Goal: Information Seeking & Learning: Learn about a topic

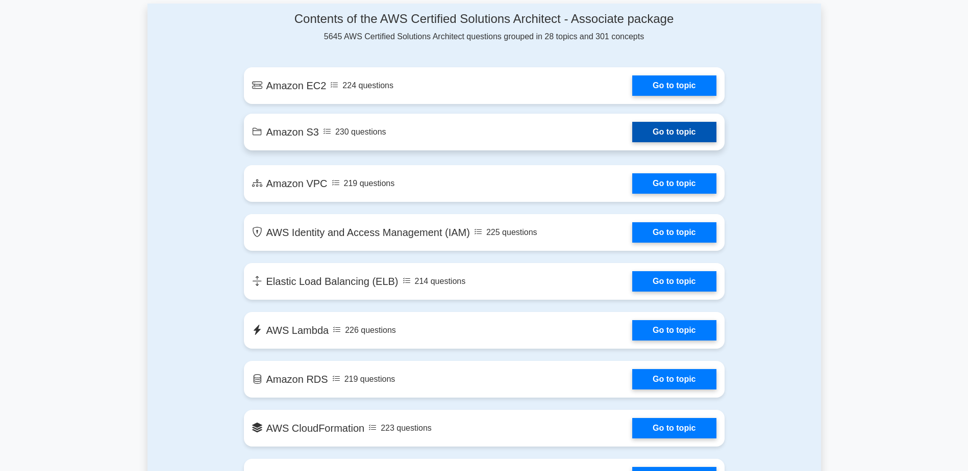
scroll to position [561, 0]
click at [666, 136] on link "Go to topic" at bounding box center [674, 132] width 84 height 20
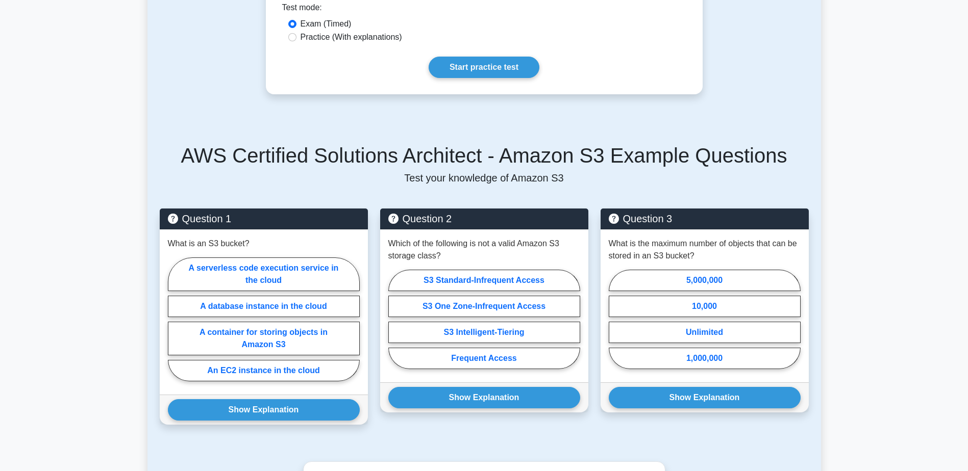
scroll to position [306, 0]
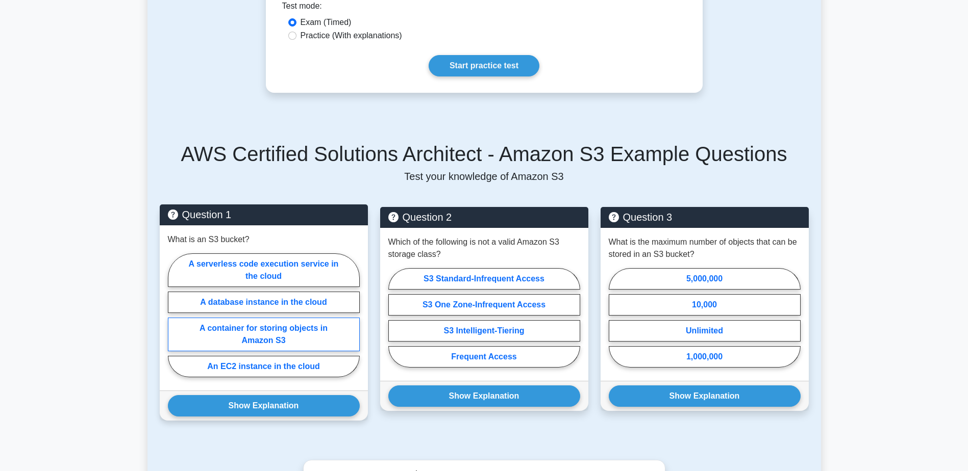
click at [247, 334] on label "A container for storing objects in Amazon S3" at bounding box center [264, 335] width 192 height 34
click at [174, 322] on input "A container for storing objects in Amazon S3" at bounding box center [171, 318] width 7 height 7
radio input "true"
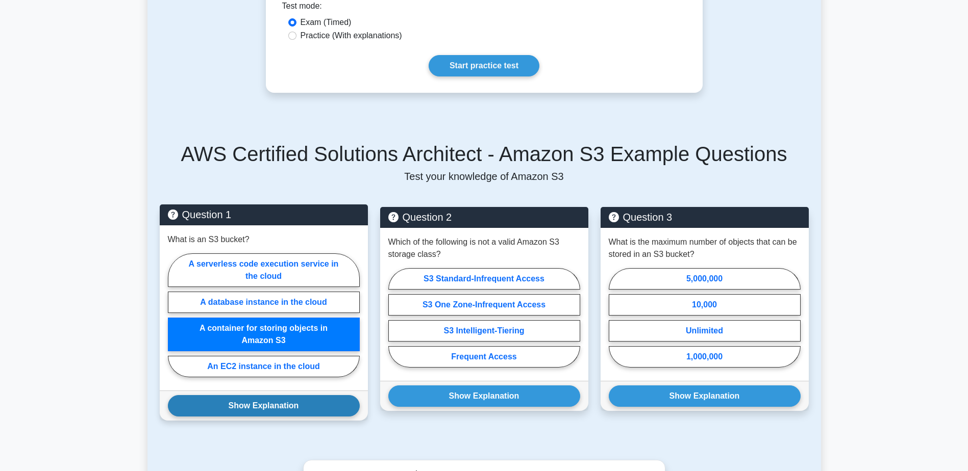
click at [285, 406] on button "Show Explanation" at bounding box center [264, 405] width 192 height 21
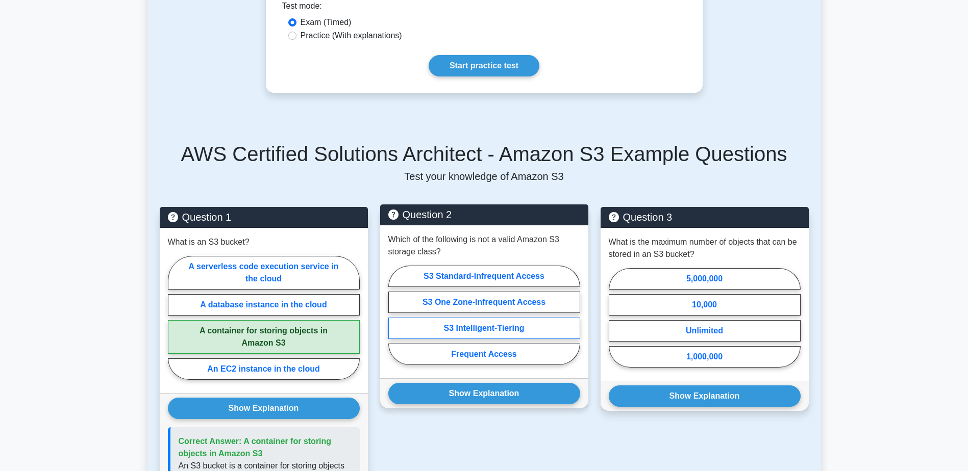
click at [525, 330] on label "S3 Intelligent-Tiering" at bounding box center [484, 328] width 192 height 21
click at [395, 322] on input "S3 Intelligent-Tiering" at bounding box center [391, 318] width 7 height 7
radio input "true"
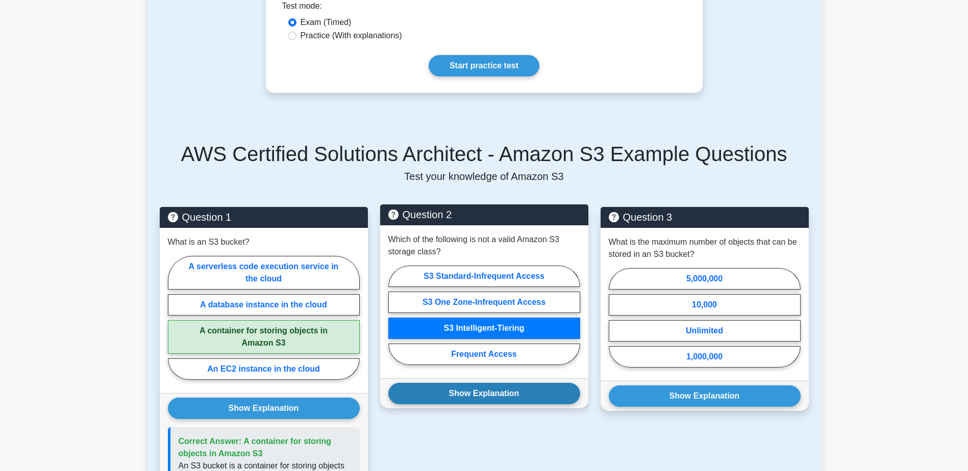
click at [529, 387] on button "Show Explanation" at bounding box center [484, 393] width 192 height 21
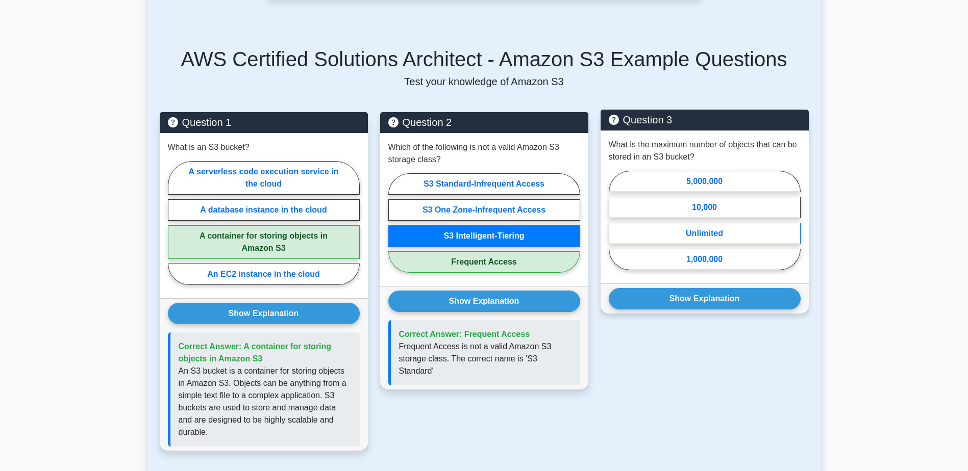
scroll to position [408, 0]
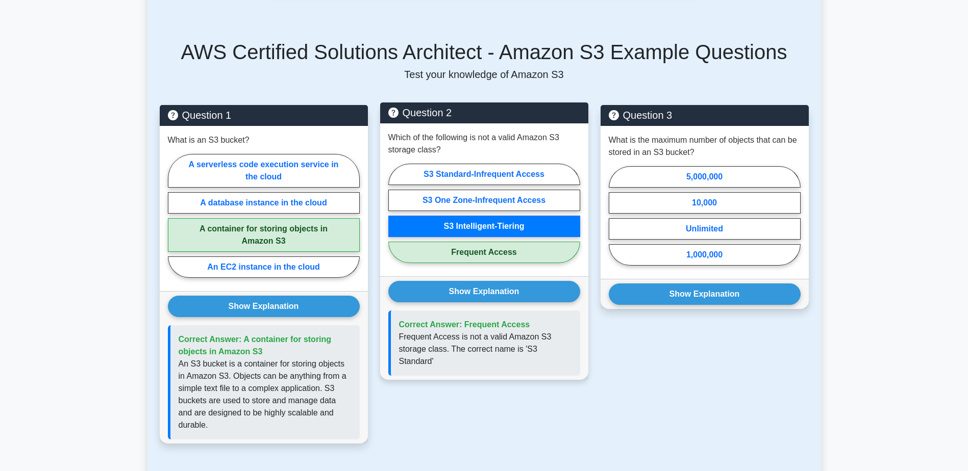
click at [482, 255] on label "Frequent Access" at bounding box center [484, 252] width 192 height 21
click at [395, 220] on input "Frequent Access" at bounding box center [391, 216] width 7 height 7
radio input "true"
click at [482, 255] on label "Frequent Access" at bounding box center [484, 252] width 192 height 21
click at [395, 220] on input "Frequent Access" at bounding box center [391, 216] width 7 height 7
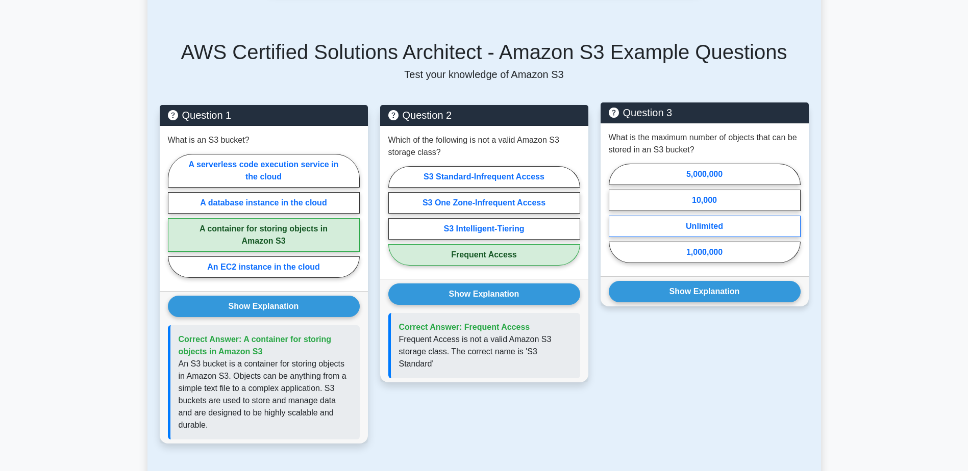
click at [758, 222] on label "Unlimited" at bounding box center [705, 226] width 192 height 21
click at [615, 220] on input "Unlimited" at bounding box center [612, 216] width 7 height 7
radio input "true"
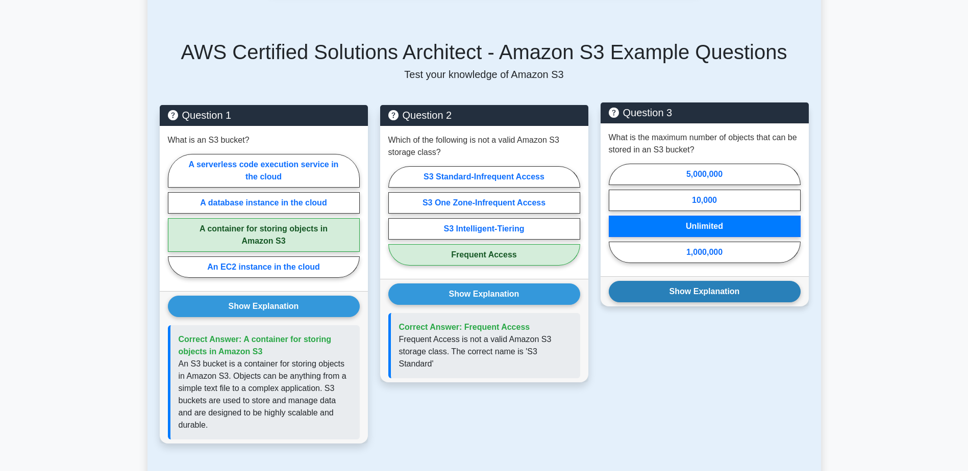
click at [750, 296] on button "Show Explanation" at bounding box center [705, 291] width 192 height 21
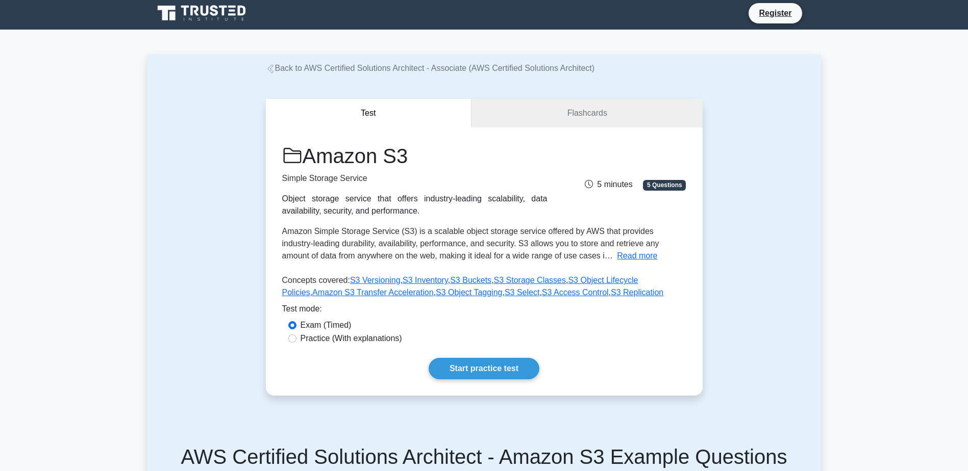
scroll to position [0, 0]
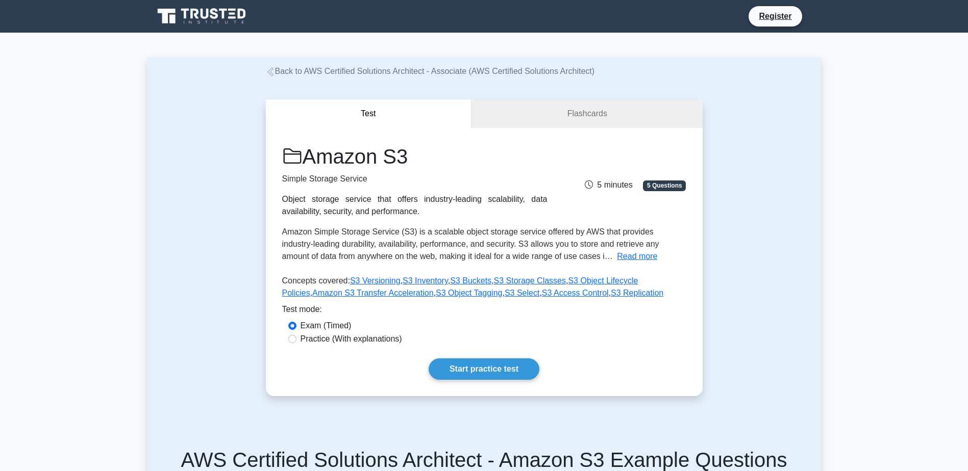
click at [316, 336] on label "Practice (With explanations)" at bounding box center [351, 339] width 102 height 12
click at [296, 336] on input "Practice (With explanations)" at bounding box center [292, 339] width 8 height 8
radio input "true"
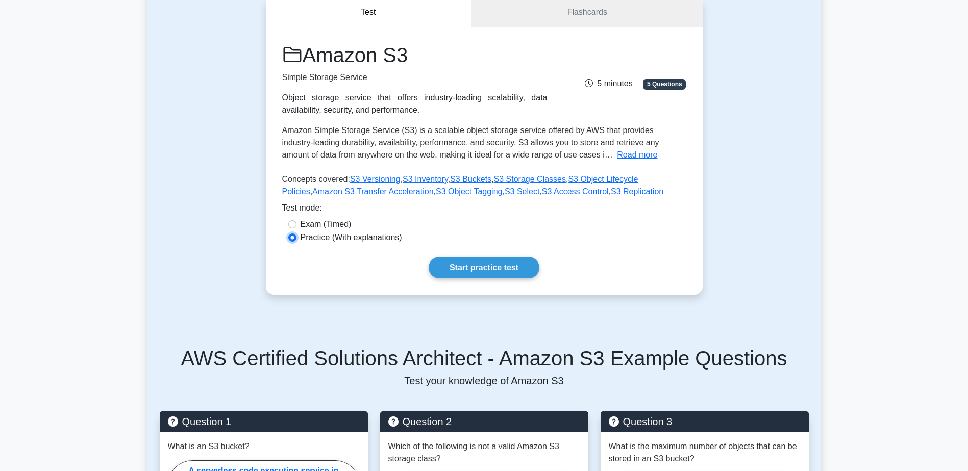
scroll to position [102, 0]
click at [323, 226] on label "Exam (Timed)" at bounding box center [325, 224] width 51 height 12
click at [296, 226] on input "Exam (Timed)" at bounding box center [292, 224] width 8 height 8
radio input "true"
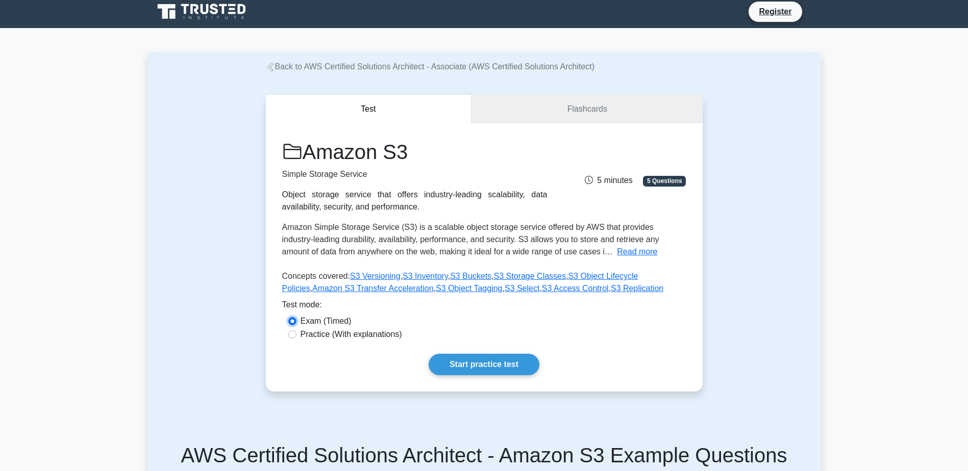
scroll to position [0, 0]
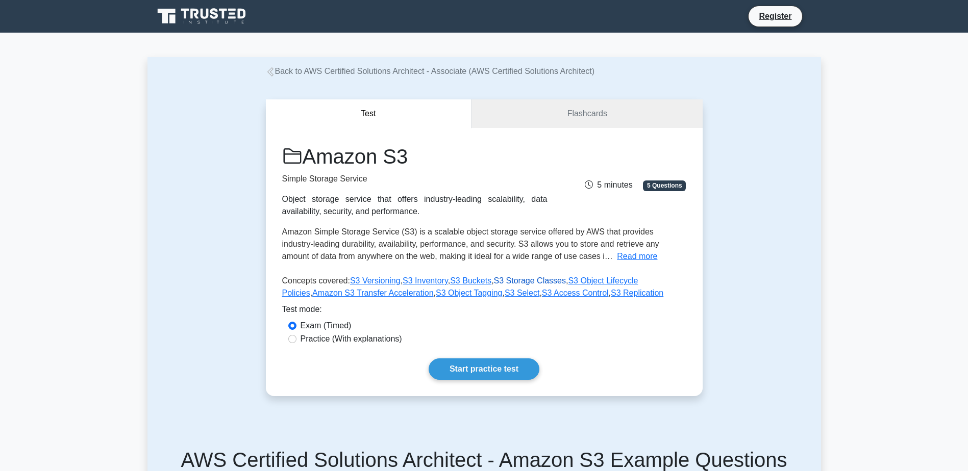
click at [528, 281] on link "S3 Storage Classes" at bounding box center [530, 280] width 72 height 9
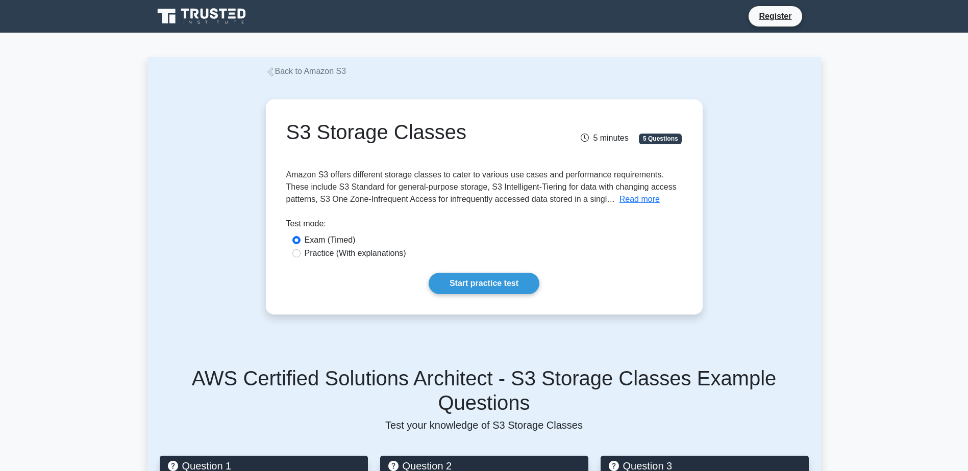
scroll to position [204, 0]
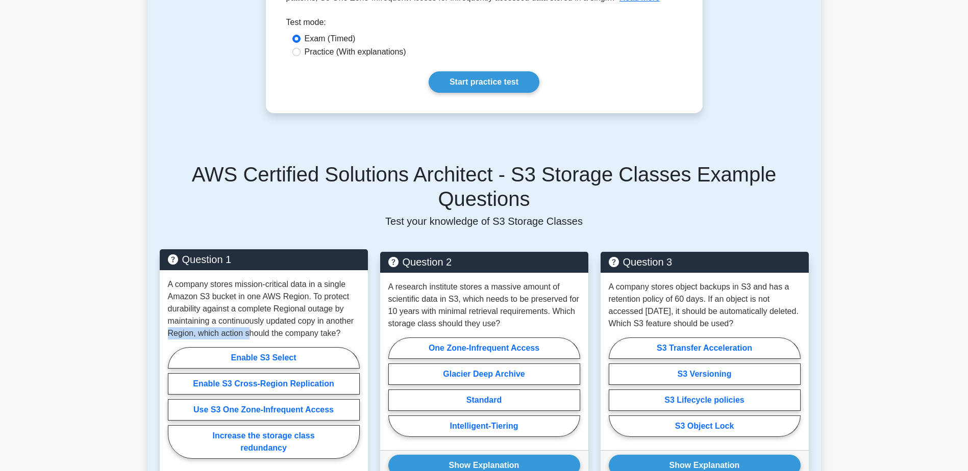
drag, startPoint x: 166, startPoint y: 309, endPoint x: 247, endPoint y: 313, distance: 81.7
click at [247, 313] on div "A company stores mission-critical data in a single Amazon S3 bucket in one AWS …" at bounding box center [264, 371] width 208 height 202
drag, startPoint x: 247, startPoint y: 313, endPoint x: 353, endPoint y: 310, distance: 105.6
click at [353, 310] on p "A company stores mission-critical data in a single Amazon S3 bucket in one AWS …" at bounding box center [264, 309] width 192 height 61
drag, startPoint x: 352, startPoint y: 309, endPoint x: 220, endPoint y: 281, distance: 135.1
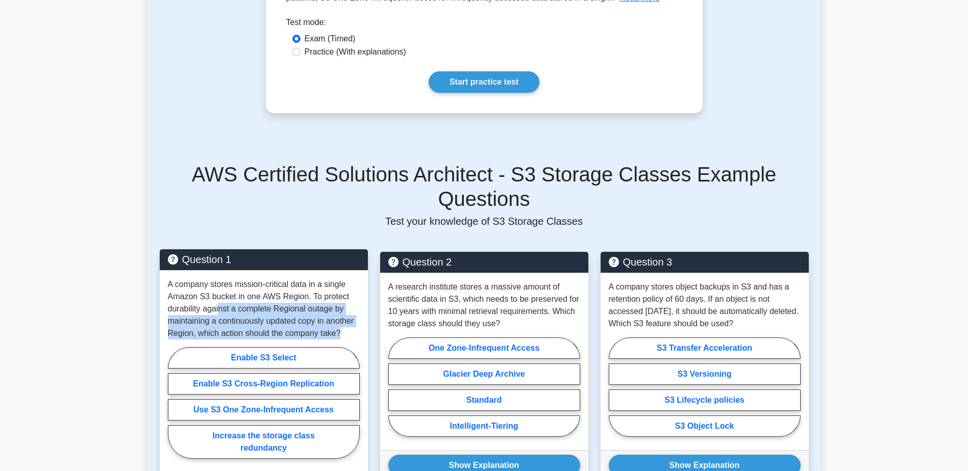
click at [220, 281] on p "A company stores mission-critical data in a single Amazon S3 bucket in one AWS …" at bounding box center [264, 309] width 192 height 61
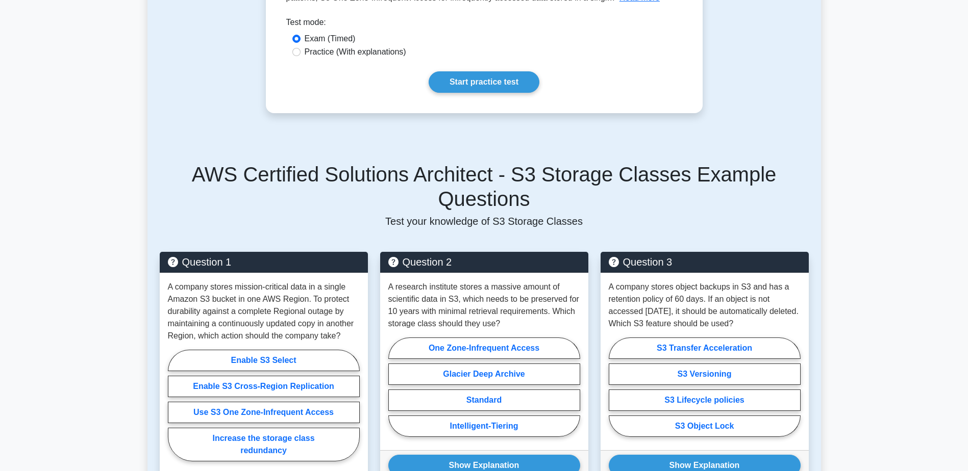
drag, startPoint x: 220, startPoint y: 281, endPoint x: 91, endPoint y: 325, distance: 137.0
click at [91, 325] on main "Back to Amazon S3 S3 Storage Classes 5 minutes 5 Questions S3 Storage Classes" at bounding box center [484, 374] width 968 height 1090
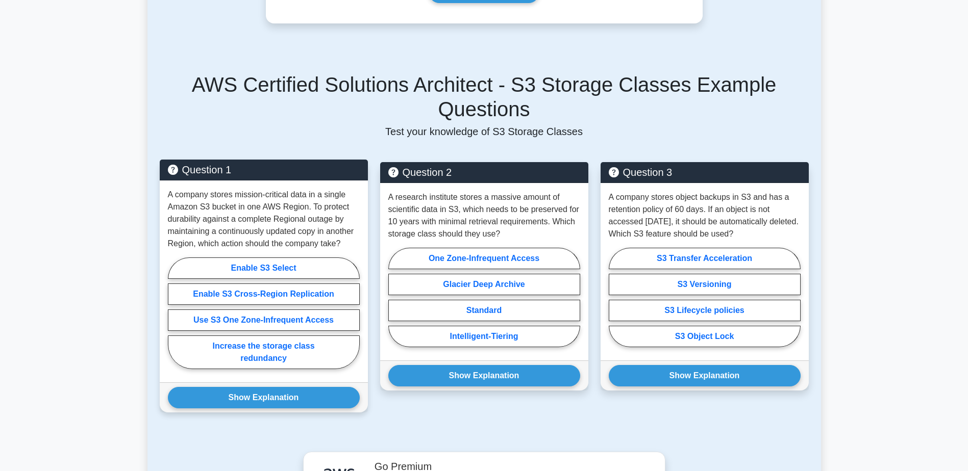
scroll to position [306, 0]
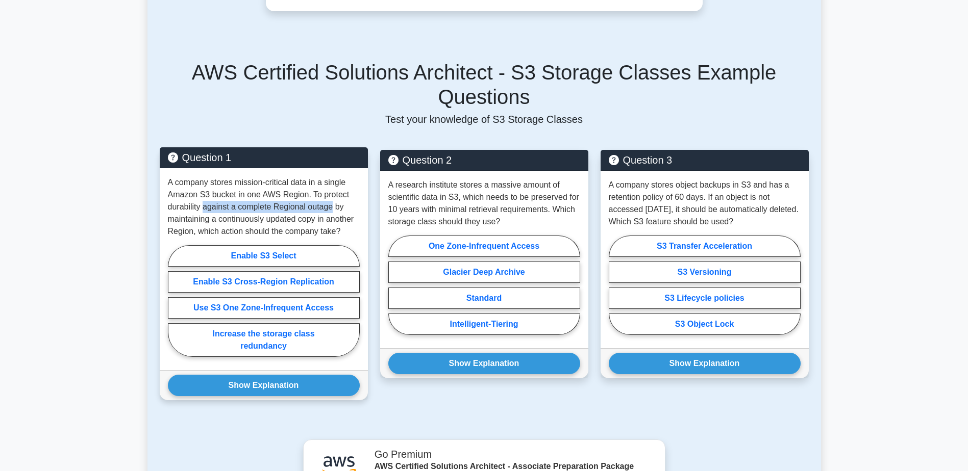
drag, startPoint x: 333, startPoint y: 185, endPoint x: 204, endPoint y: 182, distance: 129.1
click at [204, 182] on p "A company stores mission-critical data in a single Amazon S3 bucket in one AWS …" at bounding box center [264, 206] width 192 height 61
copy p "against a complete Regional outage"
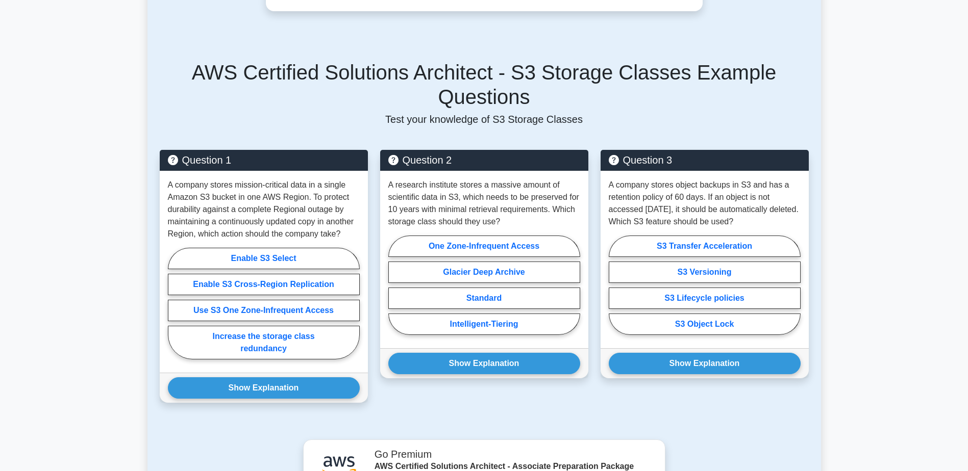
click at [19, 274] on main "Back to Amazon S3 S3 Storage Classes 5 minutes 5 Questions S3 Storage Classes" at bounding box center [484, 272] width 968 height 1090
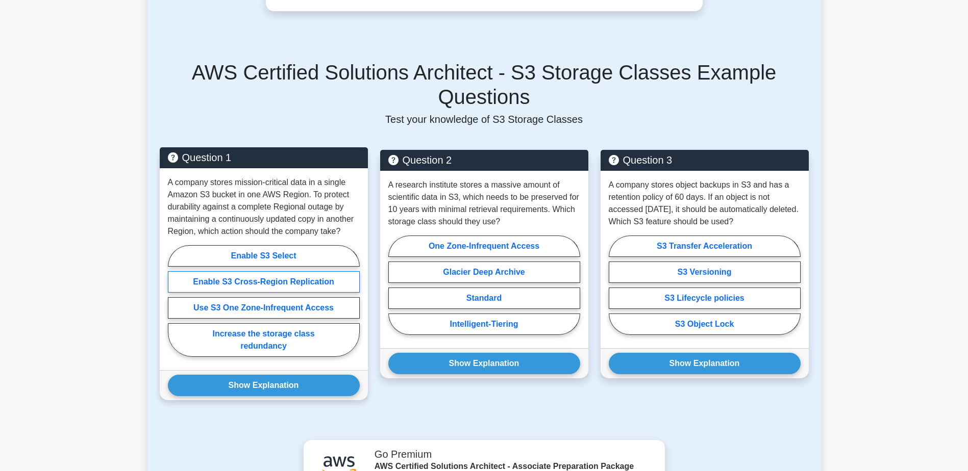
click at [232, 271] on label "Enable S3 Cross-Region Replication" at bounding box center [264, 281] width 192 height 21
click at [174, 301] on input "Enable S3 Cross-Region Replication" at bounding box center [171, 304] width 7 height 7
radio input "true"
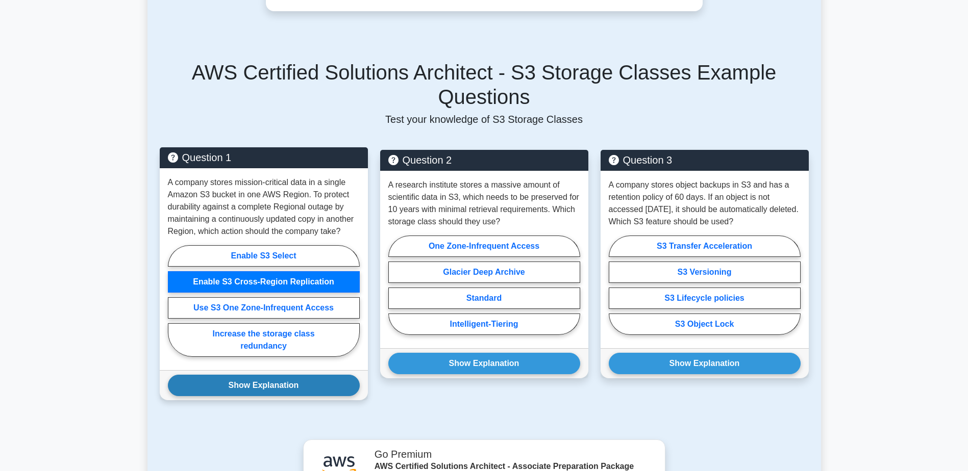
click at [268, 375] on button "Show Explanation" at bounding box center [264, 385] width 192 height 21
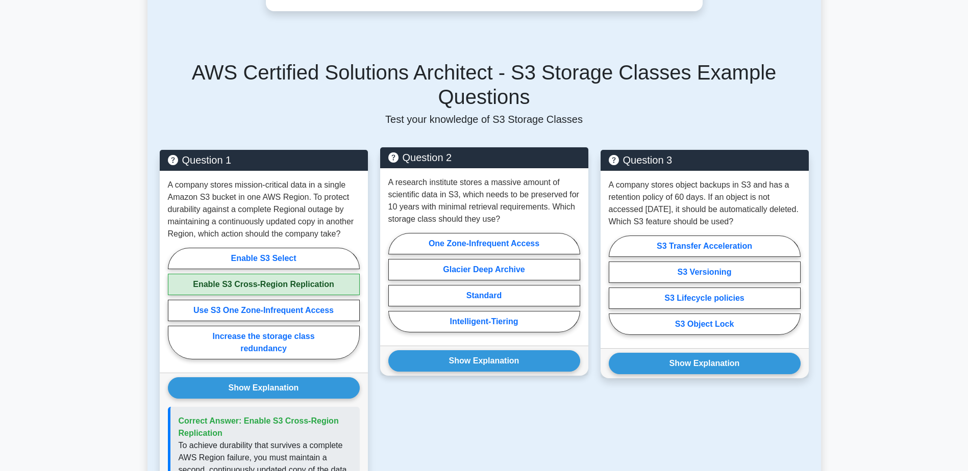
click at [561, 176] on p "A research institute stores a massive amount of scientific data in S3, which ne…" at bounding box center [484, 200] width 192 height 49
copy p "preserved"
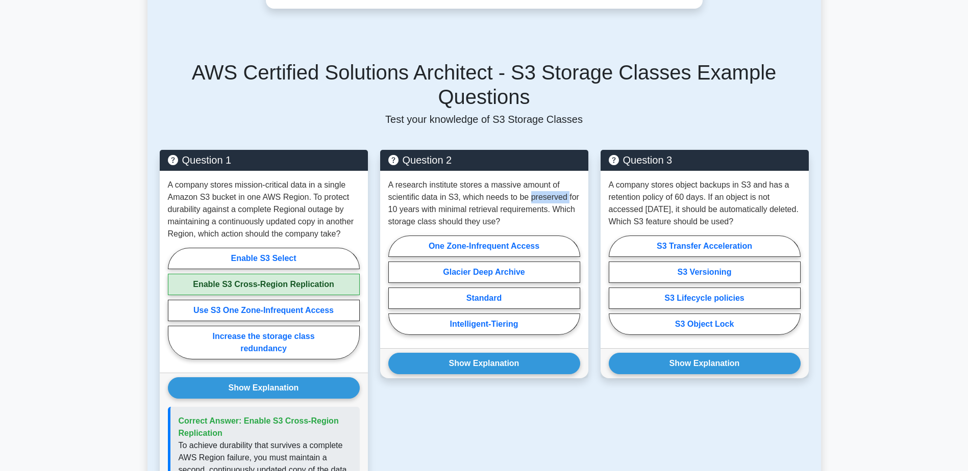
copy p "preserved"
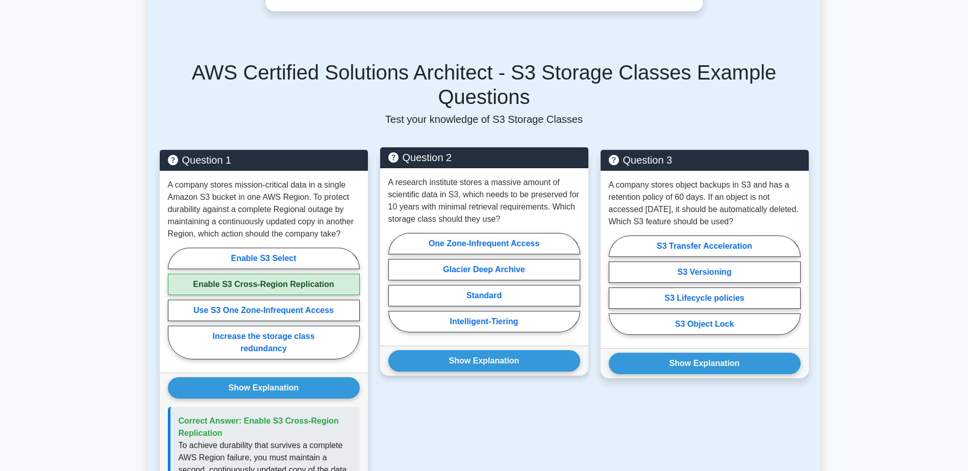
click at [485, 176] on p "A research institute stores a massive amount of scientific data in S3, which ne…" at bounding box center [484, 200] width 192 height 49
drag, startPoint x: 388, startPoint y: 181, endPoint x: 470, endPoint y: 189, distance: 83.0
click at [470, 189] on p "A research institute stores a massive amount of scientific data in S3, which ne…" at bounding box center [484, 200] width 192 height 49
drag, startPoint x: 470, startPoint y: 189, endPoint x: 566, endPoint y: 197, distance: 96.2
click at [566, 197] on p "A research institute stores a massive amount of scientific data in S3, which ne…" at bounding box center [484, 200] width 192 height 49
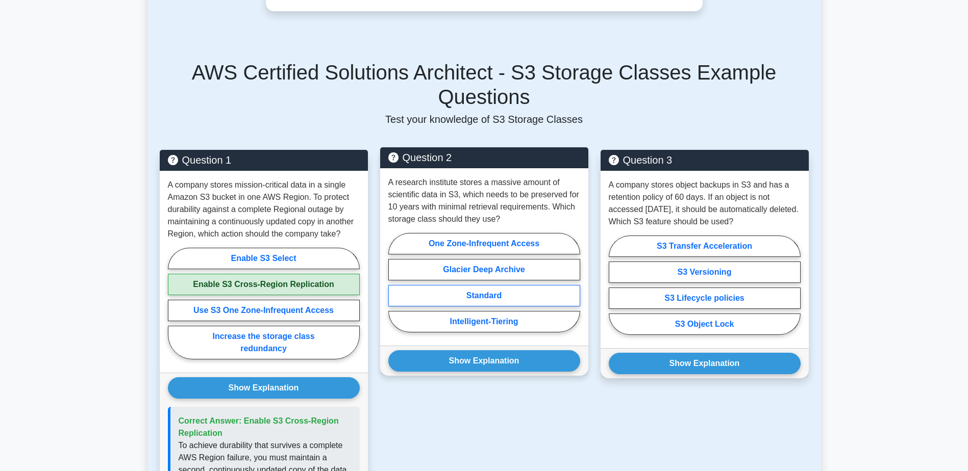
click at [521, 285] on label "Standard" at bounding box center [484, 295] width 192 height 21
click at [395, 283] on input "Standard" at bounding box center [391, 286] width 7 height 7
radio input "true"
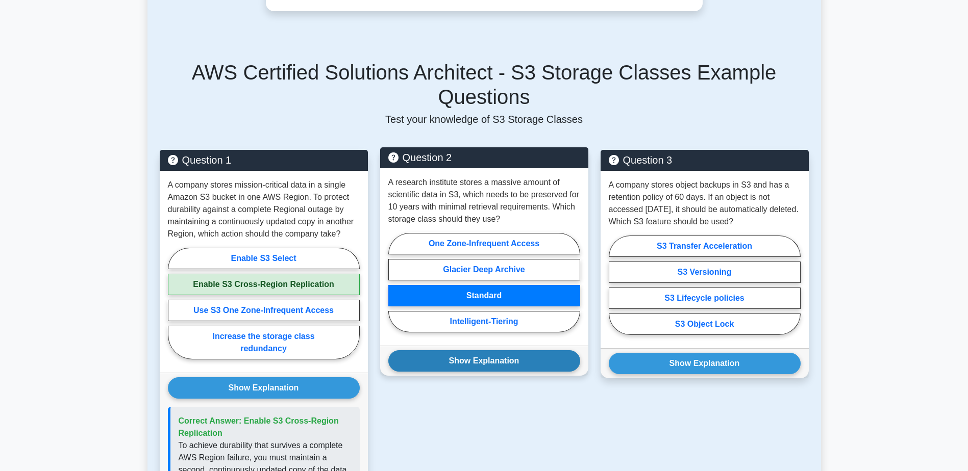
click at [504, 350] on button "Show Explanation" at bounding box center [484, 360] width 192 height 21
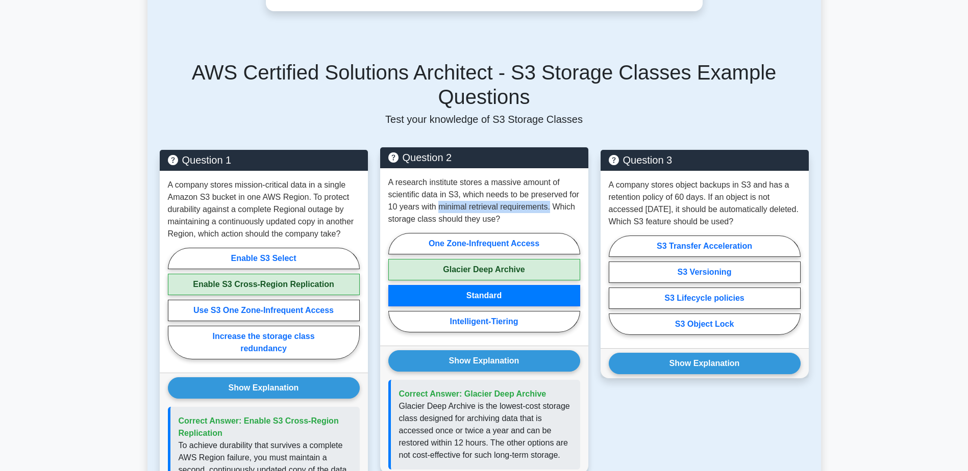
drag, startPoint x: 550, startPoint y: 185, endPoint x: 441, endPoint y: 183, distance: 109.2
click at [441, 183] on p "A research institute stores a massive amount of scientific data in S3, which ne…" at bounding box center [484, 200] width 192 height 49
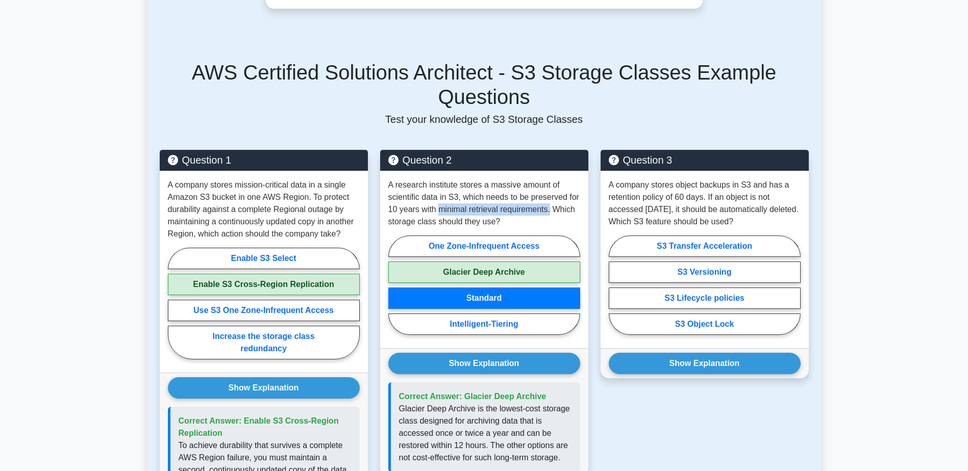
copy p "minimal retrieval requirements."
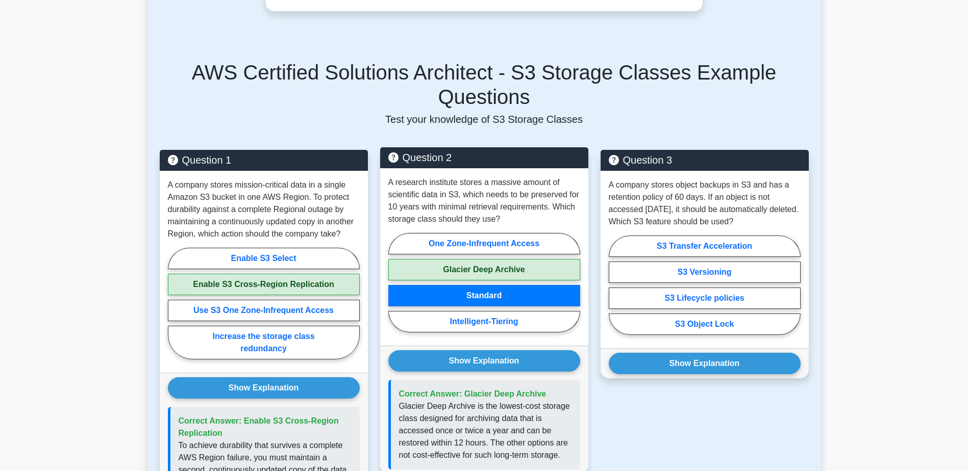
click at [559, 180] on p "A research institute stores a massive amount of scientific data in S3, which ne…" at bounding box center [484, 200] width 192 height 49
click at [506, 259] on label "Glacier Deep Archive" at bounding box center [484, 269] width 192 height 21
click at [395, 283] on input "Glacier Deep Archive" at bounding box center [391, 286] width 7 height 7
radio input "true"
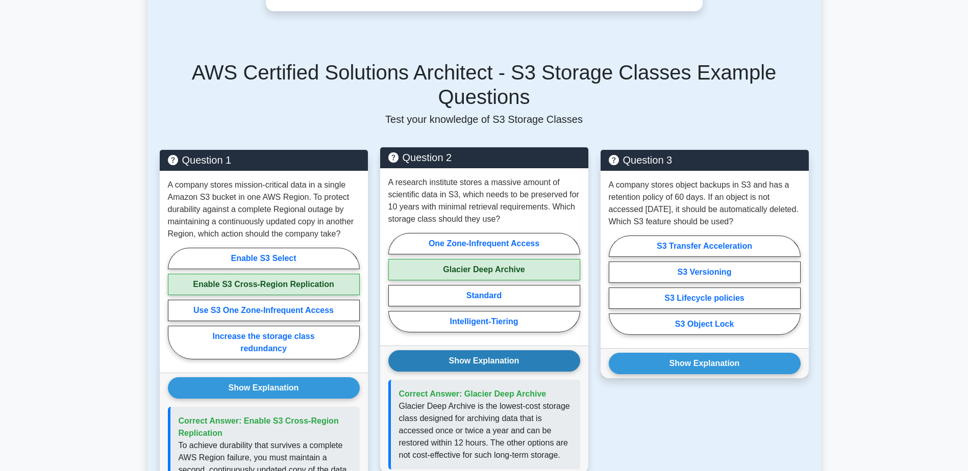
click at [507, 350] on button "Show Explanation" at bounding box center [484, 360] width 192 height 21
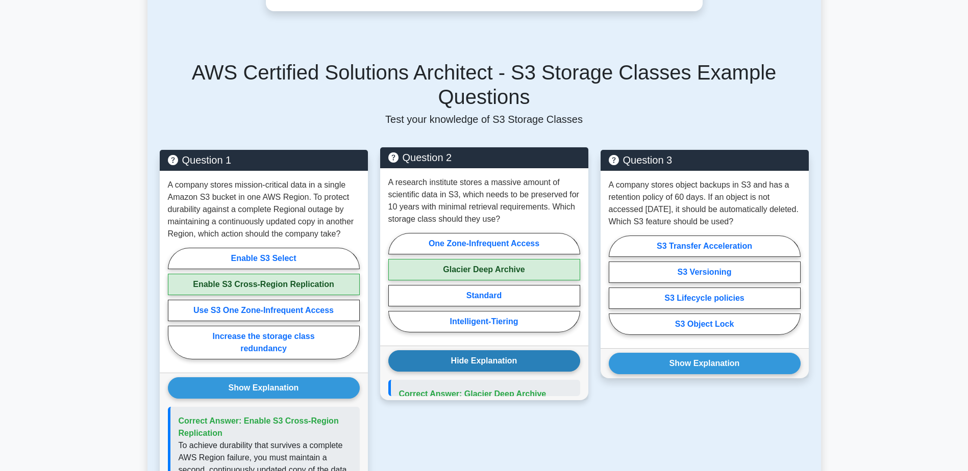
click at [507, 350] on button "Hide Explanation" at bounding box center [484, 360] width 192 height 21
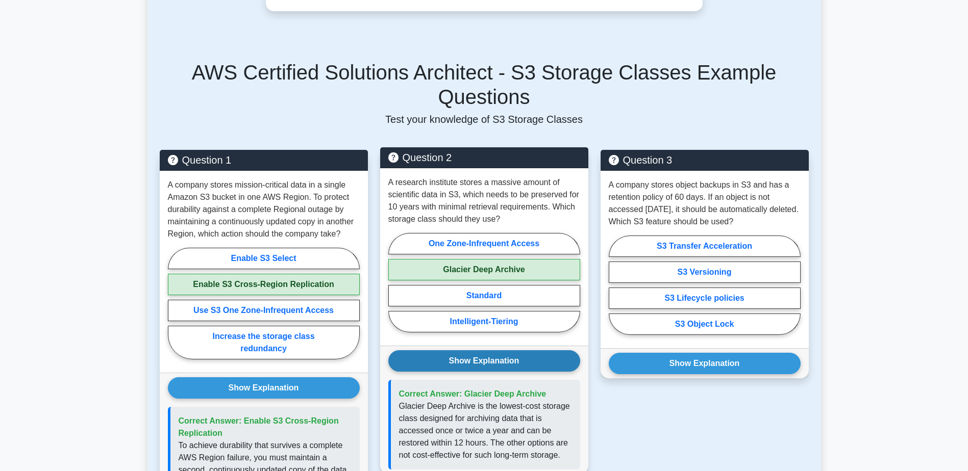
click at [483, 350] on button "Show Explanation" at bounding box center [484, 360] width 192 height 21
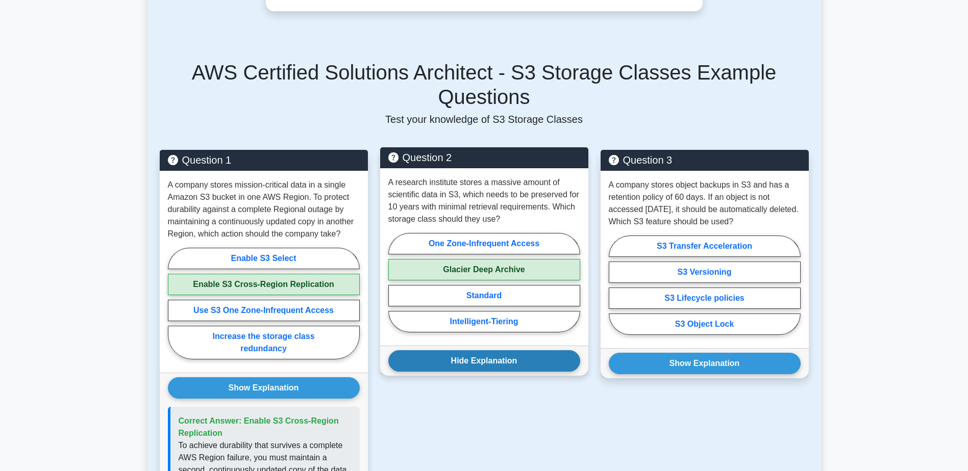
click at [521, 350] on button "Hide Explanation" at bounding box center [484, 360] width 192 height 21
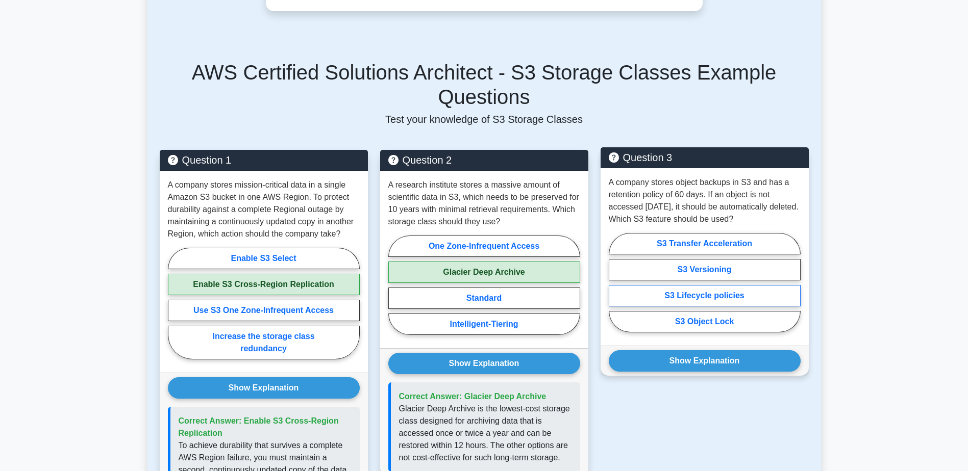
click at [707, 285] on label "S3 Lifecycle policies" at bounding box center [705, 295] width 192 height 21
click at [615, 283] on input "S3 Lifecycle policies" at bounding box center [612, 286] width 7 height 7
radio input "true"
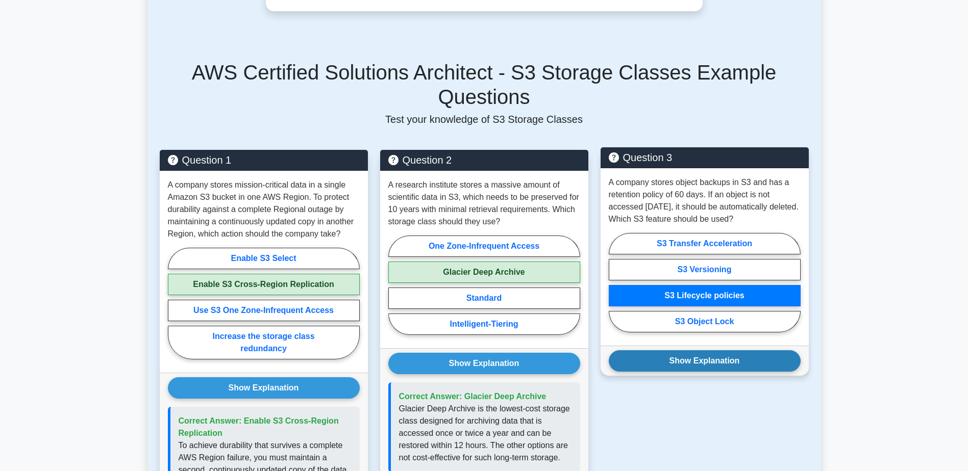
click at [723, 350] on button "Show Explanation" at bounding box center [705, 360] width 192 height 21
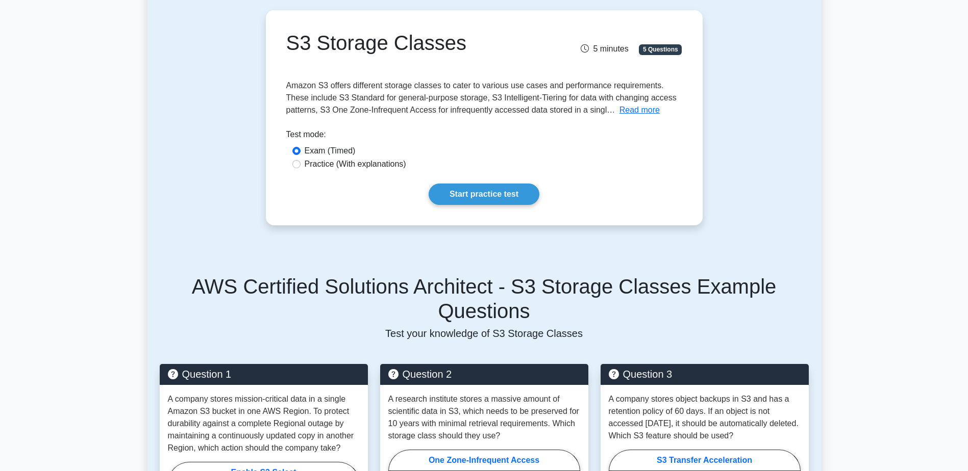
scroll to position [0, 0]
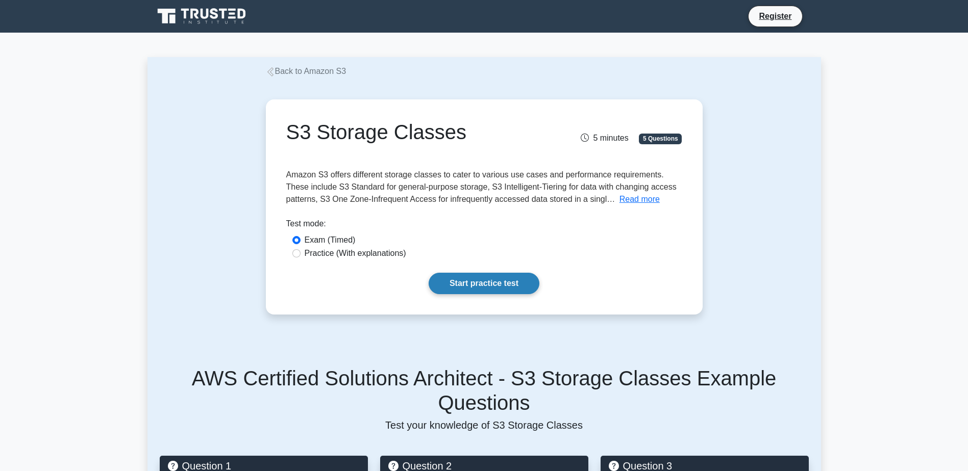
click at [447, 274] on link "Start practice test" at bounding box center [483, 283] width 111 height 21
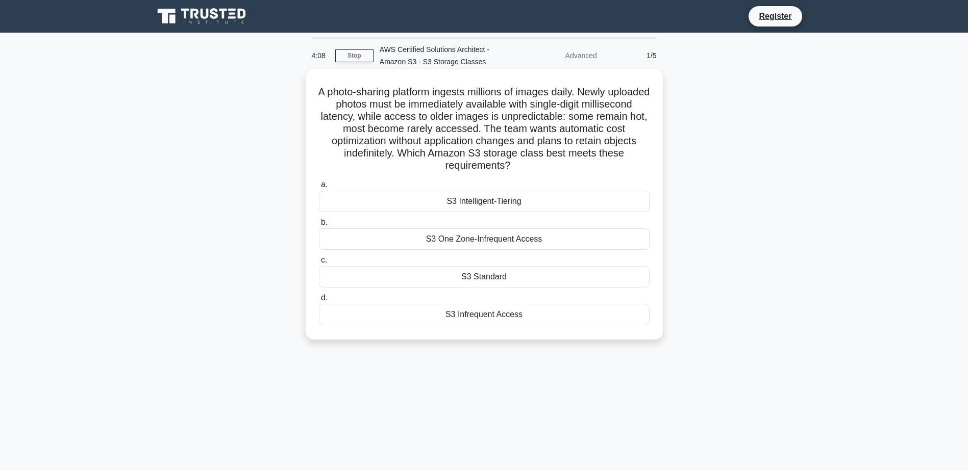
click at [516, 208] on div "S3 Intelligent-Tiering" at bounding box center [484, 201] width 331 height 21
click at [319, 188] on input "a. S3 Intelligent-Tiering" at bounding box center [319, 185] width 0 height 7
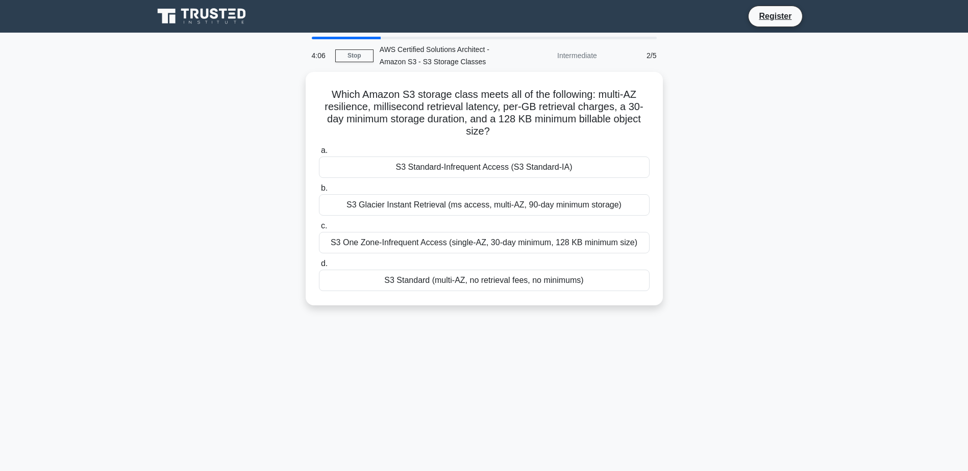
click at [784, 206] on div "Which Amazon S3 storage class meets all of the following: multi-AZ resilience, …" at bounding box center [483, 195] width 673 height 246
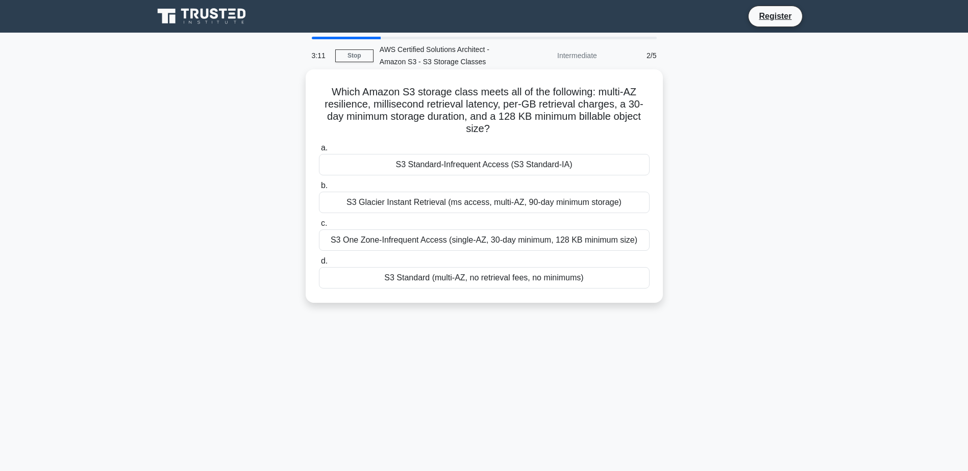
click at [477, 165] on div "S3 Standard-Infrequent Access (S3 Standard-IA)" at bounding box center [484, 164] width 331 height 21
click at [319, 152] on input "a. S3 Standard-Infrequent Access (S3 Standard-IA)" at bounding box center [319, 148] width 0 height 7
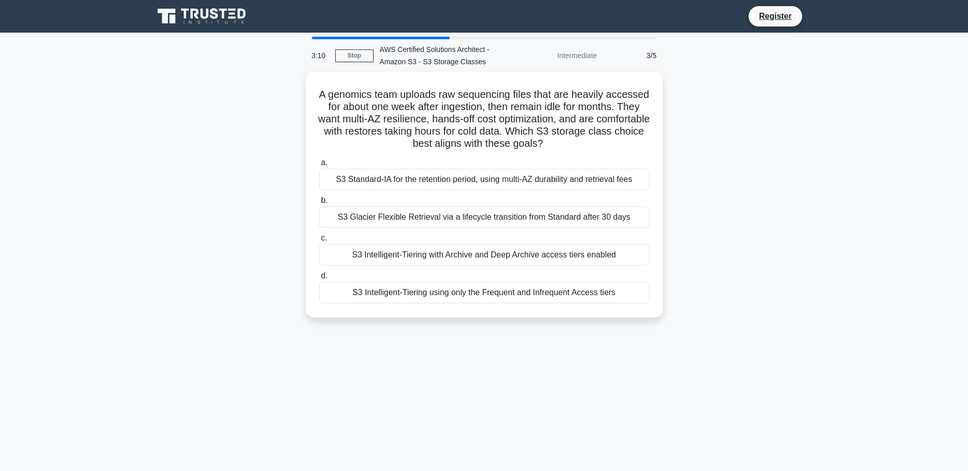
click at [709, 137] on div "A genomics team uploads raw sequencing files that are heavily accessed for abou…" at bounding box center [483, 201] width 673 height 258
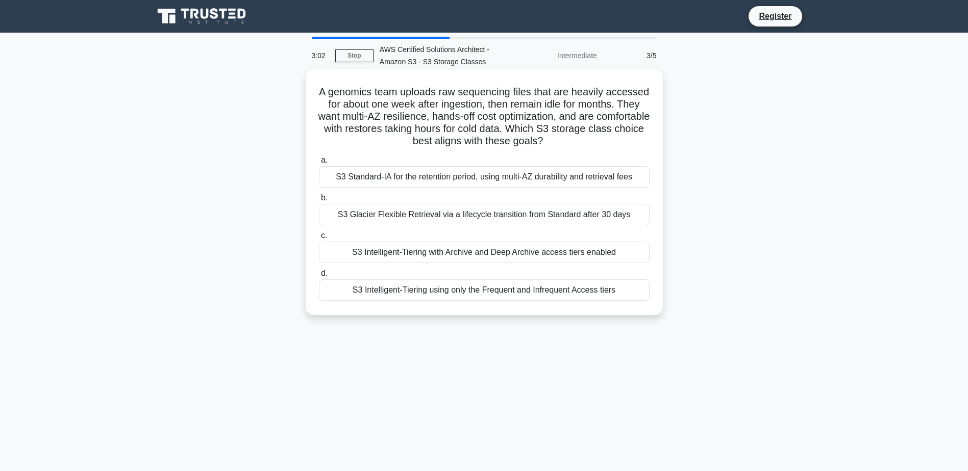
click at [364, 96] on h5 "A genomics team uploads raw sequencing files that are heavily accessed for abou…" at bounding box center [484, 117] width 333 height 62
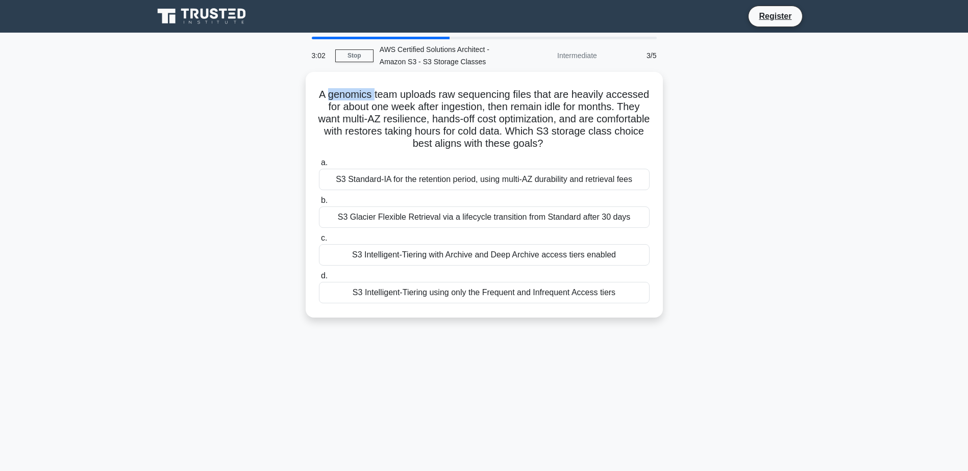
copy h5 "genomics"
click at [740, 177] on div "A genomics team uploads raw sequencing files that are heavily accessed for abou…" at bounding box center [483, 201] width 673 height 258
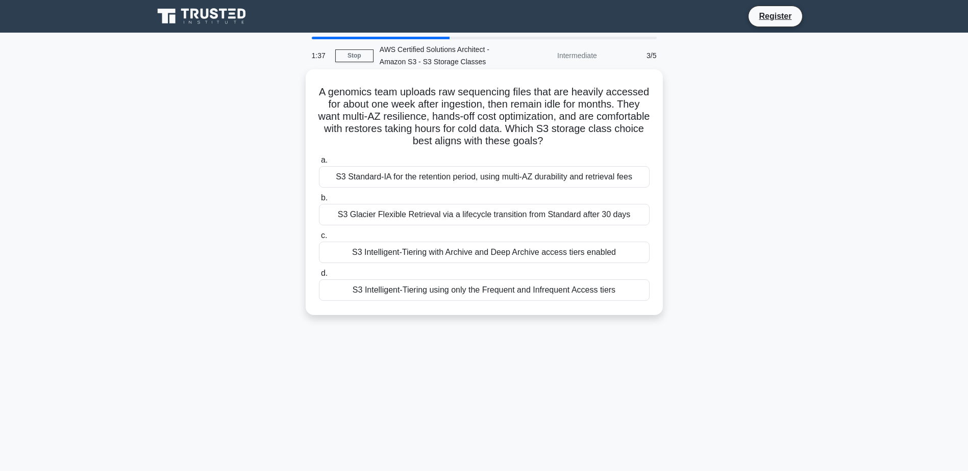
click at [525, 250] on div "S3 Intelligent-Tiering with Archive and Deep Archive access tiers enabled" at bounding box center [484, 252] width 331 height 21
click at [319, 239] on input "c. S3 Intelligent-Tiering with Archive and Deep Archive access tiers enabled" at bounding box center [319, 236] width 0 height 7
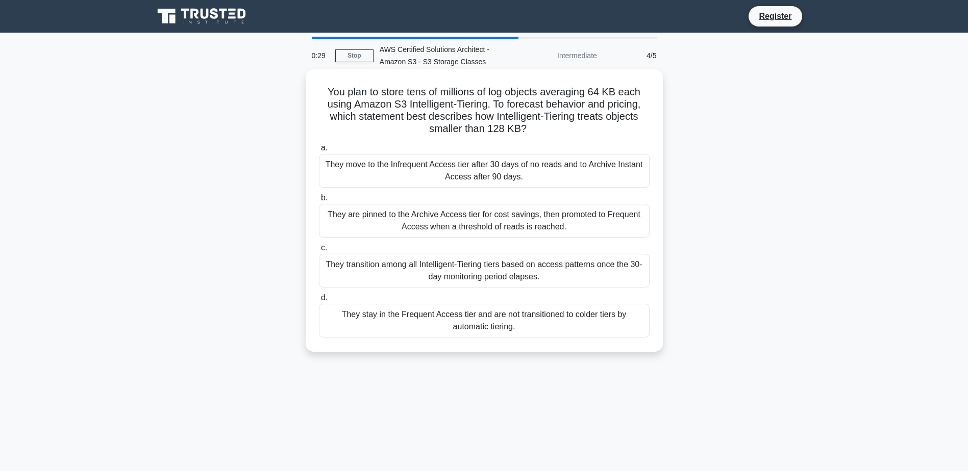
click at [493, 222] on div "They are pinned to the Archive Access tier for cost savings, then promoted to F…" at bounding box center [484, 221] width 331 height 34
click at [319, 201] on input "b. They are pinned to the Archive Access tier for cost savings, then promoted t…" at bounding box center [319, 198] width 0 height 7
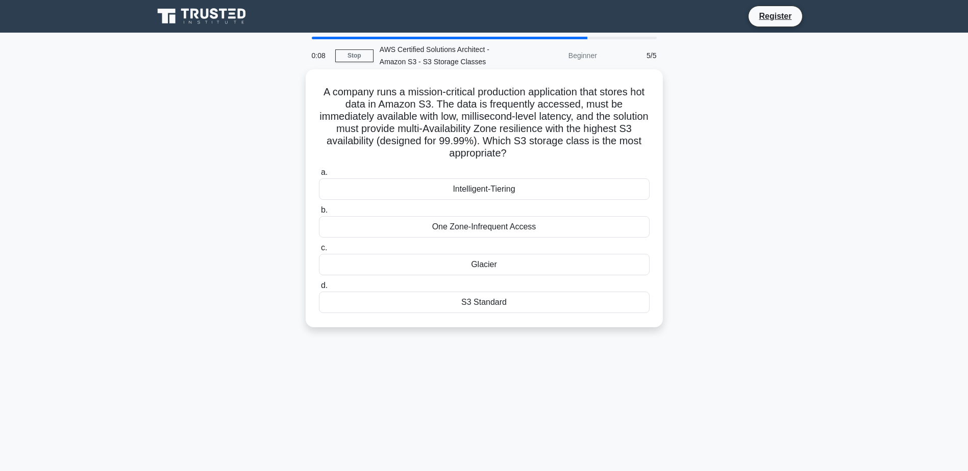
click at [486, 305] on div "S3 Standard" at bounding box center [484, 302] width 331 height 21
click at [319, 289] on input "d. S3 Standard" at bounding box center [319, 286] width 0 height 7
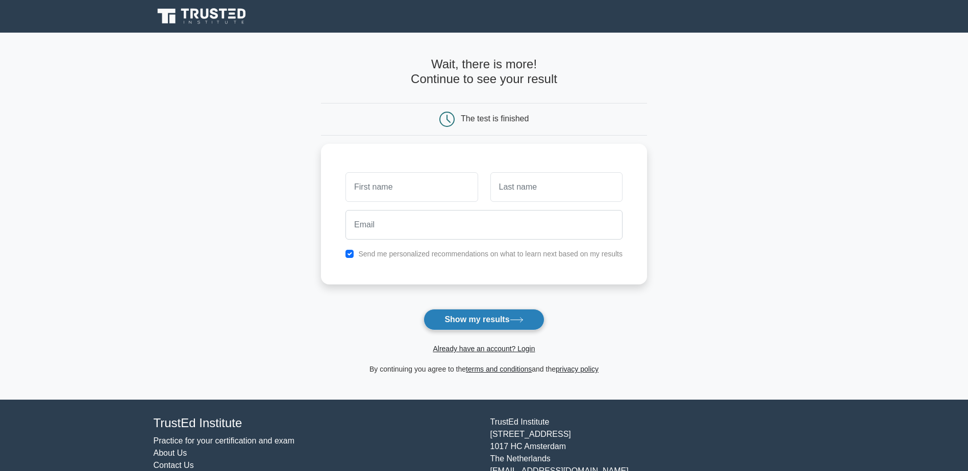
click at [523, 314] on button "Show my results" at bounding box center [483, 319] width 120 height 21
click at [517, 317] on button "Show my results" at bounding box center [483, 319] width 120 height 21
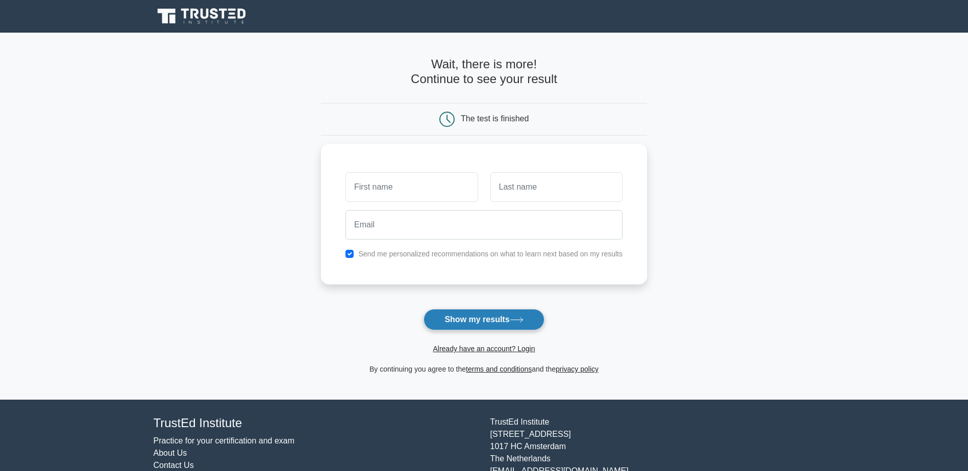
click at [517, 317] on button "Show my results" at bounding box center [483, 319] width 120 height 21
click at [426, 185] on input "text" at bounding box center [411, 185] width 132 height 30
type input "MOHAB"
type input "ABD ELMOHSEN"
type input "mohababdelmohsen@gmail.com"
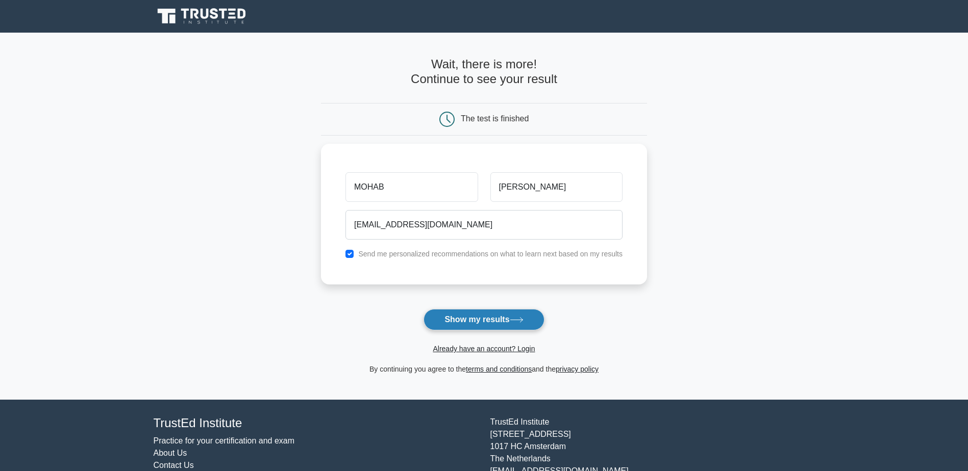
click at [484, 318] on button "Show my results" at bounding box center [483, 319] width 120 height 21
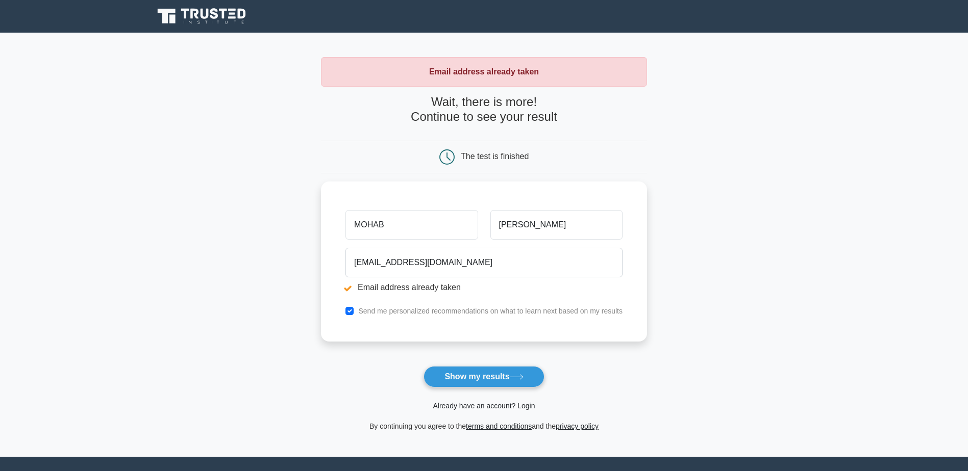
click at [497, 407] on link "Already have an account? Login" at bounding box center [484, 406] width 102 height 8
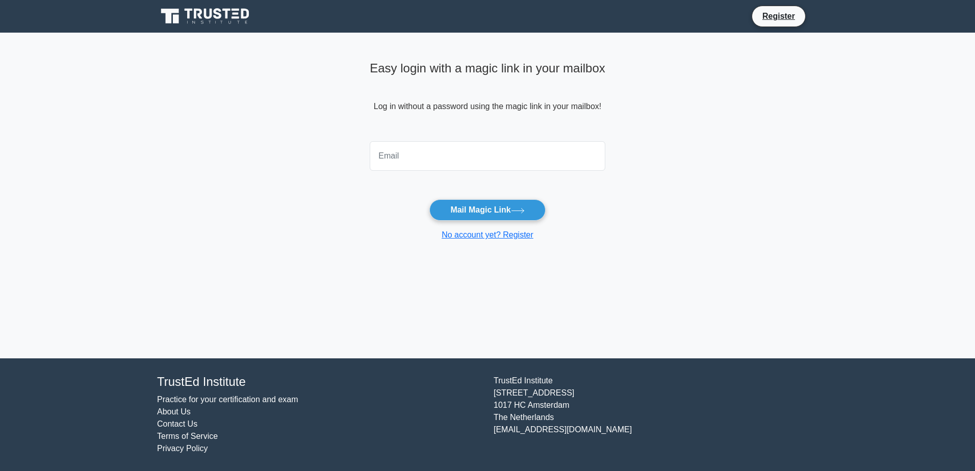
click at [426, 145] on input "email" at bounding box center [488, 156] width 236 height 30
type input "[EMAIL_ADDRESS][DOMAIN_NAME]"
click at [482, 208] on button "Mail Magic Link" at bounding box center [488, 209] width 116 height 21
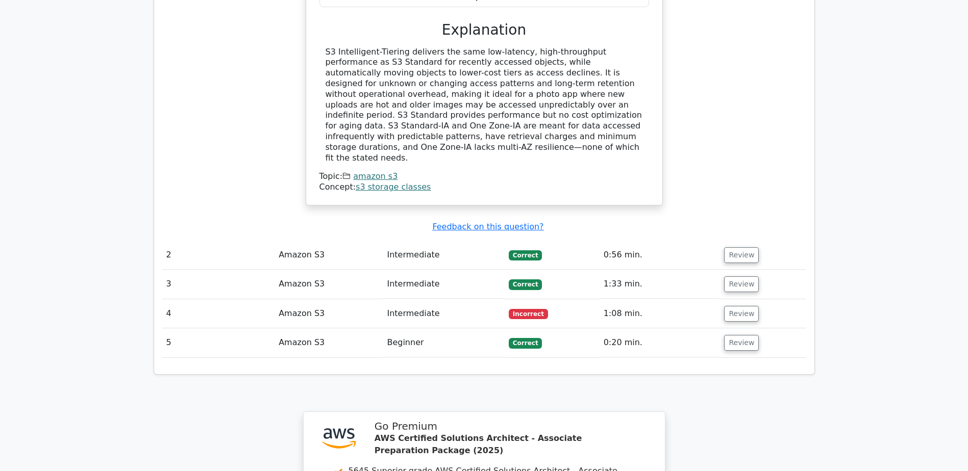
scroll to position [1071, 0]
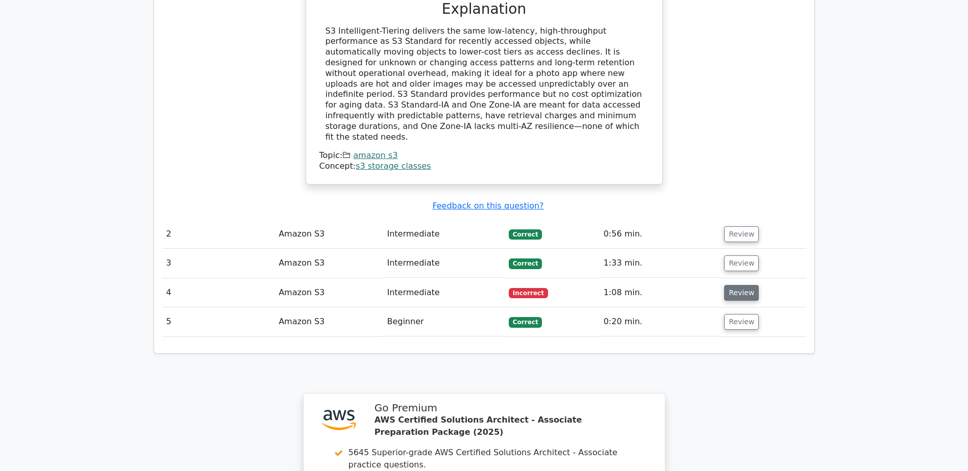
click at [745, 285] on button "Review" at bounding box center [741, 293] width 35 height 16
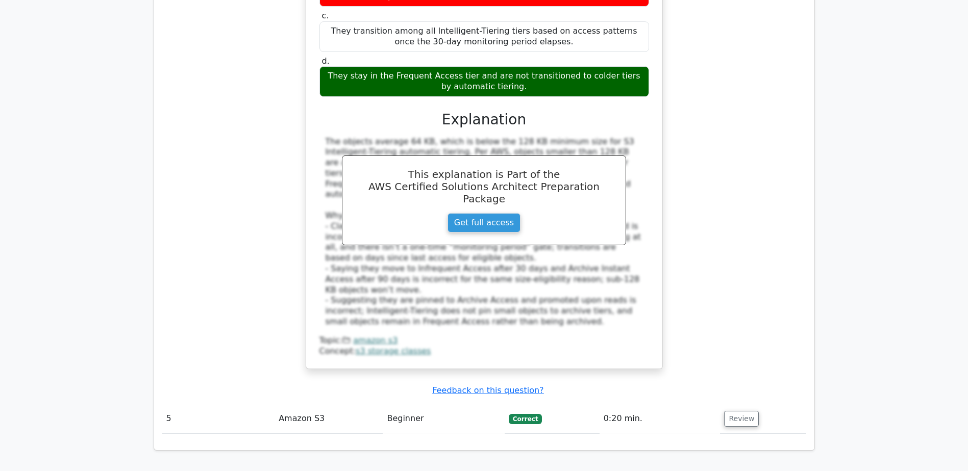
scroll to position [1785, 0]
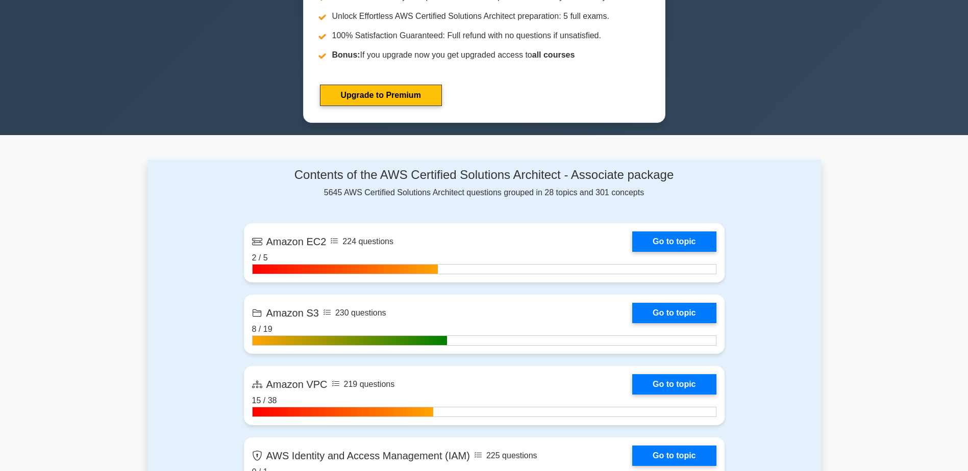
scroll to position [510, 0]
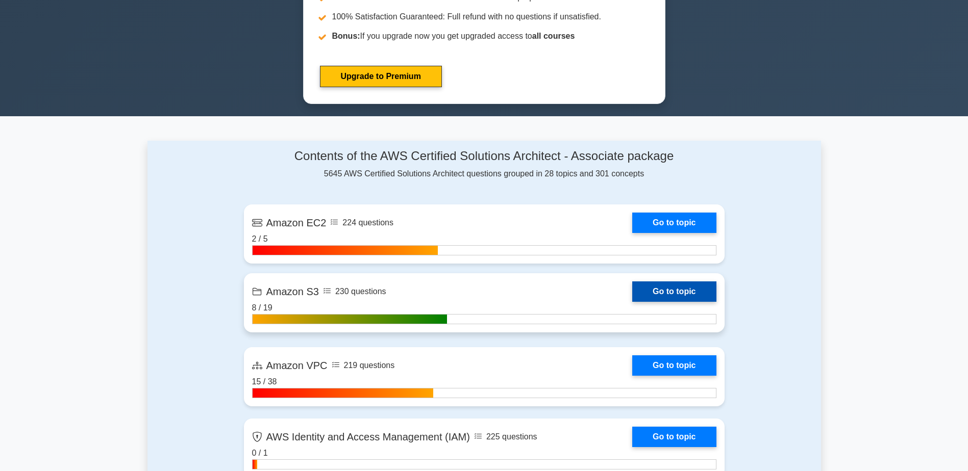
click at [690, 285] on link "Go to topic" at bounding box center [674, 292] width 84 height 20
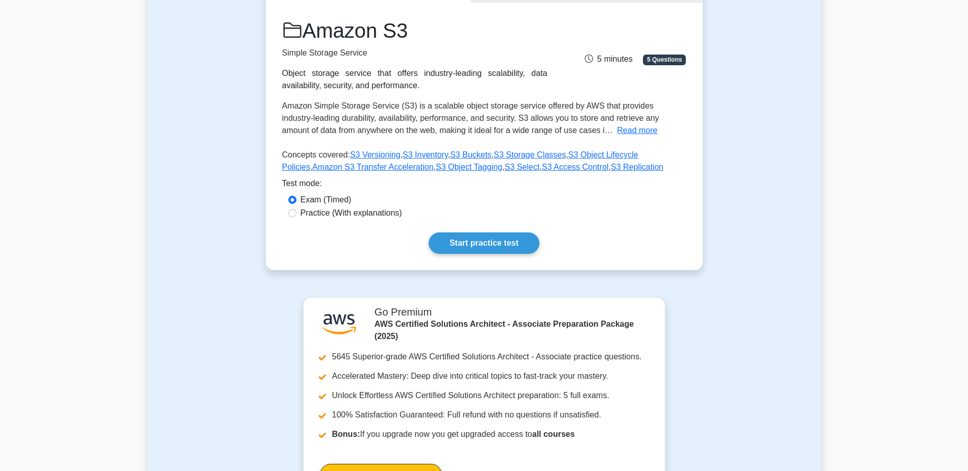
scroll to position [153, 0]
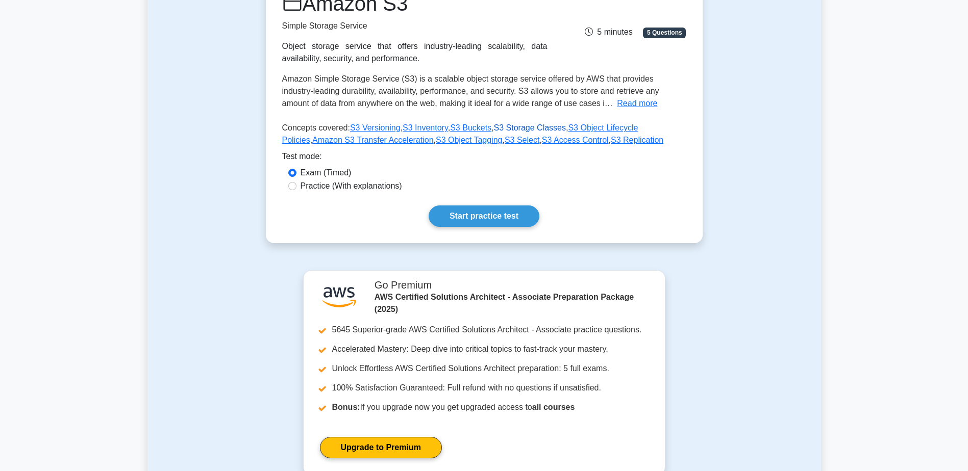
click at [527, 130] on link "S3 Storage Classes" at bounding box center [530, 127] width 72 height 9
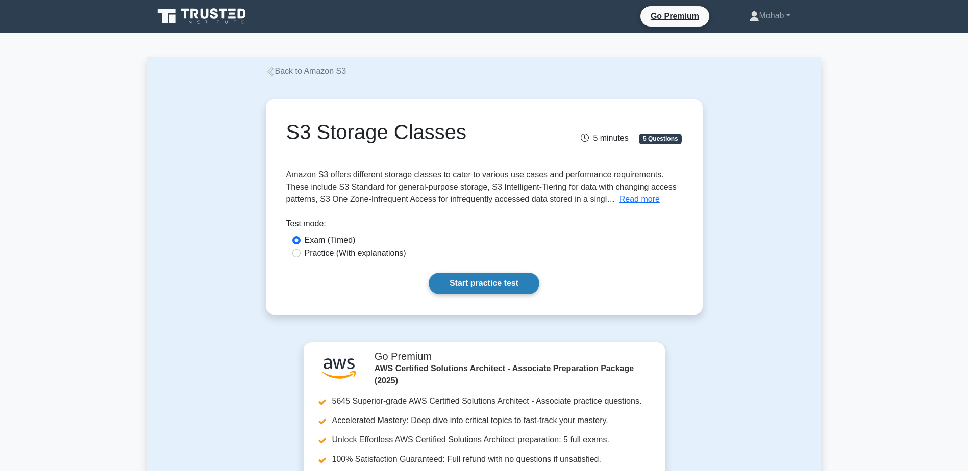
click at [475, 281] on link "Start practice test" at bounding box center [483, 283] width 111 height 21
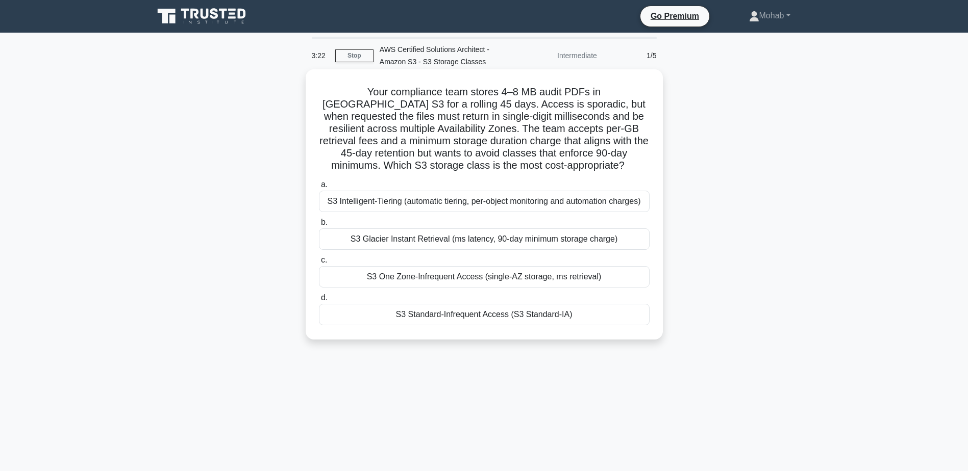
click at [567, 239] on div "S3 Glacier Instant Retrieval (ms latency, 90-day minimum storage charge)" at bounding box center [484, 239] width 331 height 21
click at [319, 226] on input "b. S3 Glacier Instant Retrieval (ms latency, 90-day minimum storage charge)" at bounding box center [319, 222] width 0 height 7
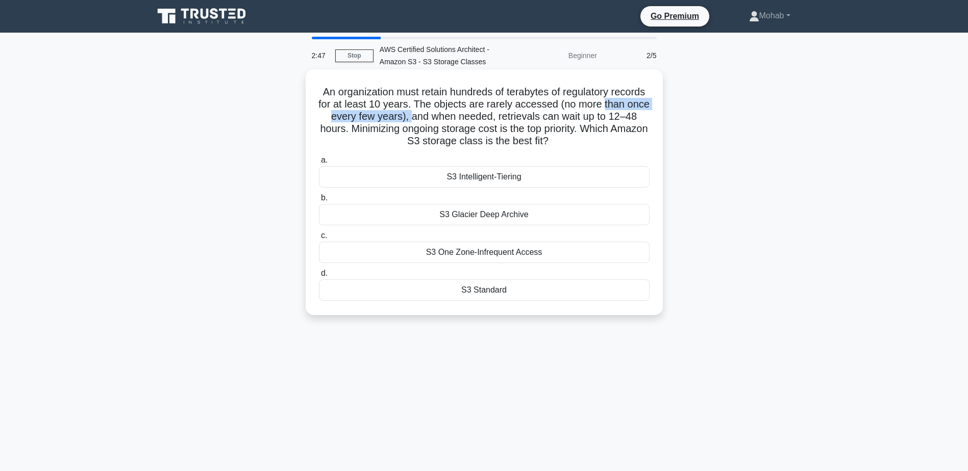
drag, startPoint x: 322, startPoint y: 119, endPoint x: 448, endPoint y: 118, distance: 126.5
click at [448, 118] on h5 "An organization must retain hundreds of terabytes of regulatory records for at …" at bounding box center [484, 117] width 333 height 62
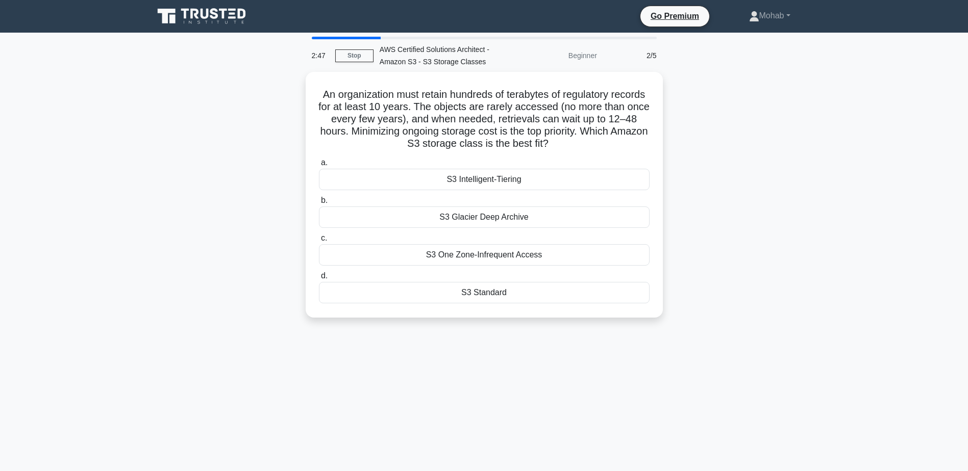
drag, startPoint x: 448, startPoint y: 118, endPoint x: 730, endPoint y: 146, distance: 283.0
click at [730, 146] on div "An organization must retain hundreds of terabytes of regulatory records for at …" at bounding box center [483, 201] width 673 height 258
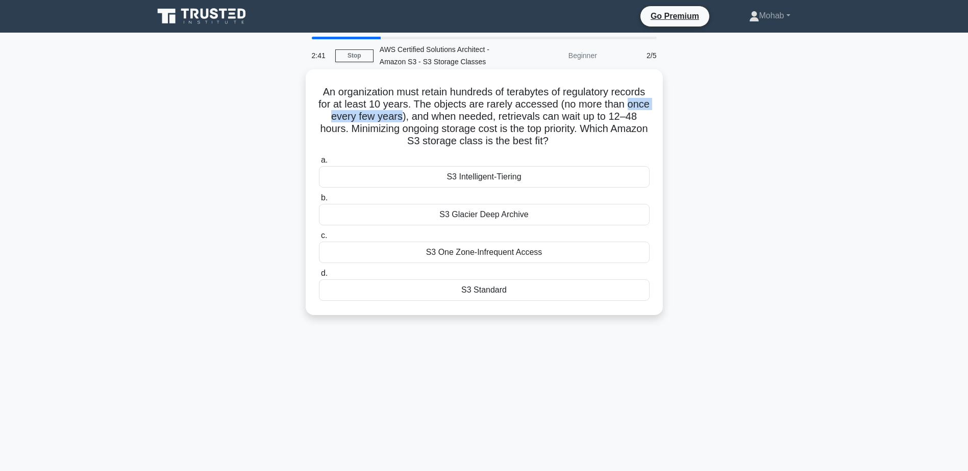
drag, startPoint x: 345, startPoint y: 117, endPoint x: 439, endPoint y: 118, distance: 93.9
click at [439, 118] on h5 "An organization must retain hundreds of terabytes of regulatory records for at …" at bounding box center [484, 117] width 333 height 62
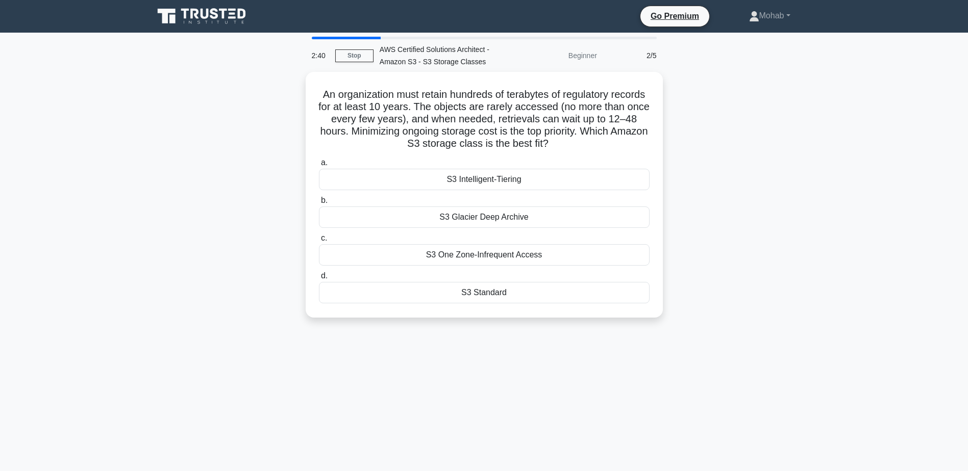
click at [773, 148] on div "An organization must retain hundreds of terabytes of regulatory records for at …" at bounding box center [483, 201] width 673 height 258
click at [494, 214] on div "S3 Glacier Deep Archive" at bounding box center [484, 214] width 331 height 21
click at [319, 201] on input "b. S3 Glacier Deep Archive" at bounding box center [319, 198] width 0 height 7
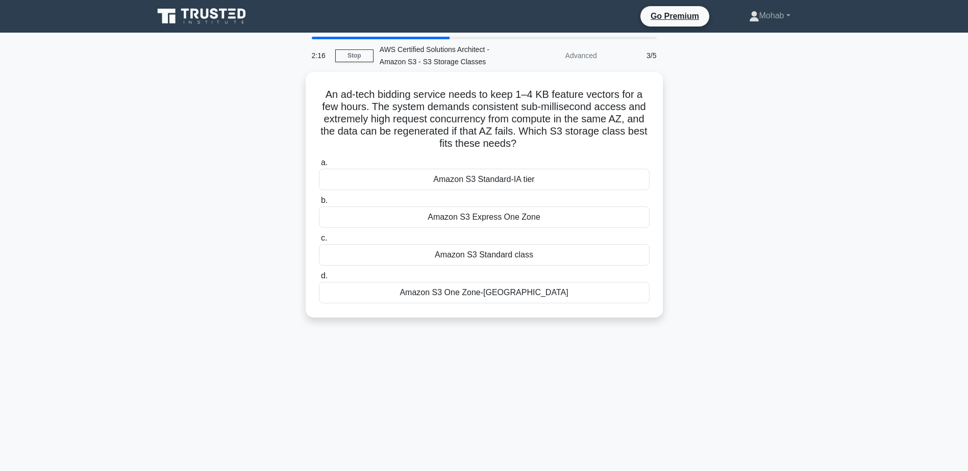
click at [802, 225] on div "An ad-tech bidding service needs to keep 1–4 KB feature vectors for a few hours…" at bounding box center [483, 201] width 673 height 258
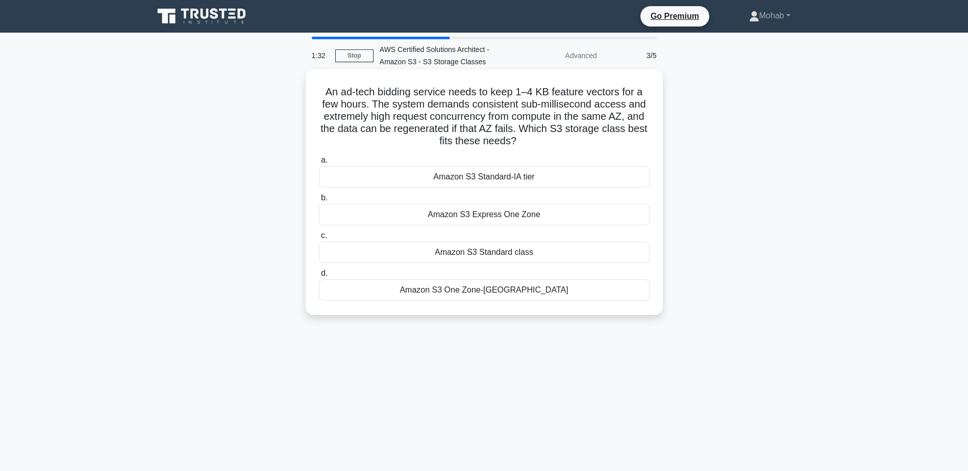
click at [467, 291] on div "Amazon S3 One Zone-[GEOGRAPHIC_DATA]" at bounding box center [484, 290] width 331 height 21
click at [319, 277] on input "d. Amazon S3 One Zone-[GEOGRAPHIC_DATA]" at bounding box center [319, 273] width 0 height 7
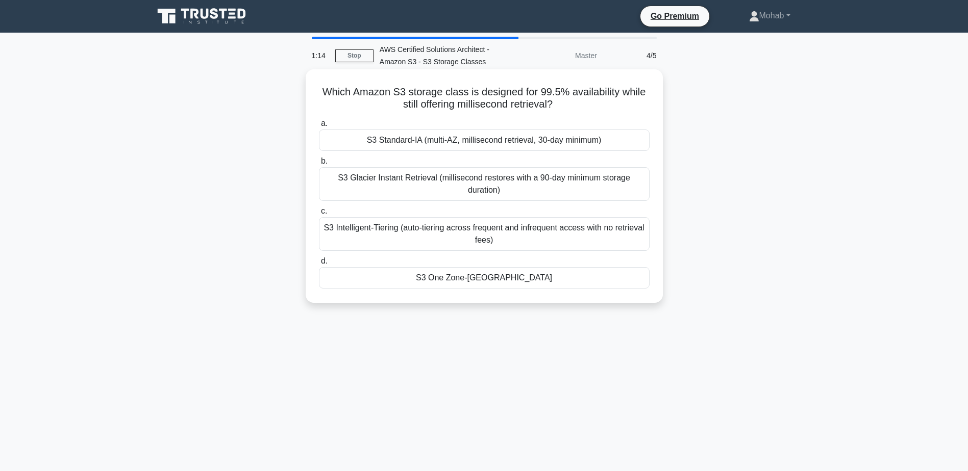
click at [480, 281] on div "S3 One Zone-[GEOGRAPHIC_DATA]" at bounding box center [484, 277] width 331 height 21
click at [319, 265] on input "d. S3 One Zone-[GEOGRAPHIC_DATA]" at bounding box center [319, 261] width 0 height 7
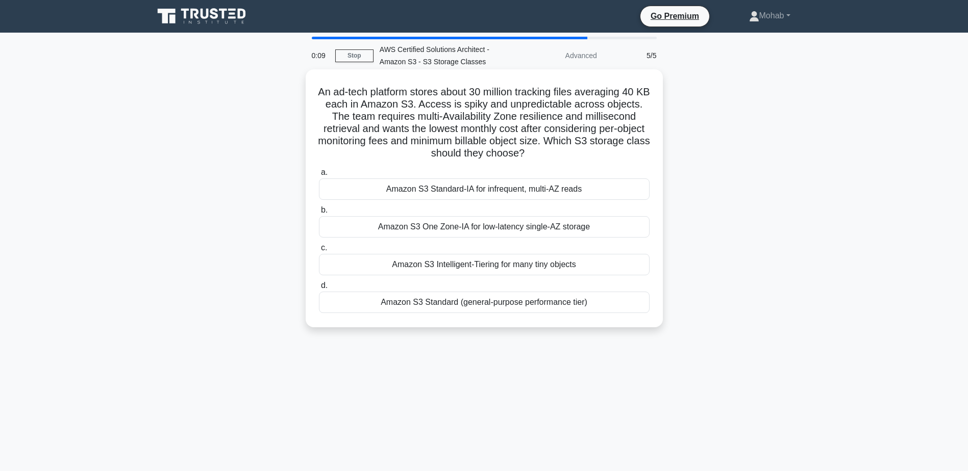
click at [537, 265] on div "Amazon S3 Intelligent-Tiering for many tiny objects" at bounding box center [484, 264] width 331 height 21
click at [319, 251] on input "c. Amazon S3 Intelligent-Tiering for many tiny objects" at bounding box center [319, 248] width 0 height 7
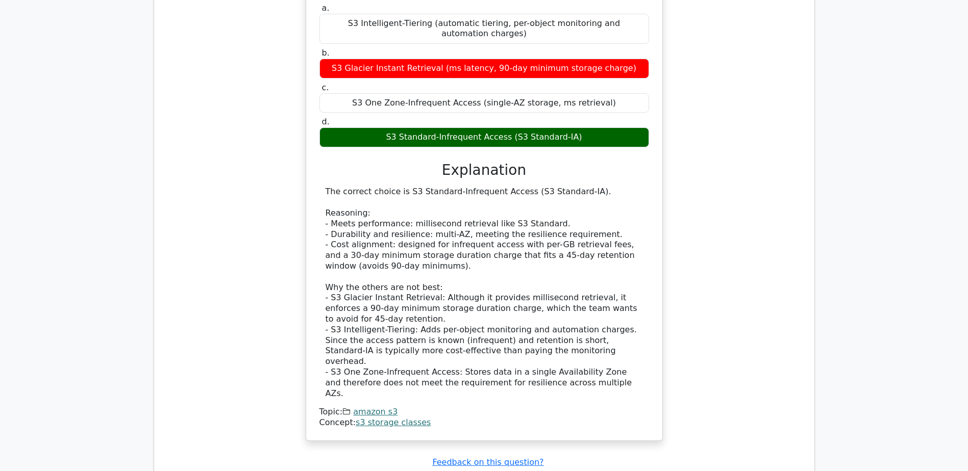
scroll to position [1020, 0]
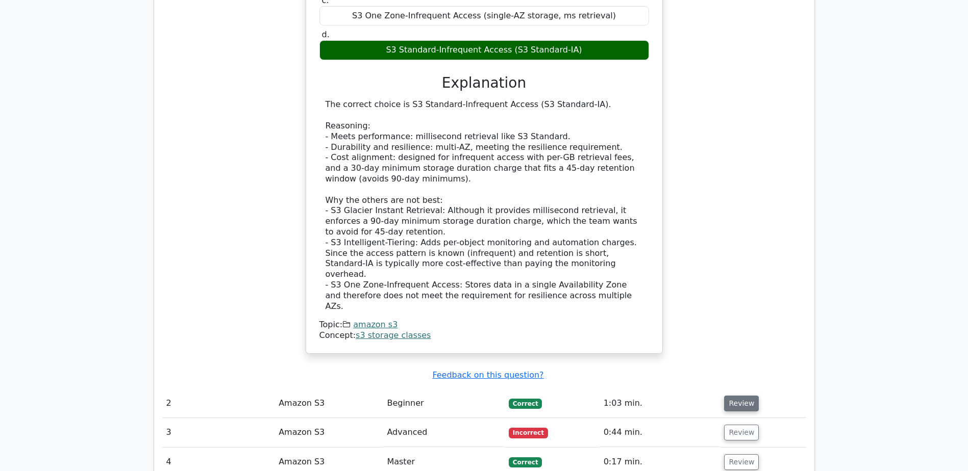
click at [724, 396] on button "Review" at bounding box center [741, 404] width 35 height 16
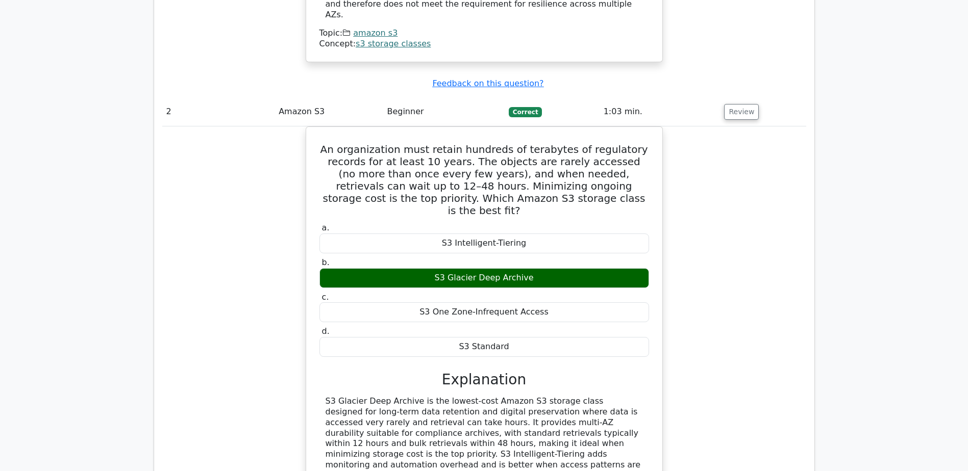
scroll to position [1683, 0]
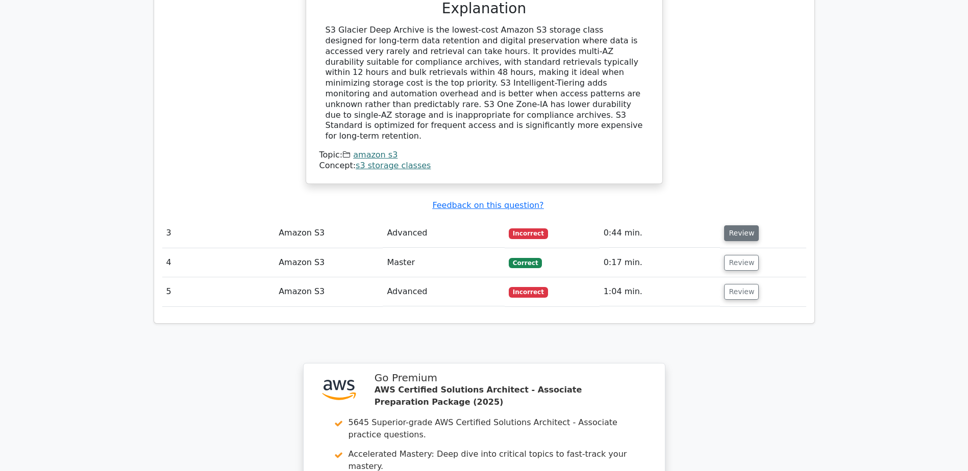
click at [730, 225] on button "Review" at bounding box center [741, 233] width 35 height 16
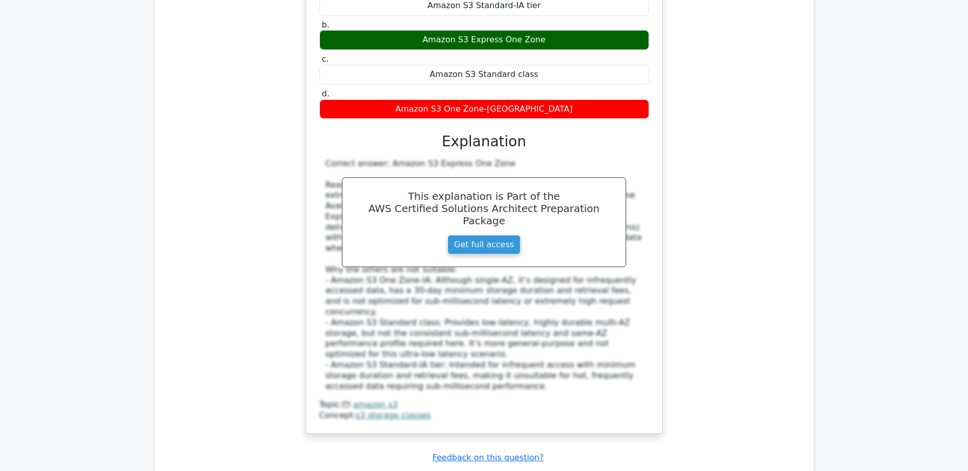
scroll to position [2040, 0]
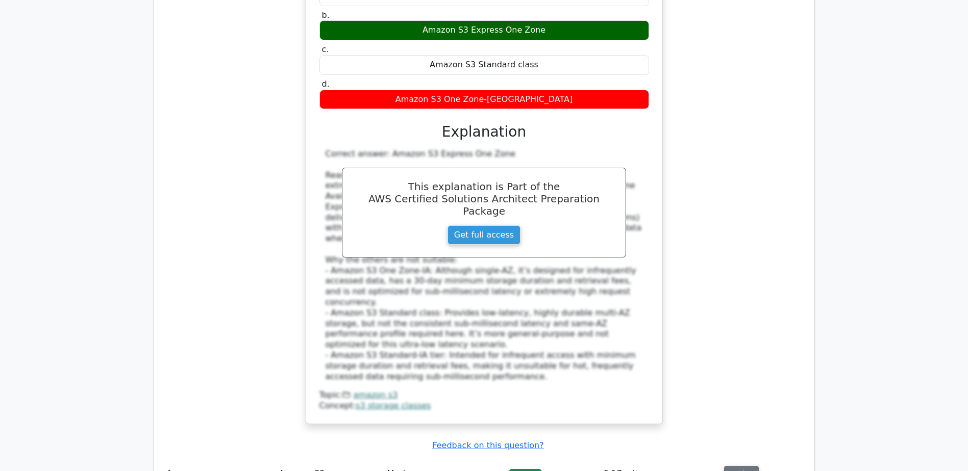
click at [738, 466] on button "Review" at bounding box center [741, 474] width 35 height 16
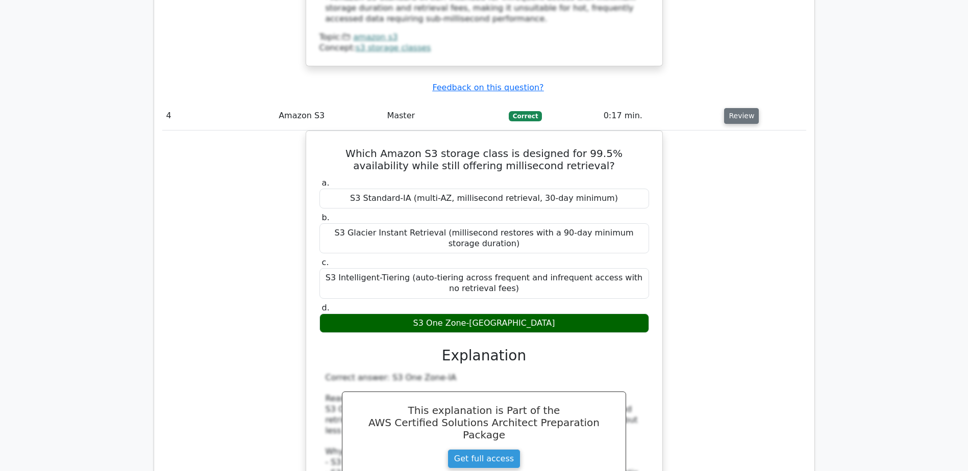
scroll to position [2551, 0]
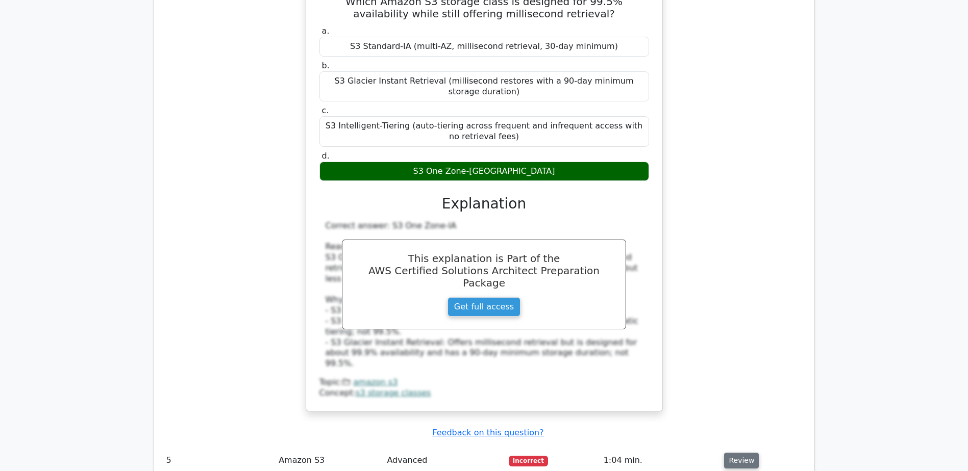
click at [733, 453] on button "Review" at bounding box center [741, 461] width 35 height 16
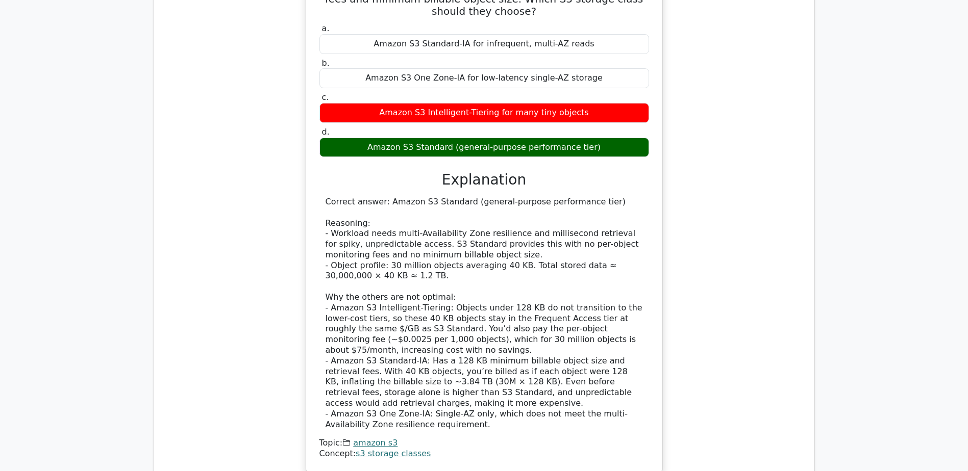
scroll to position [3367, 0]
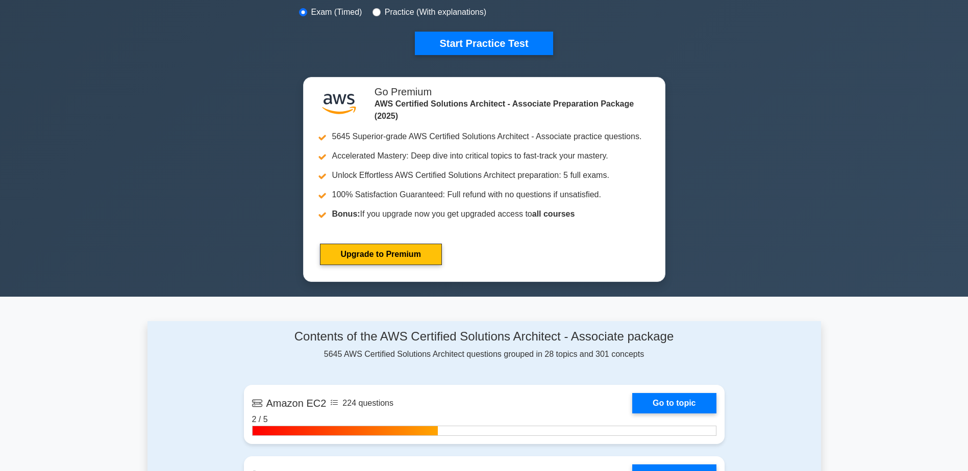
scroll to position [561, 0]
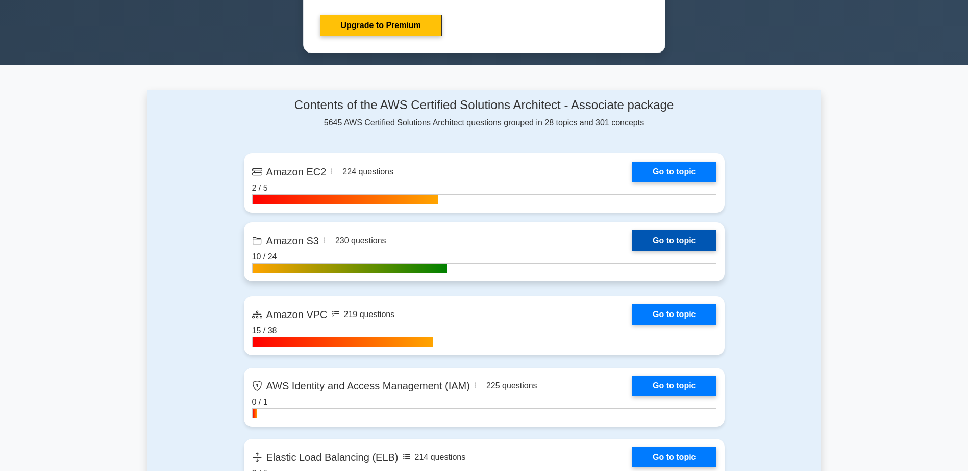
click at [683, 238] on link "Go to topic" at bounding box center [674, 241] width 84 height 20
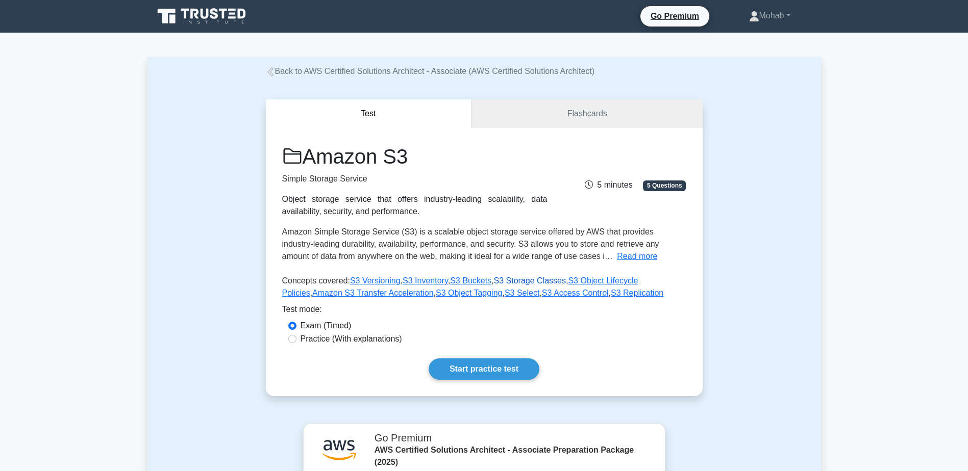
click at [535, 279] on link "S3 Storage Classes" at bounding box center [530, 280] width 72 height 9
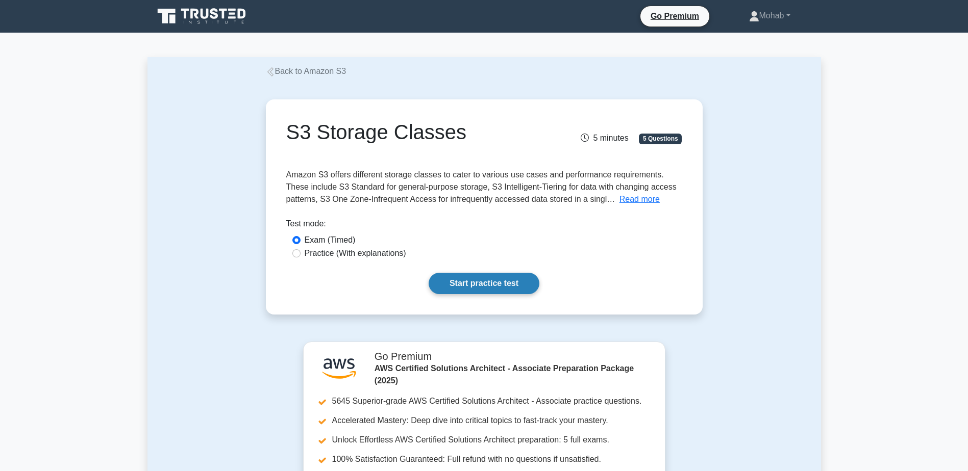
click at [512, 284] on link "Start practice test" at bounding box center [483, 283] width 111 height 21
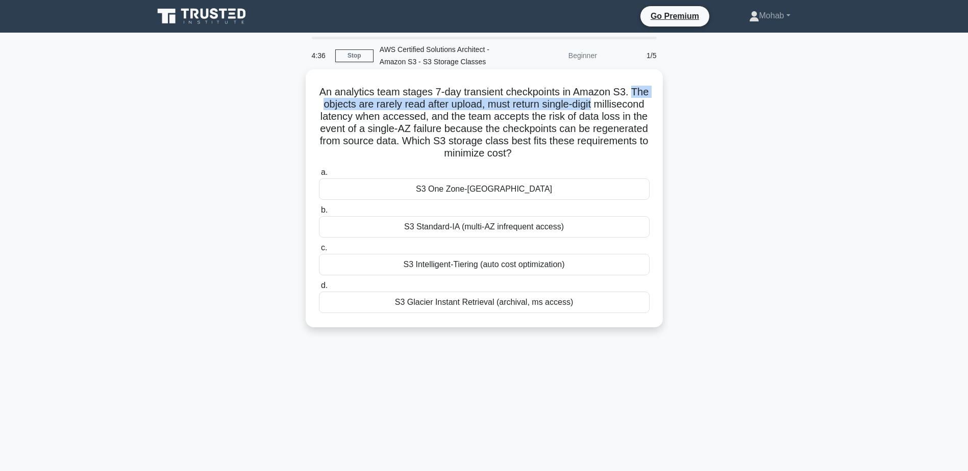
drag, startPoint x: 329, startPoint y: 103, endPoint x: 655, endPoint y: 104, distance: 326.5
click at [655, 104] on div "An analytics team stages 7-day transient checkpoints in Amazon S3. The objects …" at bounding box center [484, 198] width 349 height 250
drag, startPoint x: 315, startPoint y: 117, endPoint x: 643, endPoint y: 162, distance: 331.5
click at [643, 162] on div "An analytics team stages 7-day transient checkpoints in Amazon S3. The objects …" at bounding box center [484, 198] width 349 height 250
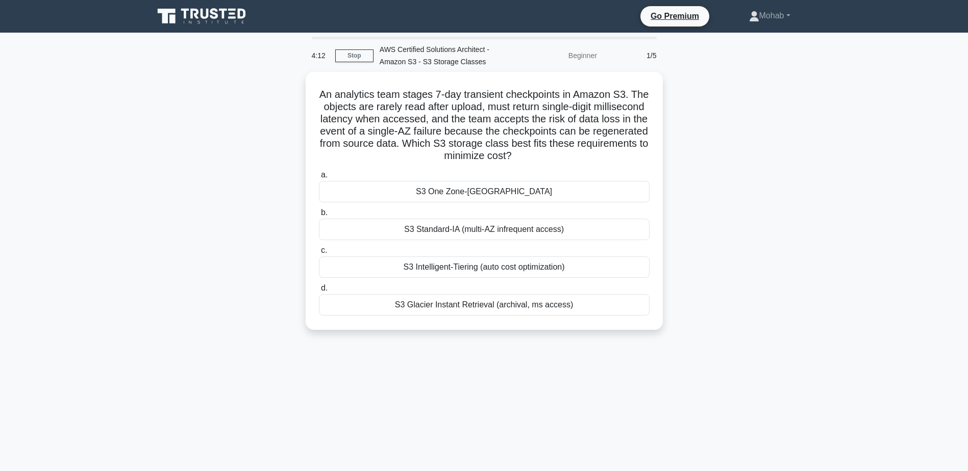
drag, startPoint x: 643, startPoint y: 162, endPoint x: 867, endPoint y: 168, distance: 223.5
click at [867, 168] on main "4:12 Stop AWS Certified Solutions Architect - Amazon S3 - S3 Storage Classes Be…" at bounding box center [484, 292] width 968 height 518
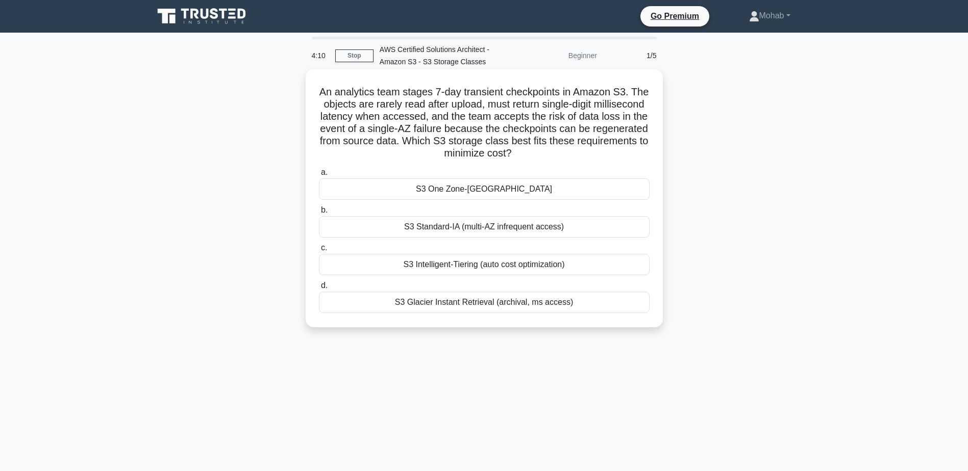
click at [575, 196] on div "S3 One Zone-IA" at bounding box center [484, 189] width 331 height 21
click at [319, 176] on input "a. S3 One Zone-IA" at bounding box center [319, 172] width 0 height 7
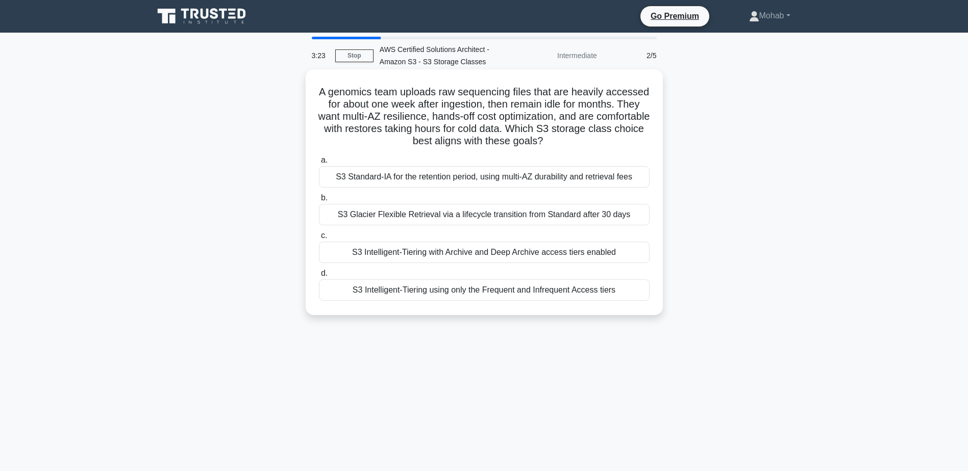
click at [448, 253] on div "S3 Intelligent-Tiering with Archive and Deep Archive access tiers enabled" at bounding box center [484, 252] width 331 height 21
click at [319, 239] on input "c. S3 Intelligent-Tiering with Archive and Deep Archive access tiers enabled" at bounding box center [319, 236] width 0 height 7
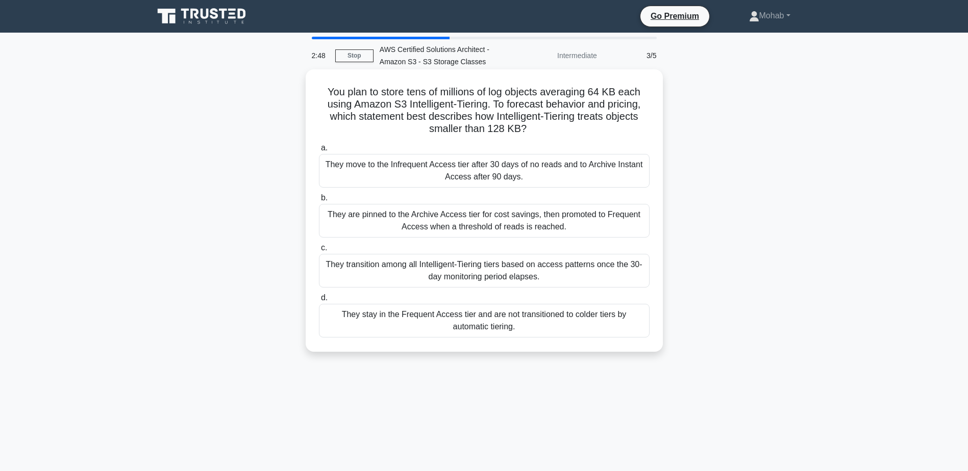
click at [539, 319] on div "They stay in the Frequent Access tier and are not transitioned to colder tiers …" at bounding box center [484, 321] width 331 height 34
click at [319, 301] on input "d. They stay in the Frequent Access tier and are not transitioned to colder tie…" at bounding box center [319, 298] width 0 height 7
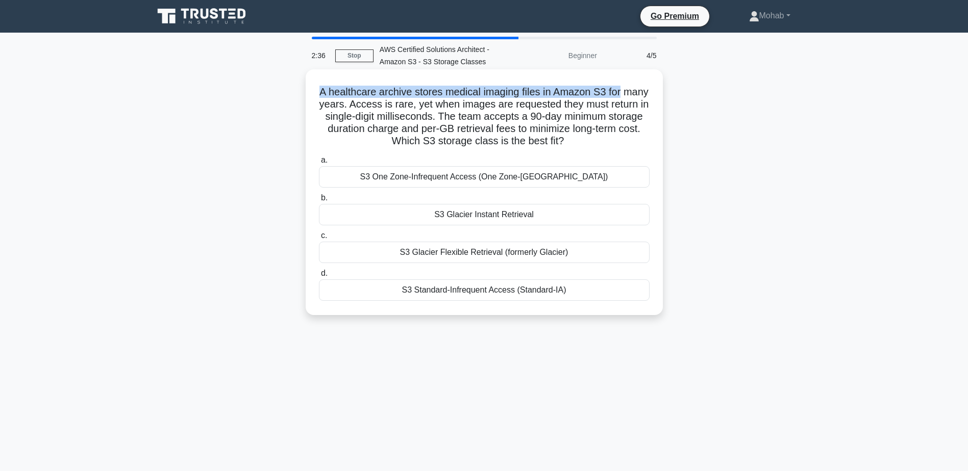
drag, startPoint x: 327, startPoint y: 90, endPoint x: 641, endPoint y: 92, distance: 314.2
click at [641, 92] on h5 "A healthcare archive stores medical imaging files in Amazon S3 for many years. …" at bounding box center [484, 117] width 333 height 62
click at [480, 217] on div "S3 Glacier Instant Retrieval" at bounding box center [484, 214] width 331 height 21
click at [319, 201] on input "b. S3 Glacier Instant Retrieval" at bounding box center [319, 198] width 0 height 7
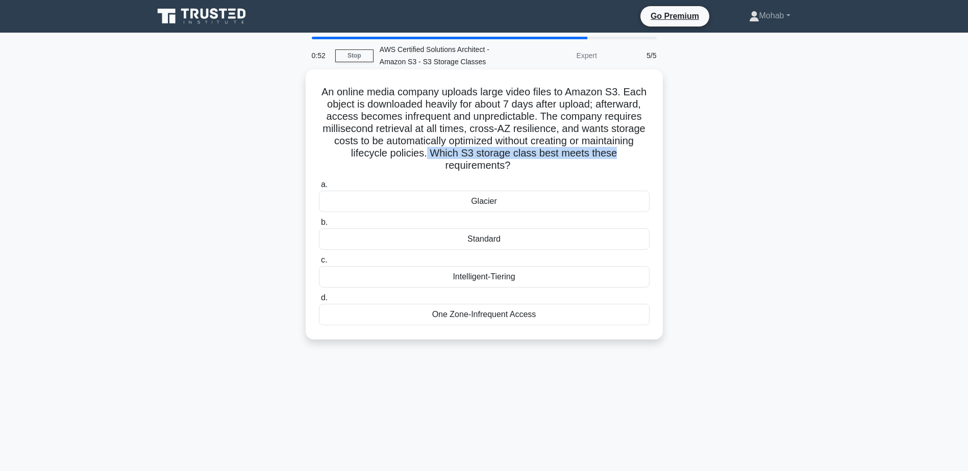
drag, startPoint x: 428, startPoint y: 155, endPoint x: 648, endPoint y: 158, distance: 219.4
click at [648, 158] on h5 "An online media company uploads large video files to Amazon S3. Each object is …" at bounding box center [484, 129] width 333 height 87
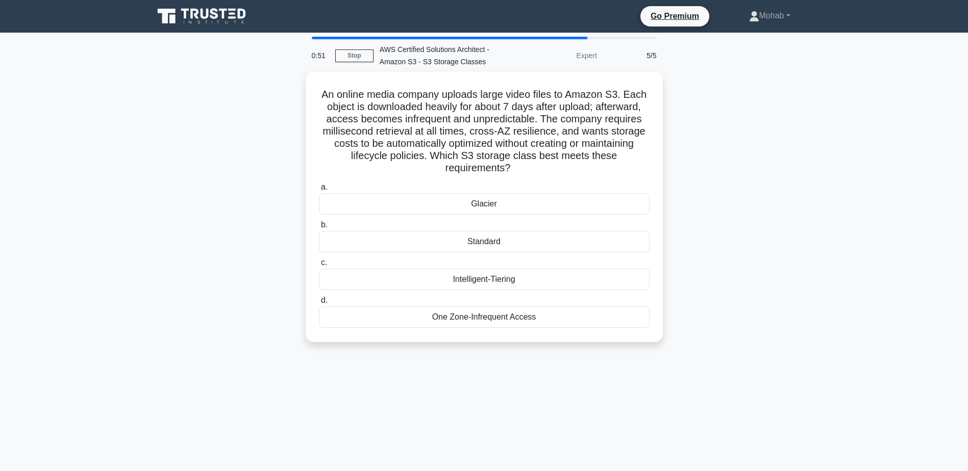
drag, startPoint x: 648, startPoint y: 158, endPoint x: 717, endPoint y: 197, distance: 79.7
click at [717, 197] on div "An online media company uploads large video files to Amazon S3. Each object is …" at bounding box center [483, 213] width 673 height 283
drag, startPoint x: 440, startPoint y: 161, endPoint x: 583, endPoint y: 165, distance: 142.9
click at [583, 165] on h5 "An online media company uploads large video files to Amazon S3. Each object is …" at bounding box center [484, 129] width 333 height 87
drag, startPoint x: 583, startPoint y: 165, endPoint x: 870, endPoint y: 215, distance: 291.1
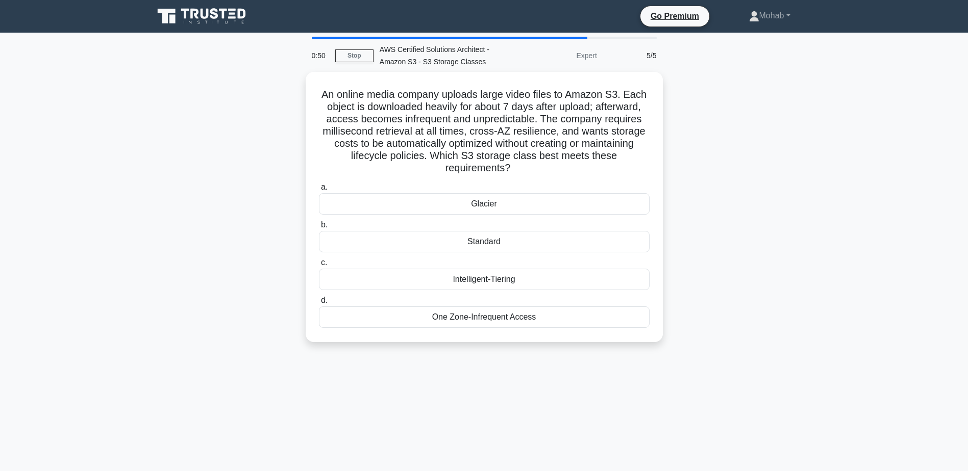
click at [871, 214] on main "0:50 Stop AWS Certified Solutions Architect - Amazon S3 - S3 Storage Classes Ex…" at bounding box center [484, 292] width 968 height 518
click at [477, 276] on div "Intelligent-Tiering" at bounding box center [484, 276] width 331 height 21
click at [319, 264] on input "c. Intelligent-Tiering" at bounding box center [319, 260] width 0 height 7
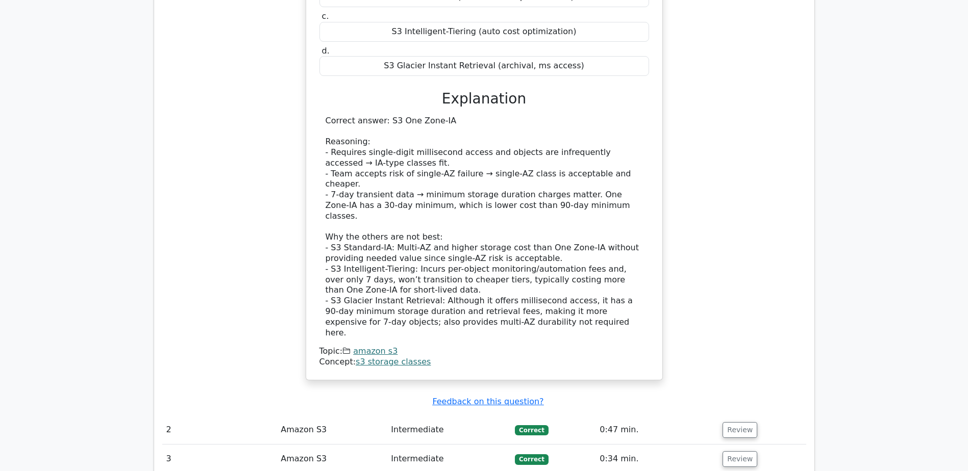
scroll to position [1326, 0]
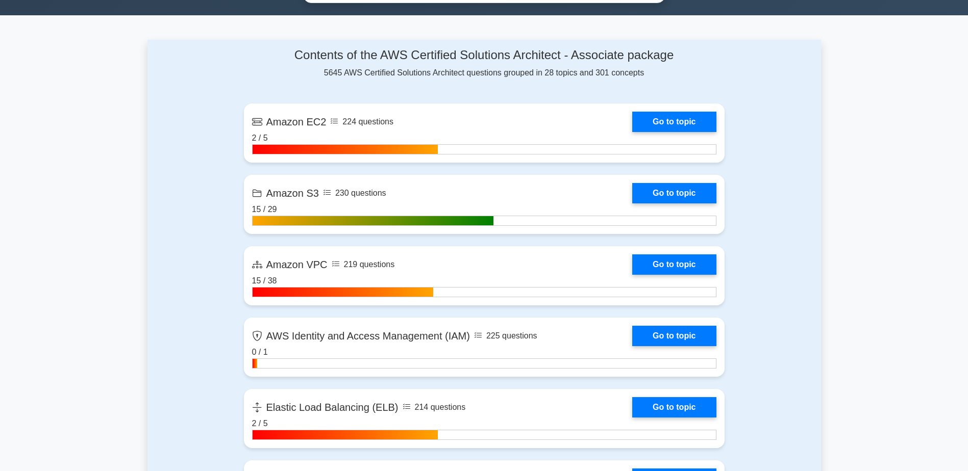
scroll to position [612, 0]
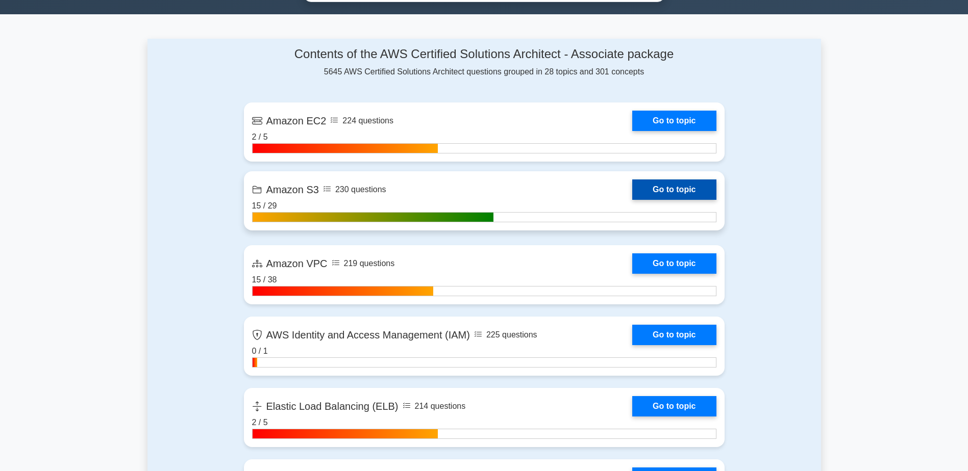
click at [663, 190] on link "Go to topic" at bounding box center [674, 190] width 84 height 20
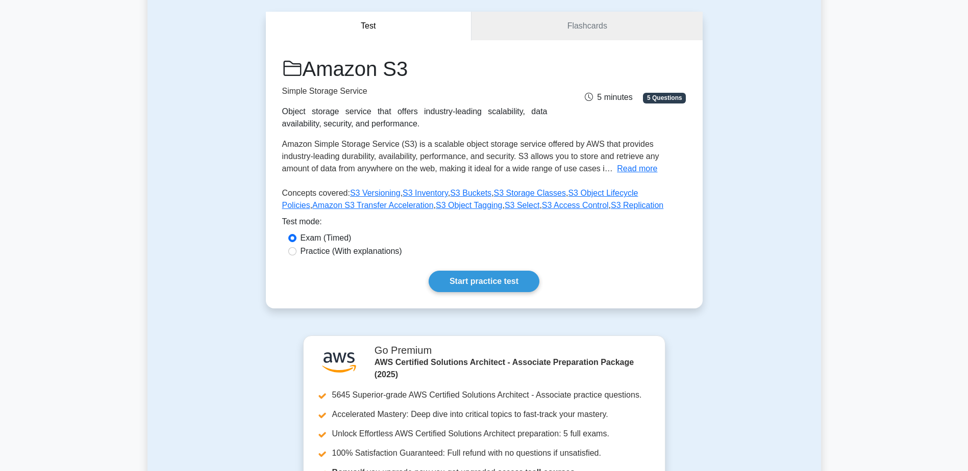
scroll to position [102, 0]
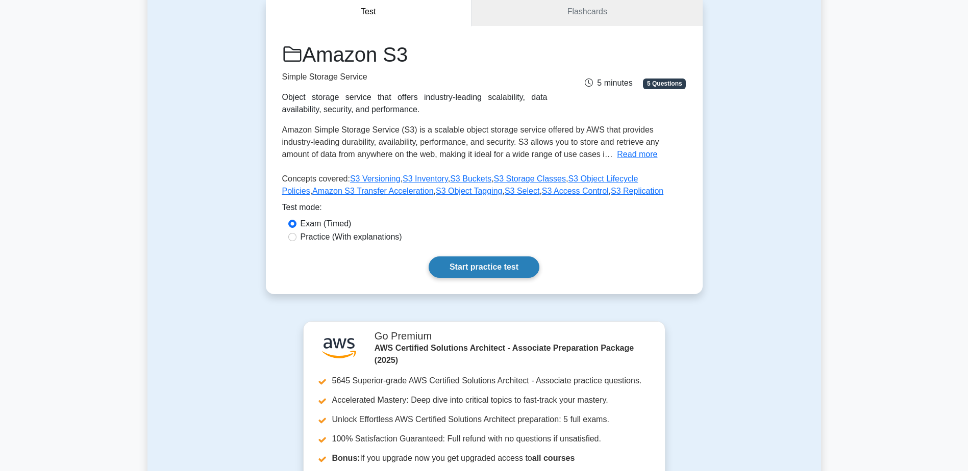
click at [514, 270] on link "Start practice test" at bounding box center [483, 267] width 111 height 21
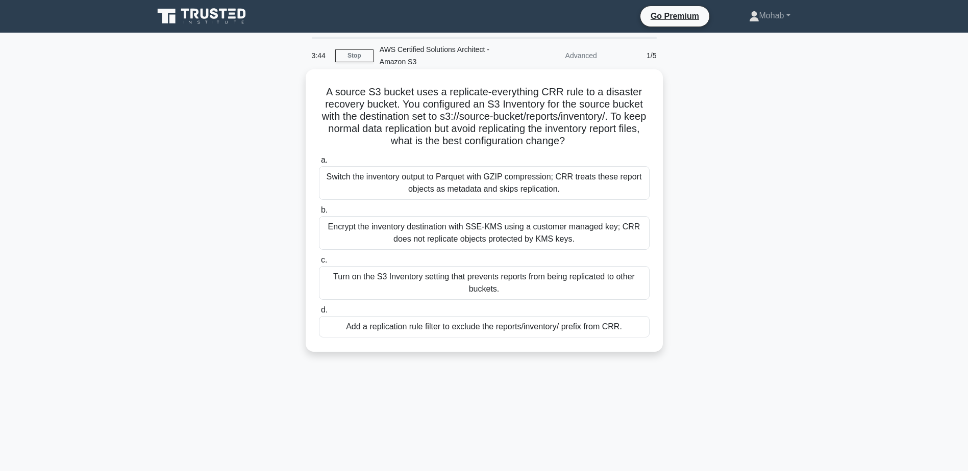
click at [556, 327] on div "Add a replication rule filter to exclude the reports/inventory/ prefix from CRR." at bounding box center [484, 326] width 331 height 21
click at [319, 314] on input "d. Add a replication rule filter to exclude the reports/inventory/ prefix from …" at bounding box center [319, 310] width 0 height 7
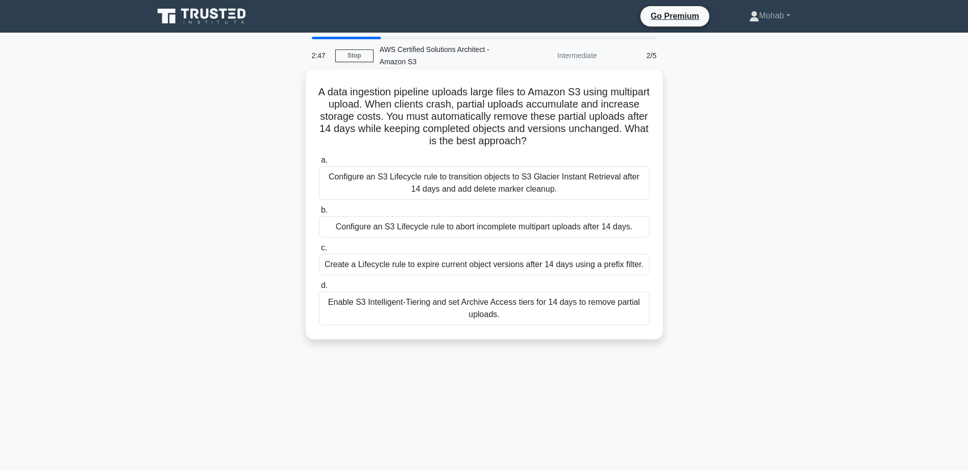
click at [493, 223] on div "Configure an S3 Lifecycle rule to abort incomplete multipart uploads after 14 d…" at bounding box center [484, 226] width 331 height 21
click at [319, 214] on input "b. Configure an S3 Lifecycle rule to abort incomplete multipart uploads after 1…" at bounding box center [319, 210] width 0 height 7
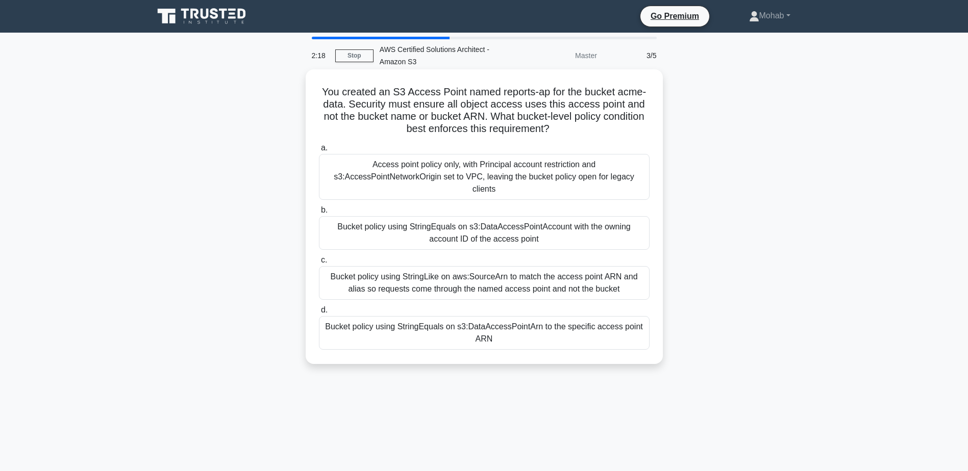
drag, startPoint x: 382, startPoint y: 131, endPoint x: 597, endPoint y: 132, distance: 214.8
click at [597, 132] on h5 "You created an S3 Access Point named reports-ap for the bucket acme-data. Secur…" at bounding box center [484, 111] width 333 height 50
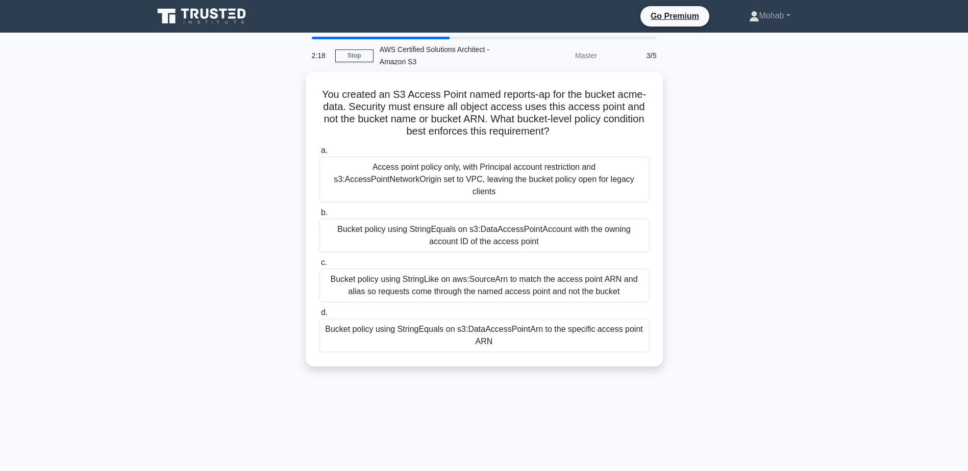
drag, startPoint x: 597, startPoint y: 132, endPoint x: 813, endPoint y: 186, distance: 222.5
click at [813, 186] on div "You created an S3 Access Point named reports-ap for the bucket acme-data. Secur…" at bounding box center [483, 225] width 673 height 307
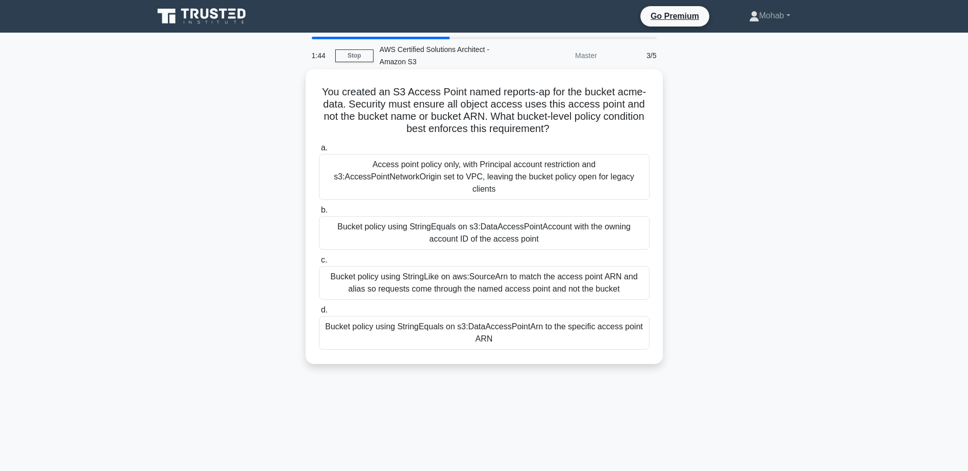
click at [510, 182] on div "Access point policy only, with Principal account restriction and s3:AccessPoint…" at bounding box center [484, 177] width 331 height 46
click at [319, 152] on input "a. Access point policy only, with Principal account restriction and s3:AccessPo…" at bounding box center [319, 148] width 0 height 7
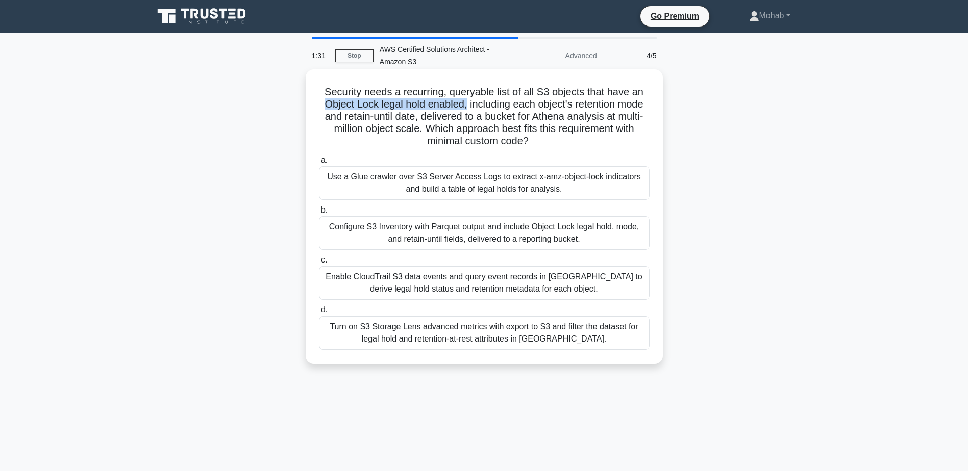
drag, startPoint x: 318, startPoint y: 105, endPoint x: 466, endPoint y: 104, distance: 148.4
click at [466, 104] on div "Security needs a recurring, queryable list of all S3 objects that have an Objec…" at bounding box center [484, 216] width 349 height 287
drag, startPoint x: 466, startPoint y: 104, endPoint x: 518, endPoint y: 109, distance: 51.8
click at [518, 109] on h5 "Security needs a recurring, queryable list of all S3 objects that have an Objec…" at bounding box center [484, 117] width 333 height 62
drag, startPoint x: 311, startPoint y: 118, endPoint x: 416, endPoint y: 116, distance: 104.6
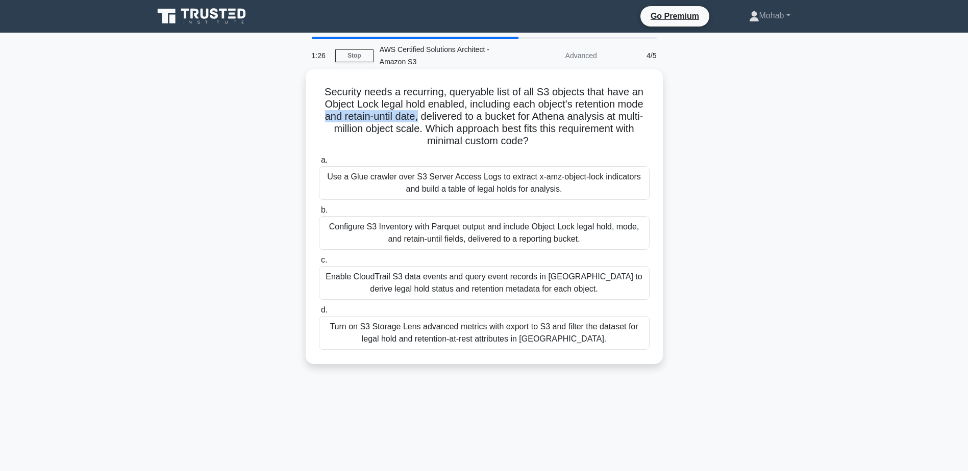
click at [416, 116] on div "Security needs a recurring, queryable list of all S3 objects that have an Objec…" at bounding box center [484, 216] width 349 height 287
drag, startPoint x: 416, startPoint y: 116, endPoint x: 568, endPoint y: 118, distance: 152.0
click at [568, 118] on h5 "Security needs a recurring, queryable list of all S3 objects that have an Objec…" at bounding box center [484, 117] width 333 height 62
drag, startPoint x: 568, startPoint y: 118, endPoint x: 659, endPoint y: 116, distance: 91.3
click at [659, 116] on div "Security needs a recurring, queryable list of all S3 objects that have an Objec…" at bounding box center [484, 216] width 357 height 295
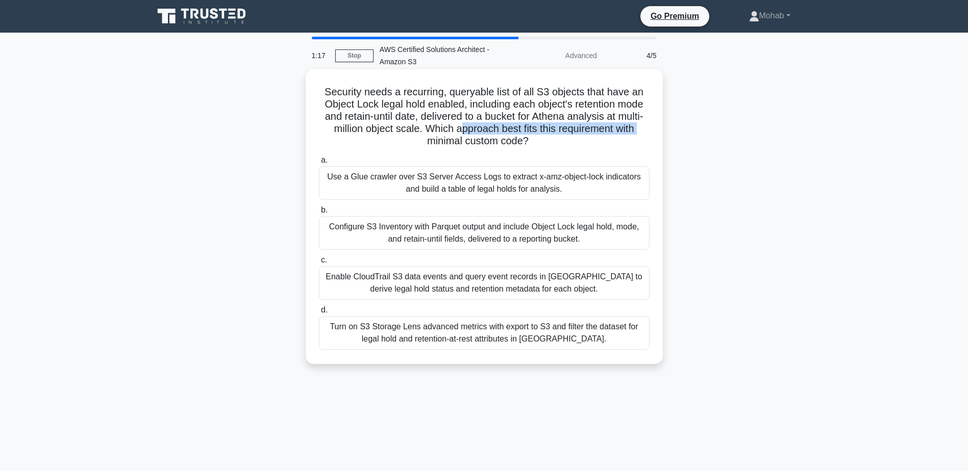
drag, startPoint x: 308, startPoint y: 134, endPoint x: 459, endPoint y: 129, distance: 151.6
click at [459, 129] on div "Security needs a recurring, queryable list of all S3 objects that have an Objec…" at bounding box center [484, 216] width 349 height 287
click at [457, 144] on h5 "Security needs a recurring, queryable list of all S3 objects that have an Objec…" at bounding box center [484, 117] width 333 height 62
drag, startPoint x: 400, startPoint y: 148, endPoint x: 560, endPoint y: 138, distance: 160.5
click at [560, 138] on h5 "Security needs a recurring, queryable list of all S3 objects that have an Objec…" at bounding box center [484, 117] width 333 height 62
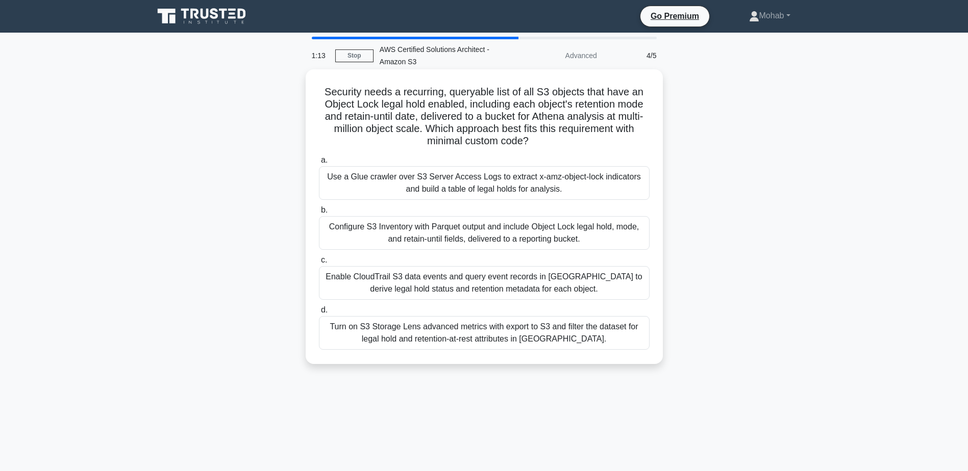
click at [456, 235] on div "Configure S3 Inventory with Parquet output and include Object Lock legal hold, …" at bounding box center [484, 233] width 331 height 34
click at [319, 214] on input "b. Configure S3 Inventory with Parquet output and include Object Lock legal hol…" at bounding box center [319, 210] width 0 height 7
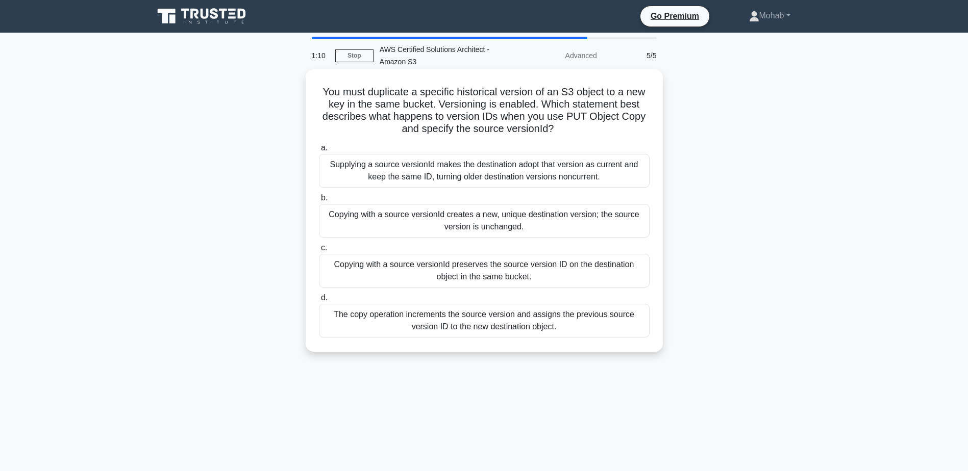
click at [531, 232] on div "Copying with a source versionId creates a new, unique destination version; the …" at bounding box center [484, 221] width 331 height 34
click at [319, 201] on input "b. Copying with a source versionId creates a new, unique destination version; t…" at bounding box center [319, 198] width 0 height 7
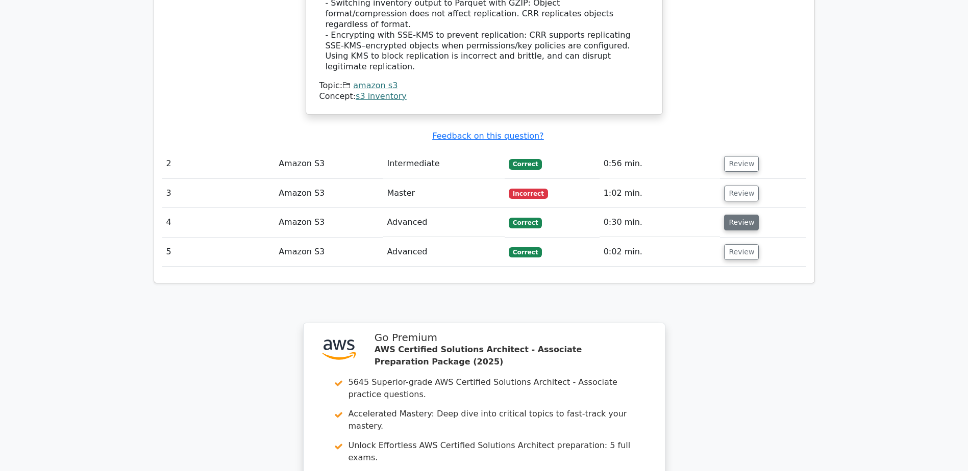
scroll to position [1275, 0]
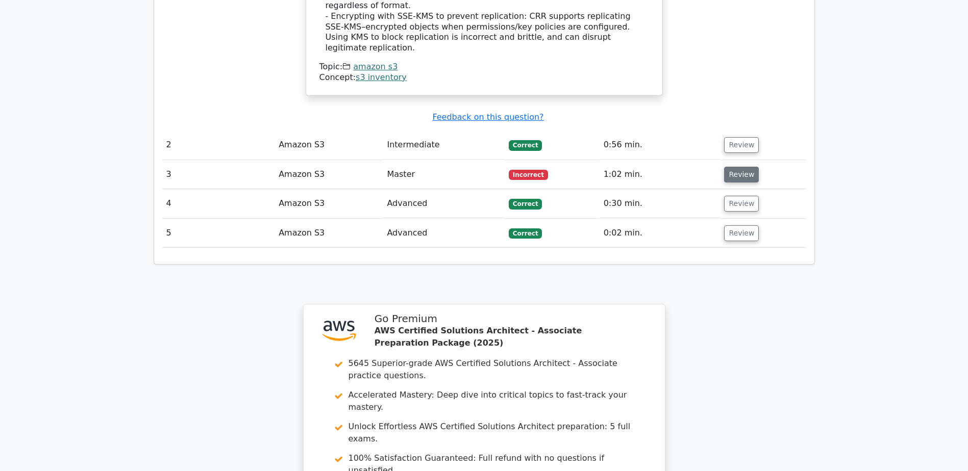
click at [732, 167] on button "Review" at bounding box center [741, 175] width 35 height 16
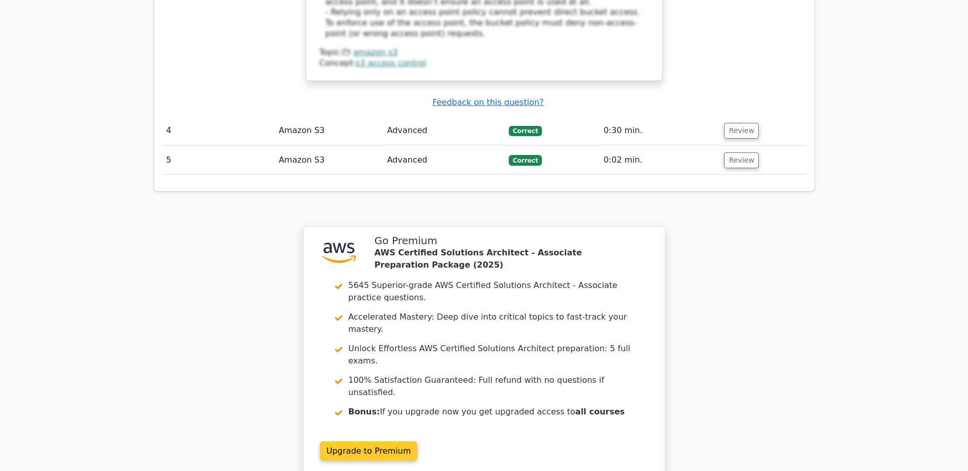
scroll to position [1997, 0]
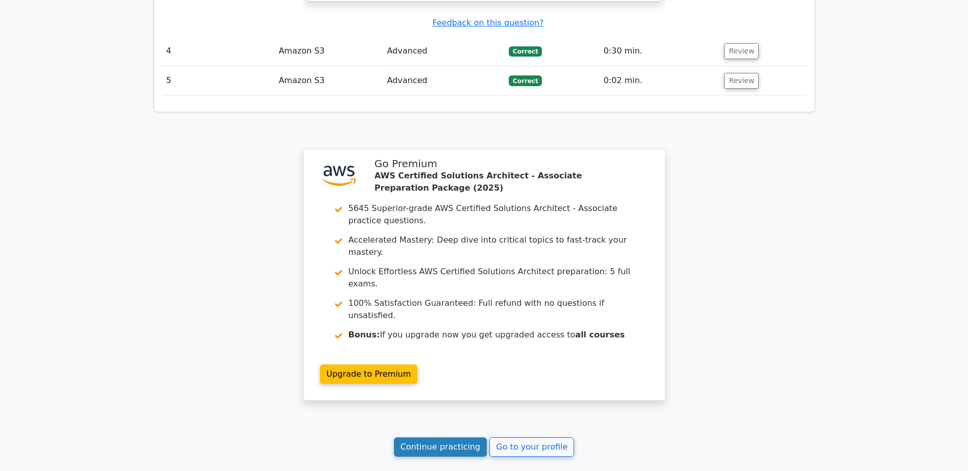
click at [452, 438] on link "Continue practicing" at bounding box center [440, 447] width 93 height 19
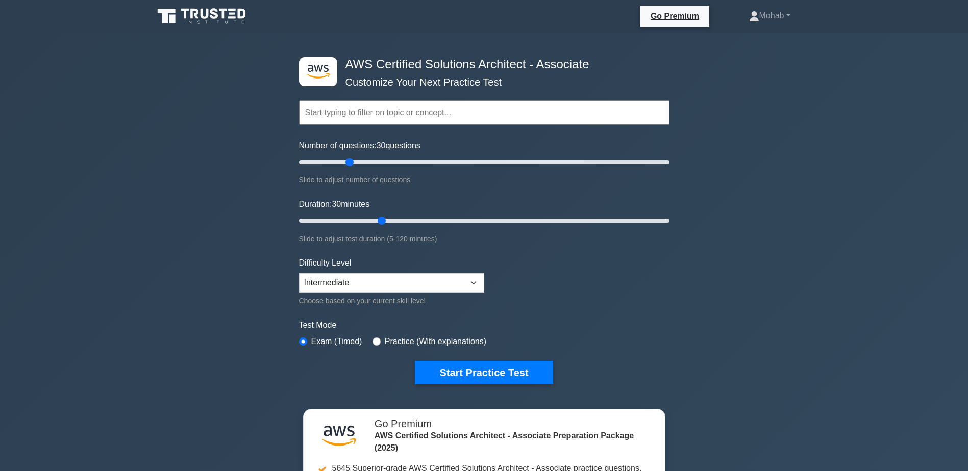
drag, startPoint x: 340, startPoint y: 161, endPoint x: 347, endPoint y: 163, distance: 7.6
type input "30"
click at [347, 163] on input "Number of questions: 30 questions" at bounding box center [484, 162] width 370 height 12
drag, startPoint x: 382, startPoint y: 221, endPoint x: 408, endPoint y: 218, distance: 26.2
type input "40"
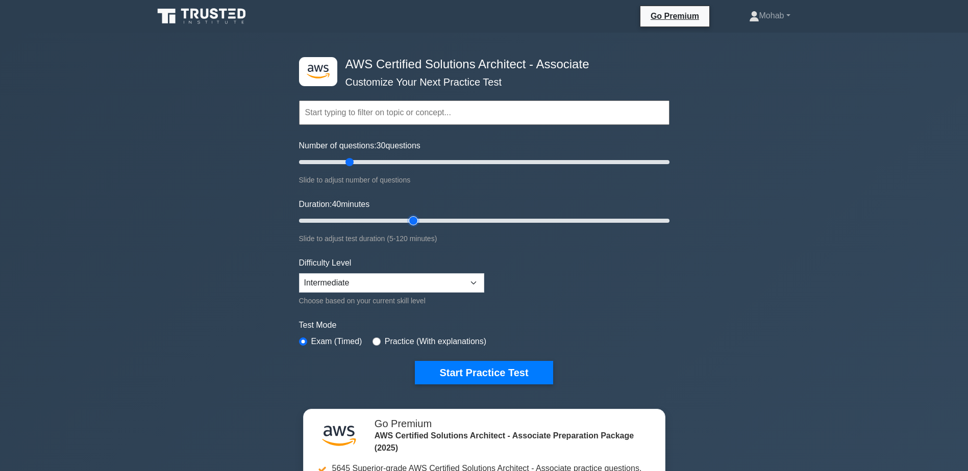
click at [408, 218] on input "Duration: 40 minutes" at bounding box center [484, 221] width 370 height 12
click at [445, 283] on select "Beginner Intermediate Expert" at bounding box center [391, 282] width 185 height 19
click at [437, 279] on select "Beginner Intermediate Expert" at bounding box center [391, 282] width 185 height 19
select select "beginner"
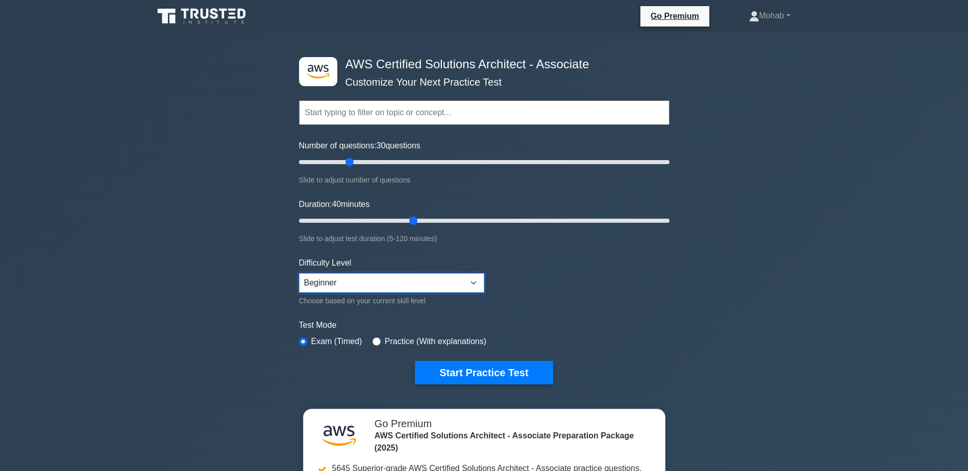
click at [299, 273] on select "Beginner Intermediate Expert" at bounding box center [391, 282] width 185 height 19
click at [498, 380] on button "Start Practice Test" at bounding box center [484, 372] width 138 height 23
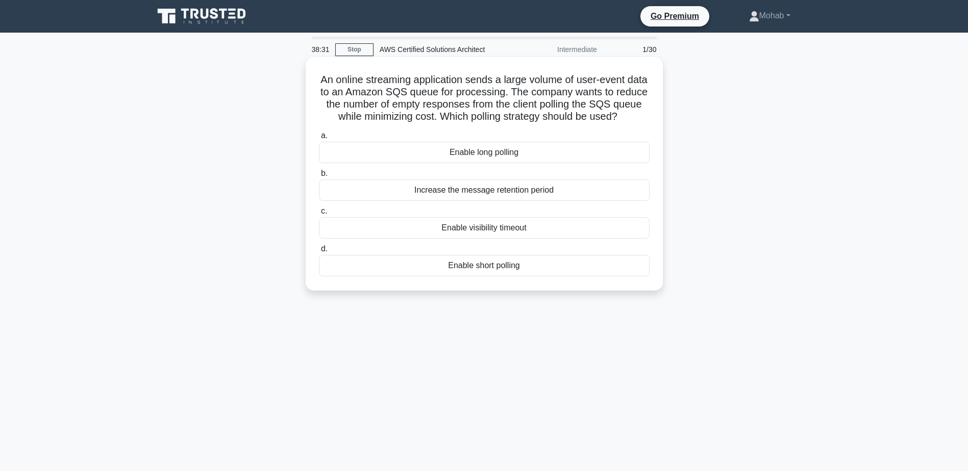
click at [517, 276] on div "Enable short polling" at bounding box center [484, 265] width 331 height 21
click at [319, 253] on input "d. Enable short polling" at bounding box center [319, 249] width 0 height 7
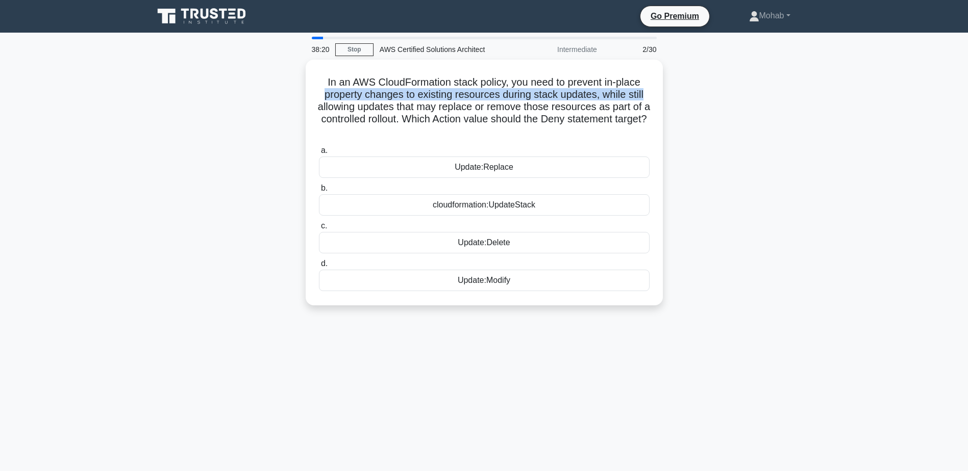
drag, startPoint x: 317, startPoint y: 92, endPoint x: 678, endPoint y: 98, distance: 361.2
click at [678, 98] on div "In an AWS CloudFormation stack policy, you need to prevent in-place property ch…" at bounding box center [483, 189] width 673 height 258
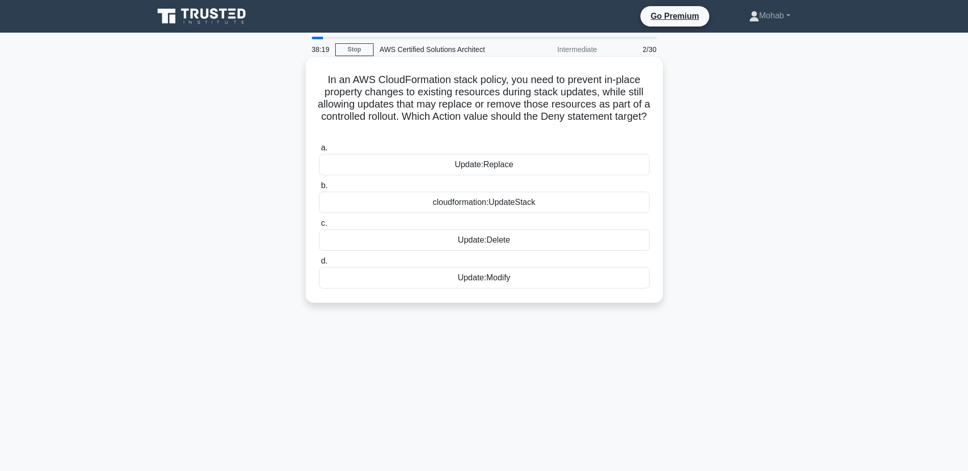
drag, startPoint x: 678, startPoint y: 98, endPoint x: 600, endPoint y: 168, distance: 104.8
click at [600, 168] on div "Update:Replace" at bounding box center [484, 164] width 331 height 21
click at [319, 152] on input "a. Update:Replace" at bounding box center [319, 148] width 0 height 7
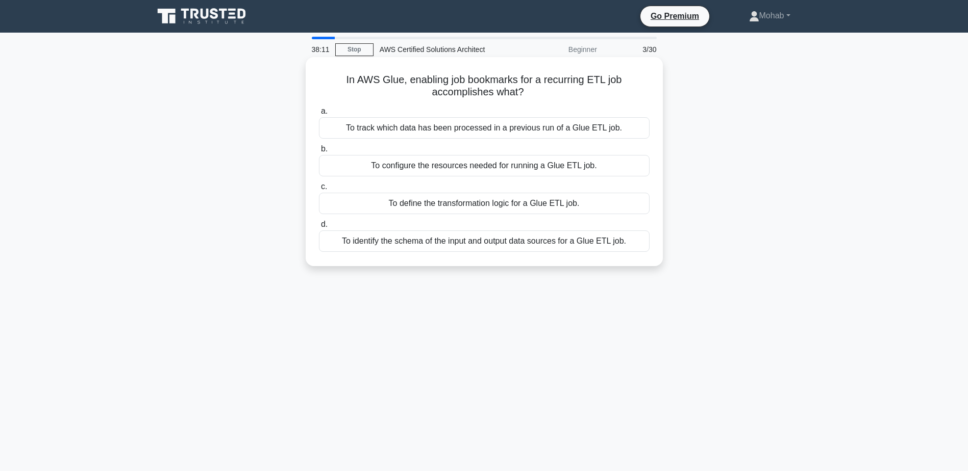
drag, startPoint x: 425, startPoint y: 93, endPoint x: 562, endPoint y: 88, distance: 136.3
click at [562, 88] on h5 "In AWS Glue, enabling job bookmarks for a recurring ETL job accomplishes what? …" at bounding box center [484, 86] width 333 height 26
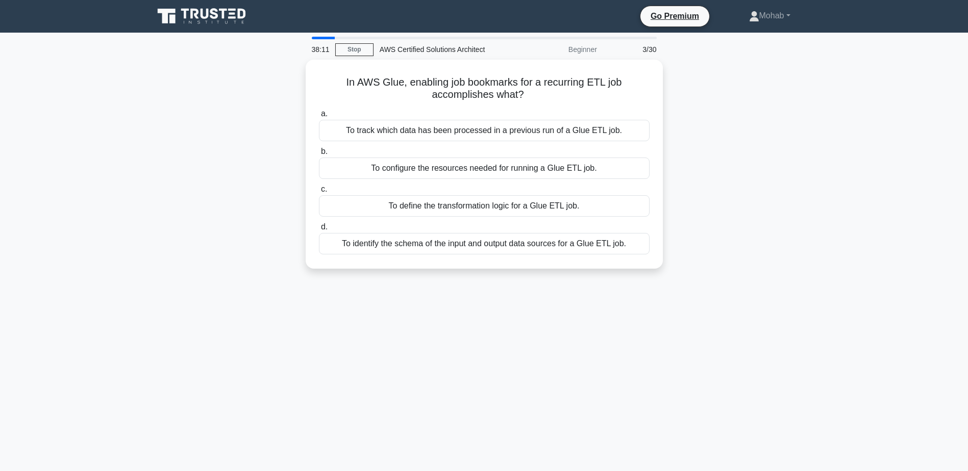
drag, startPoint x: 562, startPoint y: 88, endPoint x: 751, endPoint y: 127, distance: 193.1
click at [751, 127] on div "In AWS Glue, enabling job bookmarks for a recurring ETL job accomplishes what? …" at bounding box center [483, 170] width 673 height 221
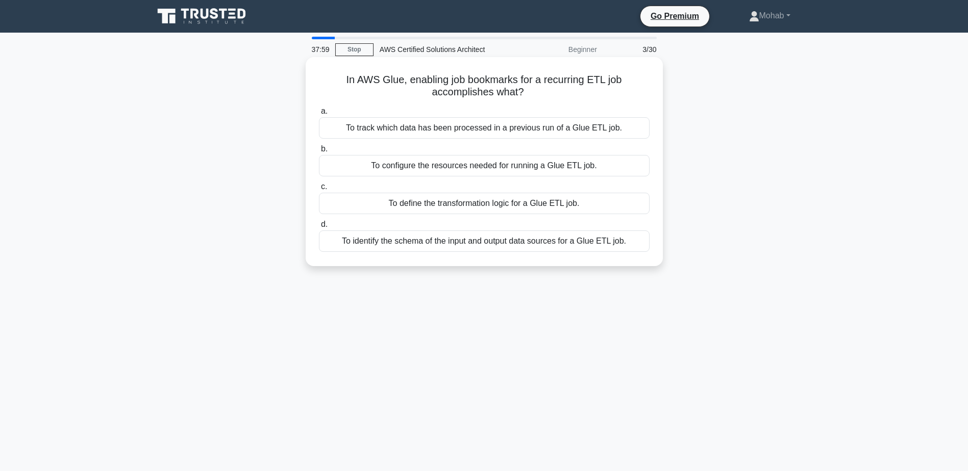
click at [589, 212] on div "To define the transformation logic for a Glue ETL job." at bounding box center [484, 203] width 331 height 21
click at [319, 190] on input "c. To define the transformation logic for a Glue ETL job." at bounding box center [319, 187] width 0 height 7
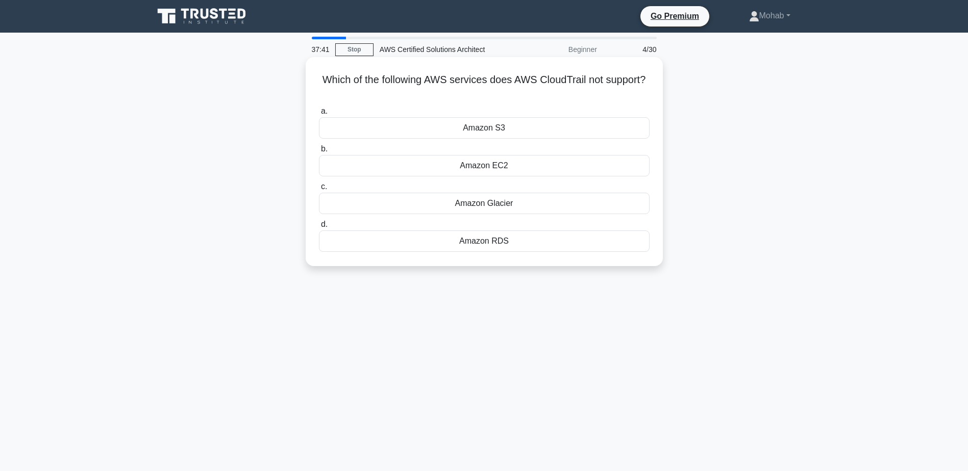
click at [577, 206] on div "Amazon Glacier" at bounding box center [484, 203] width 331 height 21
click at [319, 190] on input "c. Amazon Glacier" at bounding box center [319, 187] width 0 height 7
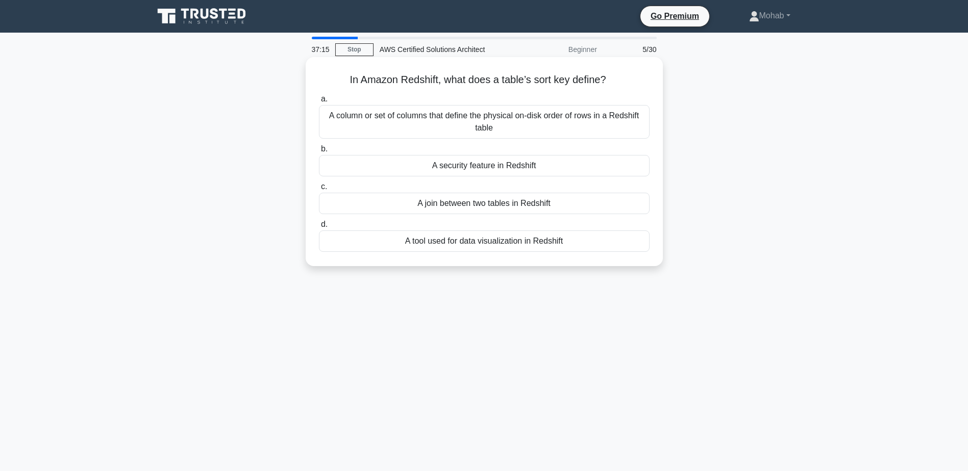
click at [546, 242] on div "A tool used for data visualization in Redshift" at bounding box center [484, 241] width 331 height 21
click at [319, 228] on input "d. A tool used for data visualization in Redshift" at bounding box center [319, 224] width 0 height 7
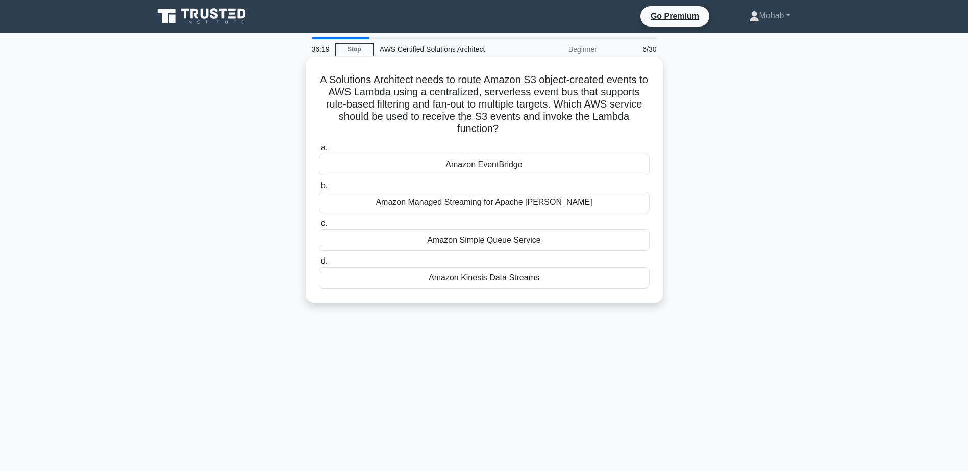
click at [516, 161] on div "Amazon EventBridge" at bounding box center [484, 164] width 331 height 21
click at [319, 152] on input "a. Amazon EventBridge" at bounding box center [319, 148] width 0 height 7
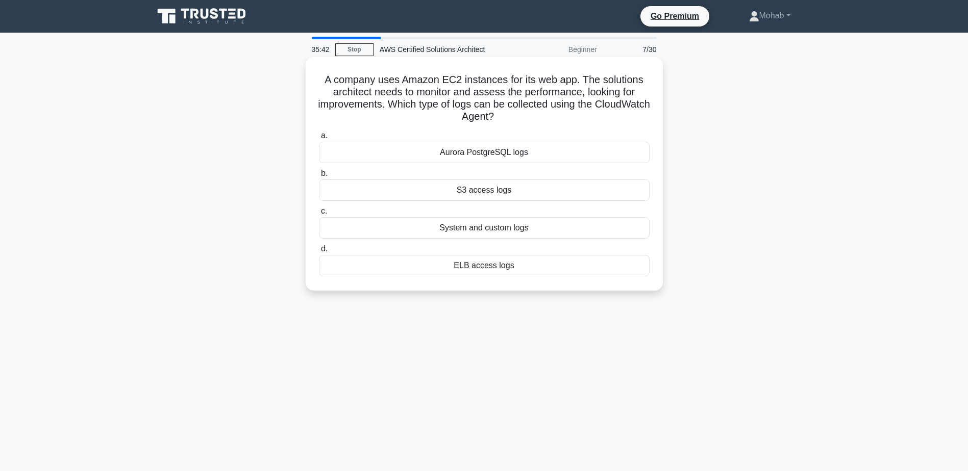
click at [526, 226] on div "System and custom logs" at bounding box center [484, 227] width 331 height 21
click at [319, 215] on input "c. System and custom logs" at bounding box center [319, 211] width 0 height 7
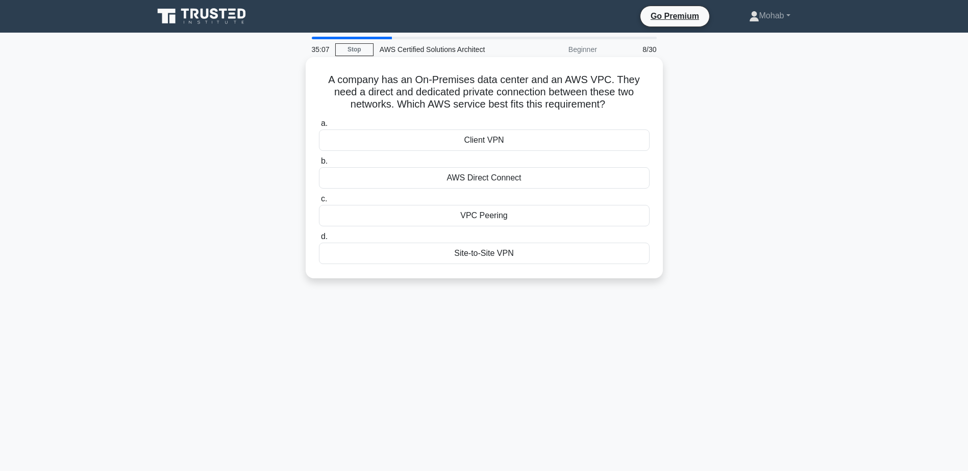
click at [496, 180] on div "AWS Direct Connect" at bounding box center [484, 177] width 331 height 21
click at [319, 165] on input "b. AWS Direct Connect" at bounding box center [319, 161] width 0 height 7
click at [430, 217] on div "Amazon Kinesis" at bounding box center [484, 215] width 331 height 21
click at [319, 203] on input "c. Amazon Kinesis" at bounding box center [319, 199] width 0 height 7
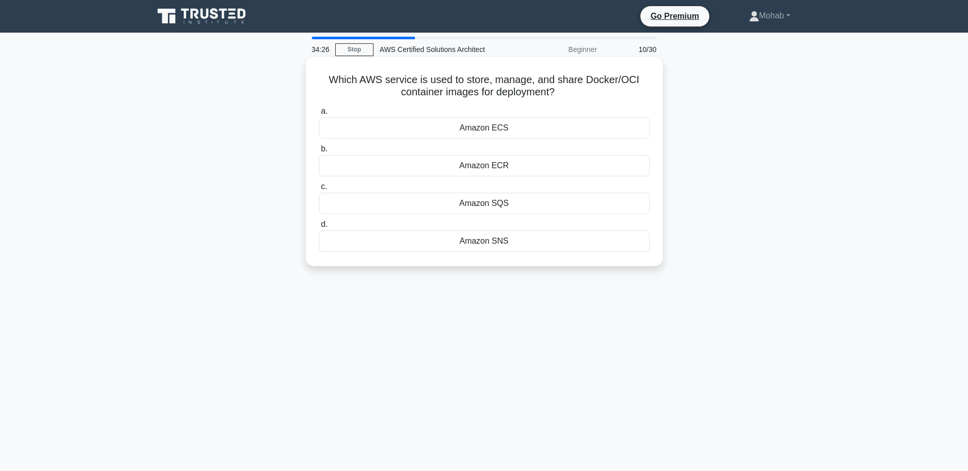
click at [573, 169] on div "Amazon ECR" at bounding box center [484, 165] width 331 height 21
click at [319, 153] on input "b. Amazon ECR" at bounding box center [319, 149] width 0 height 7
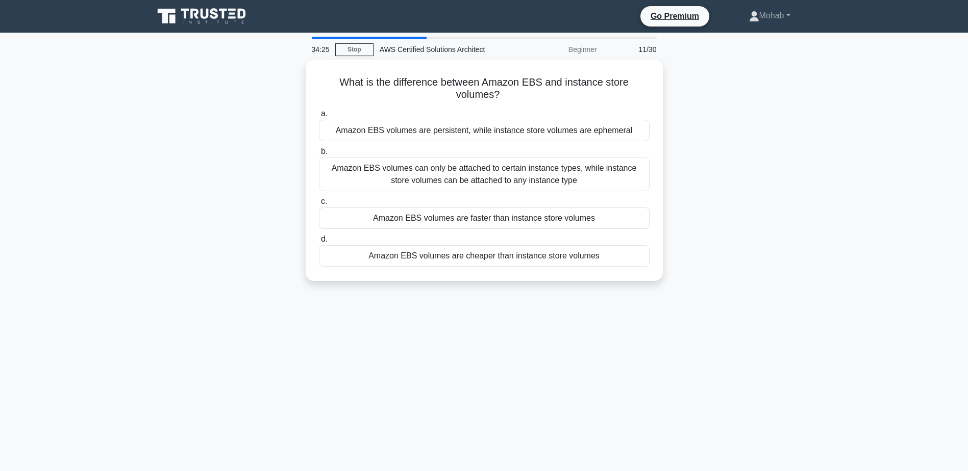
click at [824, 202] on main "34:25 Stop AWS Certified Solutions Architect Beginner 11/30 What is the differe…" at bounding box center [484, 292] width 968 height 518
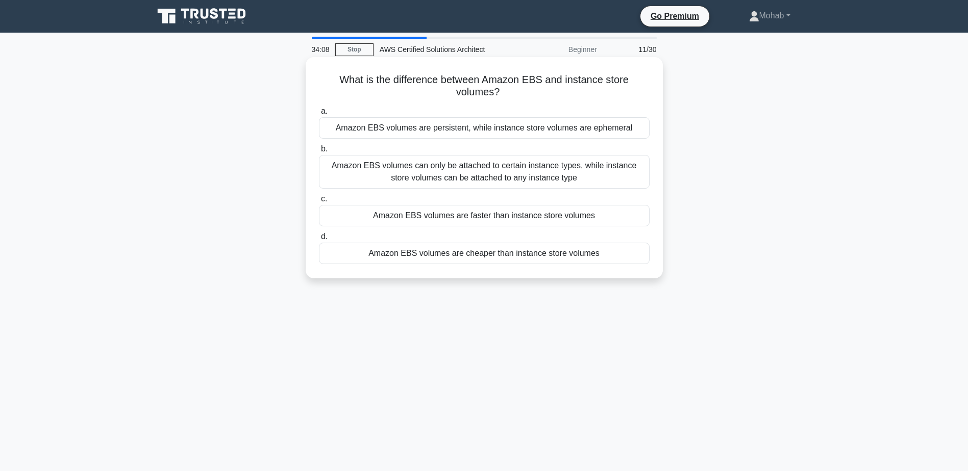
drag, startPoint x: 514, startPoint y: 94, endPoint x: 308, endPoint y: 73, distance: 207.7
click at [308, 73] on div "What is the difference between Amazon EBS and instance store volumes? .spinner_…" at bounding box center [484, 167] width 357 height 221
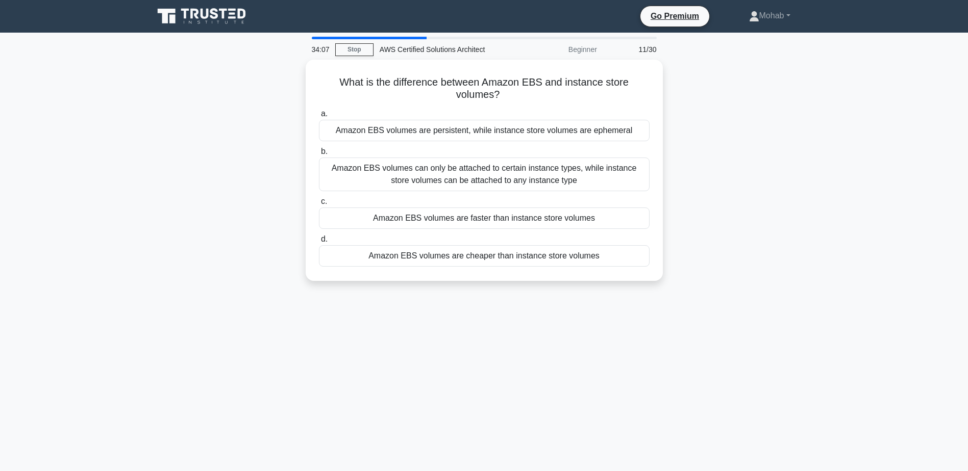
click at [785, 119] on div "What is the difference between Amazon EBS and instance store volumes? .spinner_…" at bounding box center [483, 177] width 673 height 234
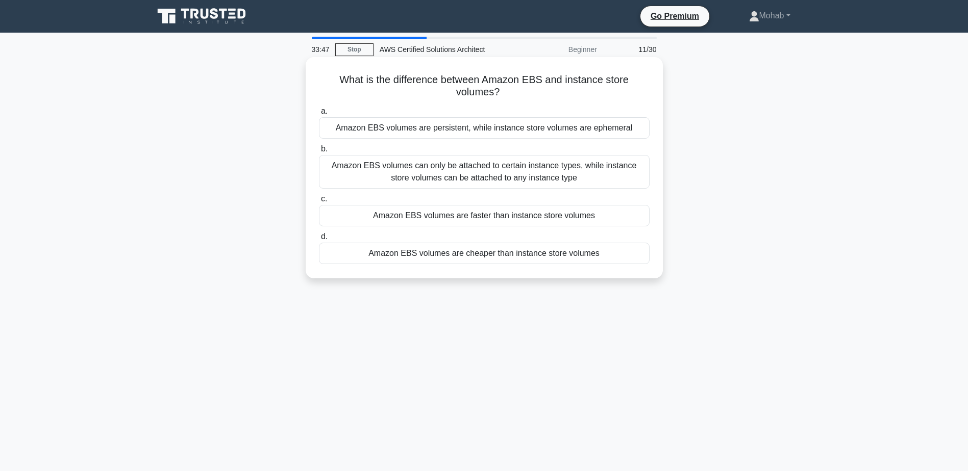
click at [594, 132] on div "Amazon EBS volumes are persistent, while instance store volumes are ephemeral" at bounding box center [484, 127] width 331 height 21
click at [319, 115] on input "a. Amazon EBS volumes are persistent, while instance store volumes are ephemeral" at bounding box center [319, 111] width 0 height 7
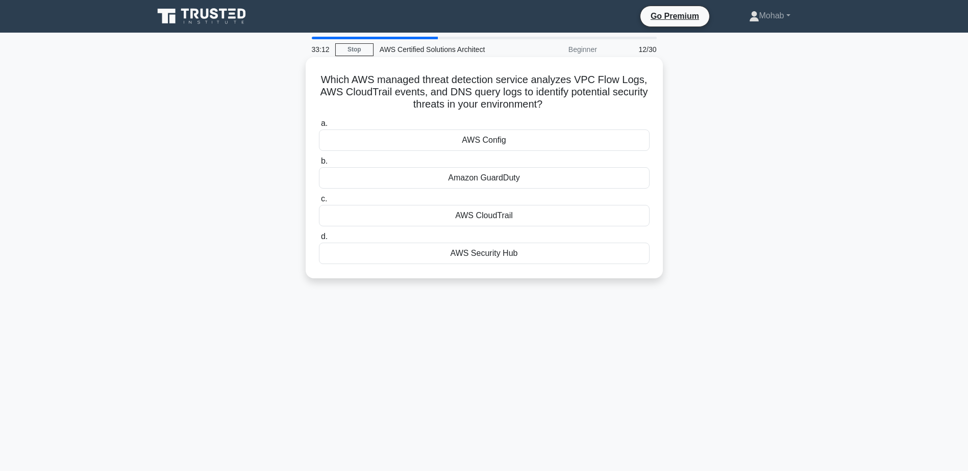
click at [577, 178] on div "Amazon GuardDuty" at bounding box center [484, 177] width 331 height 21
click at [319, 165] on input "b. Amazon GuardDuty" at bounding box center [319, 161] width 0 height 7
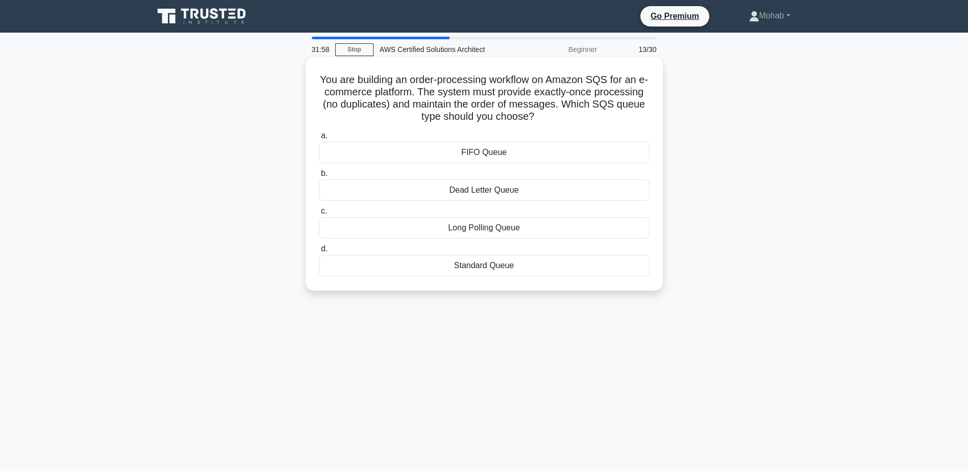
click at [535, 152] on div "FIFO Queue" at bounding box center [484, 152] width 331 height 21
click at [319, 139] on input "a. FIFO Queue" at bounding box center [319, 136] width 0 height 7
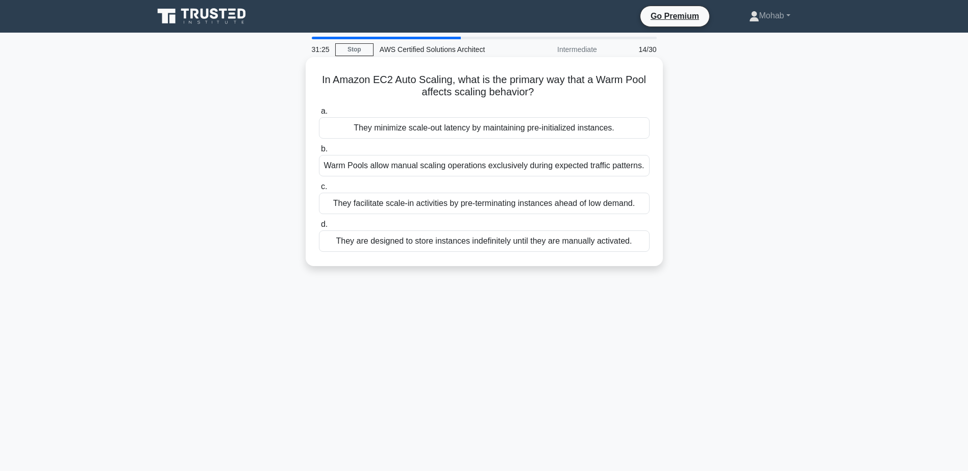
click at [536, 125] on div "They minimize scale-out latency by maintaining pre-initialized instances." at bounding box center [484, 127] width 331 height 21
click at [319, 115] on input "a. They minimize scale-out latency by maintaining pre-initialized instances." at bounding box center [319, 111] width 0 height 7
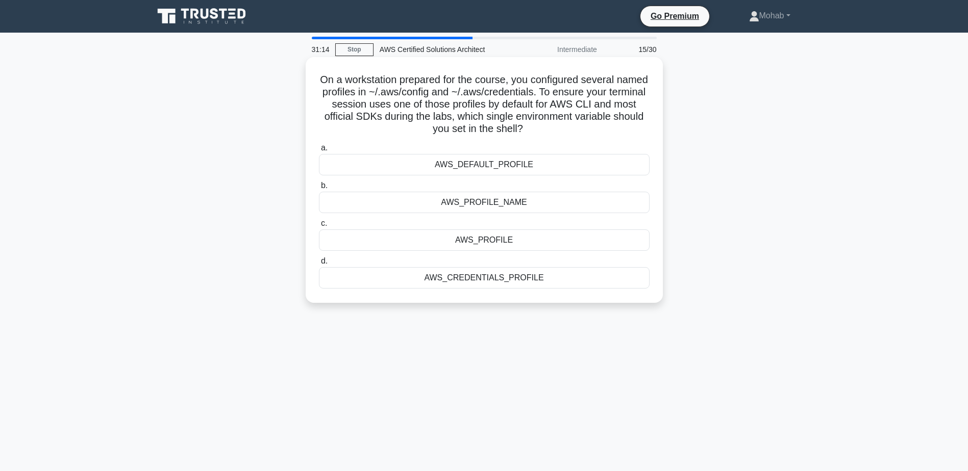
click at [521, 279] on div "AWS_CREDENTIALS_PROFILE" at bounding box center [484, 277] width 331 height 21
click at [319, 265] on input "d. AWS_CREDENTIALS_PROFILE" at bounding box center [319, 261] width 0 height 7
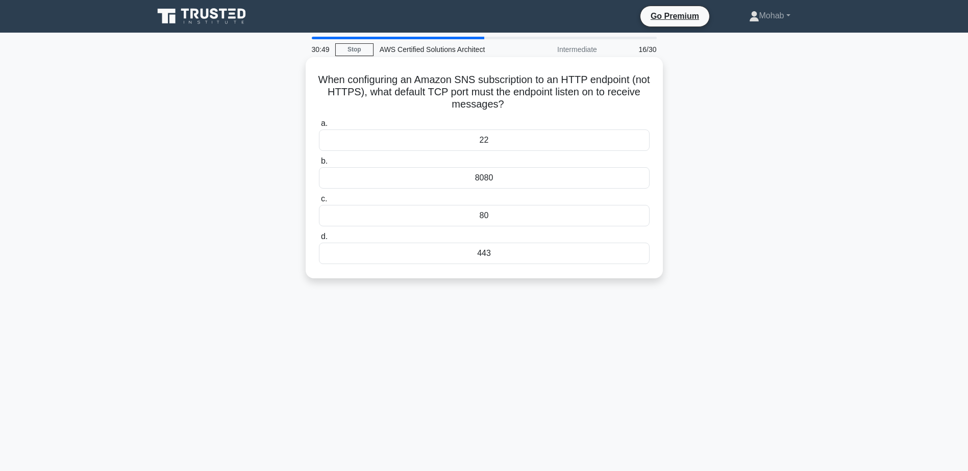
click at [544, 214] on div "80" at bounding box center [484, 215] width 331 height 21
click at [319, 203] on input "c. 80" at bounding box center [319, 199] width 0 height 7
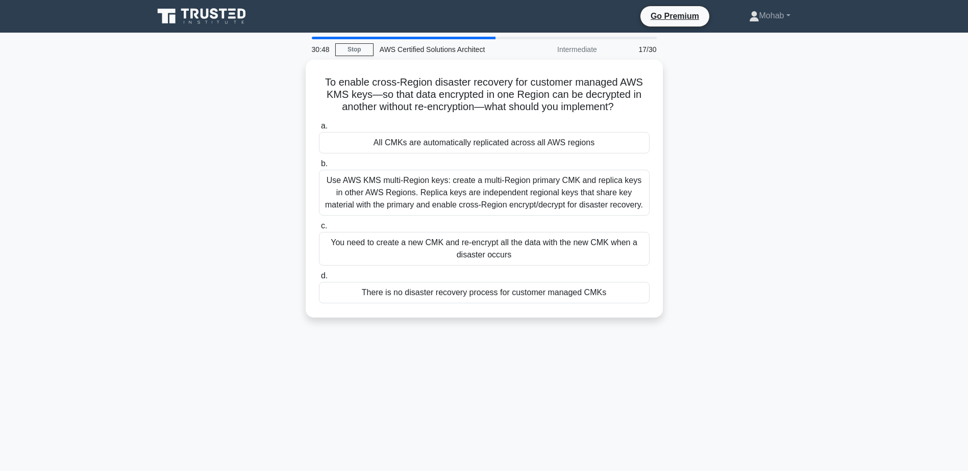
click at [808, 199] on div "To enable cross-Region disaster recovery for customer managed AWS KMS keys—so t…" at bounding box center [483, 195] width 673 height 270
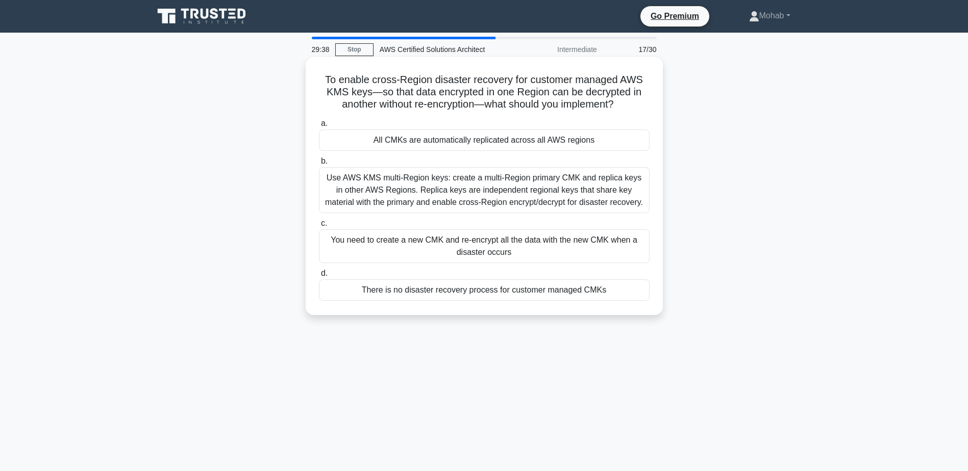
click at [594, 187] on div "Use AWS KMS multi-Region keys: create a multi-Region primary CMK and replica ke…" at bounding box center [484, 190] width 331 height 46
click at [319, 165] on input "b. Use AWS KMS multi-Region keys: create a multi-Region primary CMK and replica…" at bounding box center [319, 161] width 0 height 7
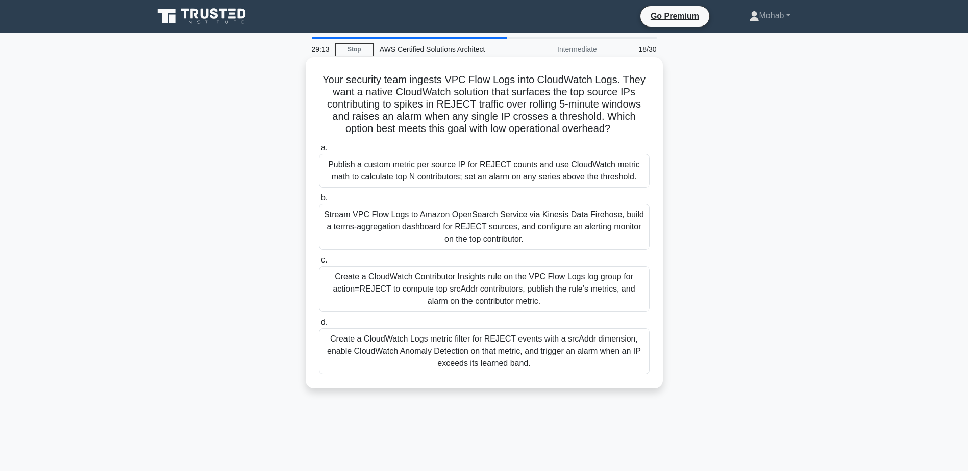
click at [509, 173] on div "Publish a custom metric per source IP for REJECT counts and use CloudWatch metr…" at bounding box center [484, 171] width 331 height 34
click at [319, 152] on input "a. Publish a custom metric per source IP for REJECT counts and use CloudWatch m…" at bounding box center [319, 148] width 0 height 7
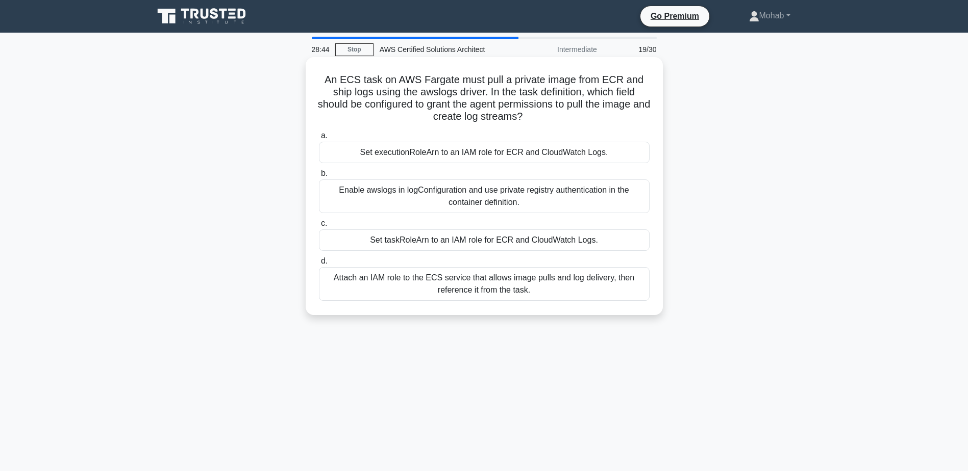
click at [584, 161] on div "Set executionRoleArn to an IAM role for ECR and CloudWatch Logs." at bounding box center [484, 152] width 331 height 21
click at [319, 139] on input "a. Set executionRoleArn to an IAM role for ECR and CloudWatch Logs." at bounding box center [319, 136] width 0 height 7
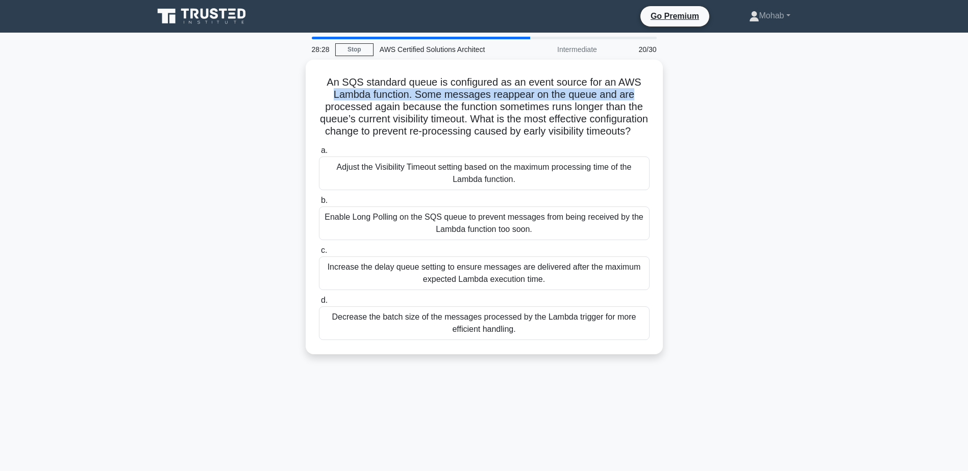
drag, startPoint x: 342, startPoint y: 94, endPoint x: 664, endPoint y: 90, distance: 321.9
click at [664, 90] on div "An SQS standard queue is configured as an event source for an AWS Lambda functi…" at bounding box center [483, 213] width 673 height 307
drag, startPoint x: 664, startPoint y: 90, endPoint x: 788, endPoint y: 135, distance: 132.3
click at [788, 135] on div "An SQS standard queue is configured as an event source for an AWS Lambda functi…" at bounding box center [483, 213] width 673 height 307
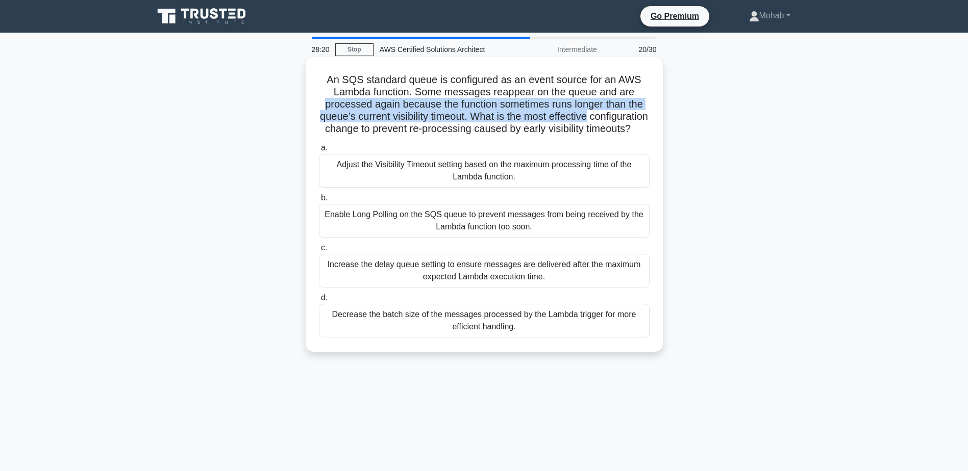
drag, startPoint x: 344, startPoint y: 98, endPoint x: 642, endPoint y: 115, distance: 297.9
click at [642, 115] on div "An SQS standard queue is configured as an event source for an AWS Lambda functi…" at bounding box center [484, 204] width 349 height 287
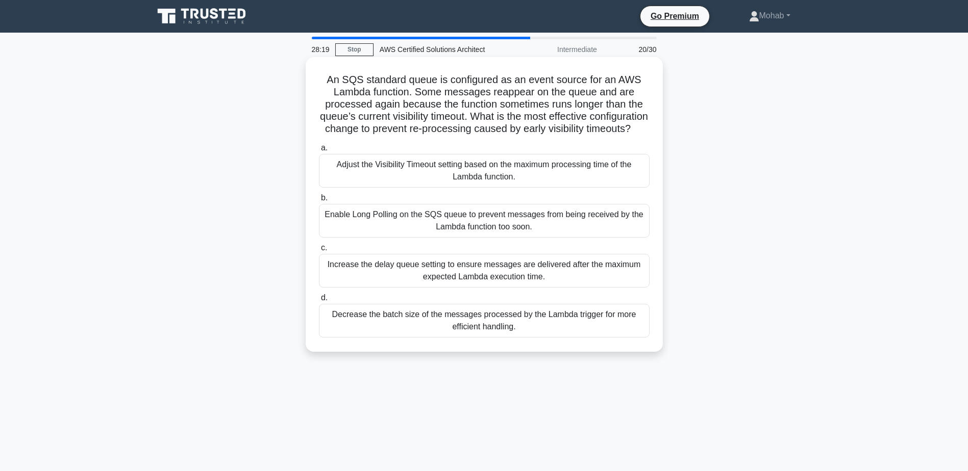
click at [366, 136] on h5 "An SQS standard queue is configured as an event source for an AWS Lambda functi…" at bounding box center [484, 104] width 333 height 62
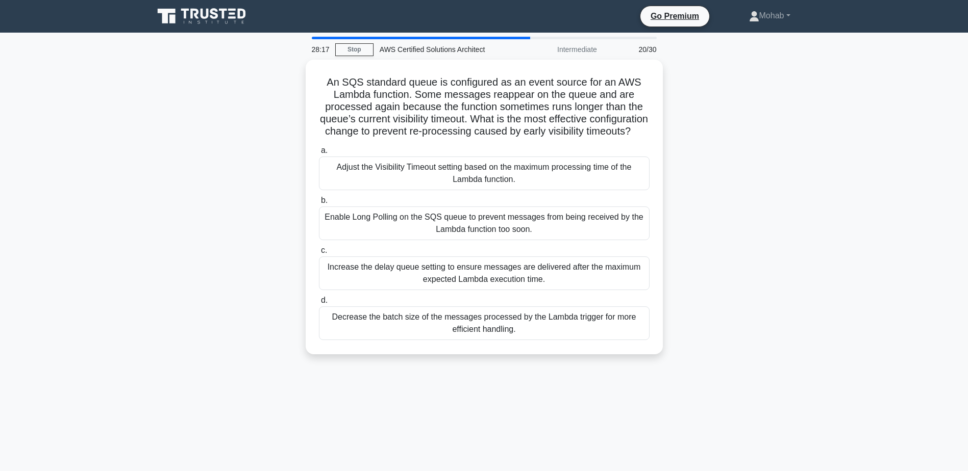
drag, startPoint x: 297, startPoint y: 139, endPoint x: 725, endPoint y: 140, distance: 427.5
click at [725, 140] on div "An SQS standard queue is configured as an event source for an AWS Lambda functi…" at bounding box center [483, 213] width 673 height 307
drag, startPoint x: 725, startPoint y: 140, endPoint x: 738, endPoint y: 206, distance: 66.6
click at [738, 206] on div "An SQS standard queue is configured as an event source for an AWS Lambda functi…" at bounding box center [483, 213] width 673 height 307
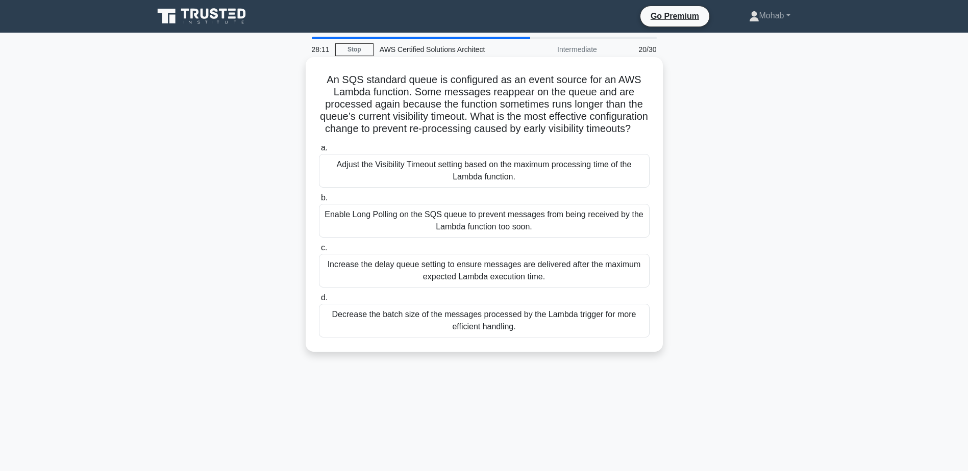
click at [481, 238] on div "Enable Long Polling on the SQS queue to prevent messages from being received by…" at bounding box center [484, 221] width 331 height 34
click at [319, 201] on input "b. Enable Long Polling on the SQS queue to prevent messages from being received…" at bounding box center [319, 198] width 0 height 7
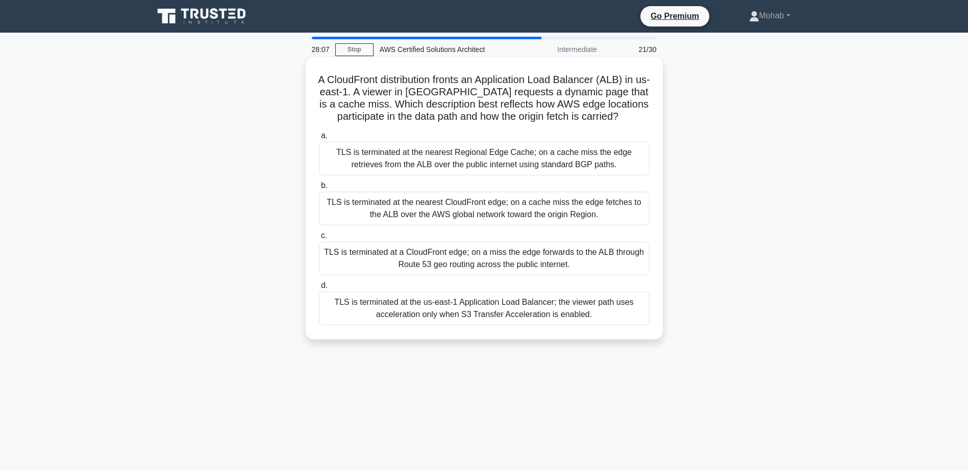
click at [495, 211] on div "TLS is terminated at the nearest CloudFront edge; on a cache miss the edge fetc…" at bounding box center [484, 209] width 331 height 34
click at [319, 189] on input "b. TLS is terminated at the nearest CloudFront edge; on a cache miss the edge f…" at bounding box center [319, 186] width 0 height 7
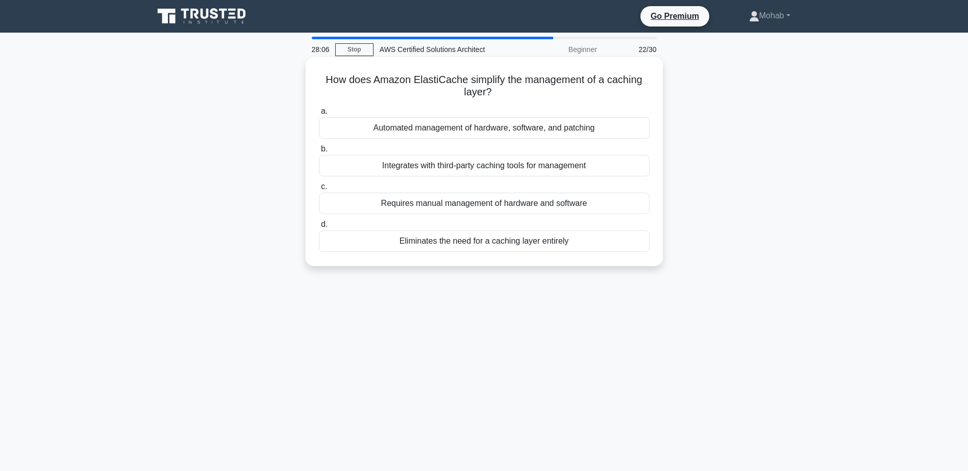
click at [517, 209] on div "Requires manual management of hardware and software" at bounding box center [484, 203] width 331 height 21
drag, startPoint x: 517, startPoint y: 209, endPoint x: 441, endPoint y: 132, distance: 108.6
click at [441, 132] on div "Automated management of hardware, software, and patching" at bounding box center [484, 127] width 331 height 21
click at [319, 115] on input "a. Automated management of hardware, software, and patching" at bounding box center [319, 111] width 0 height 7
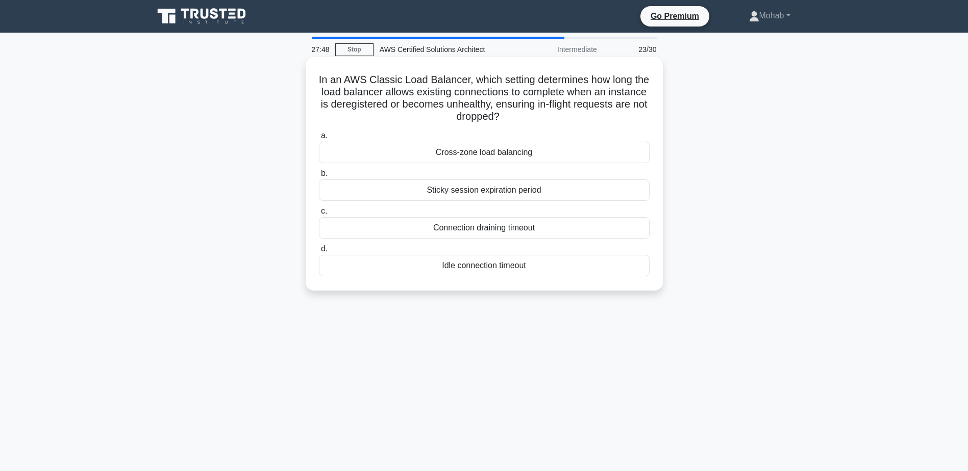
click at [536, 145] on div "Cross-zone load balancing" at bounding box center [484, 152] width 331 height 21
click at [319, 139] on input "a. Cross-zone load balancing" at bounding box center [319, 136] width 0 height 7
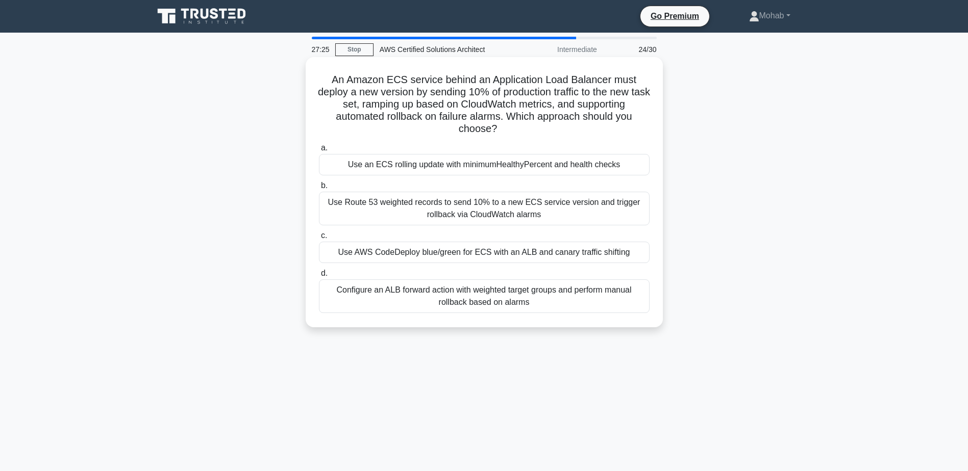
click at [472, 205] on div "Use Route 53 weighted records to send 10% to a new ECS service version and trig…" at bounding box center [484, 209] width 331 height 34
click at [319, 189] on input "b. Use Route 53 weighted records to send 10% to a new ECS service version and t…" at bounding box center [319, 186] width 0 height 7
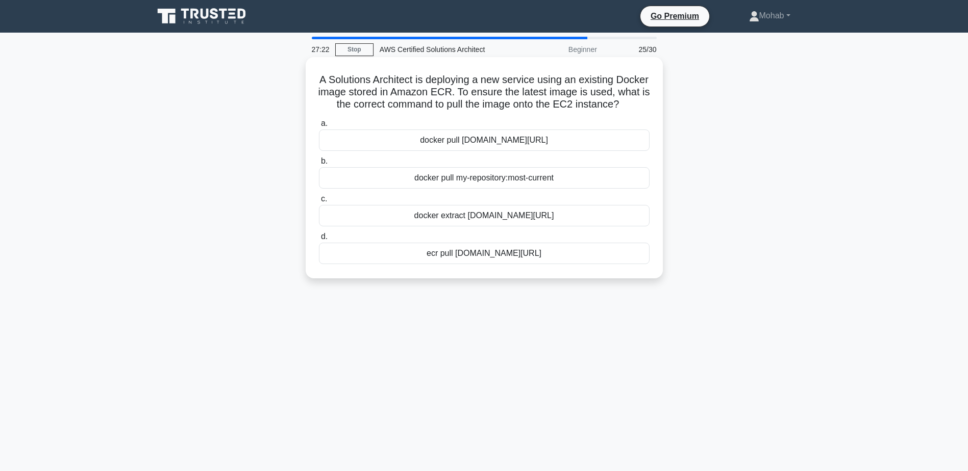
click at [487, 189] on div "docker pull my-repository:most-current" at bounding box center [484, 177] width 331 height 21
click at [319, 165] on input "[PERSON_NAME] pull my-repository:most-current" at bounding box center [319, 161] width 0 height 7
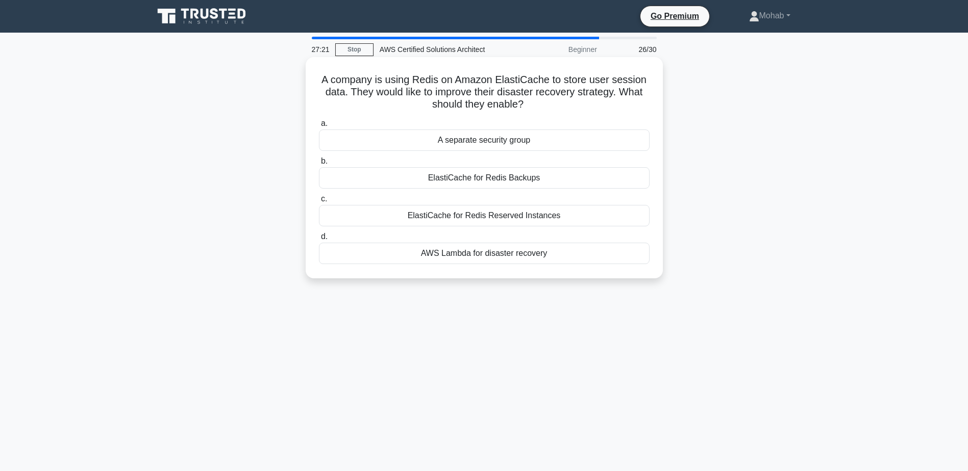
click at [475, 143] on div "A separate security group" at bounding box center [484, 140] width 331 height 21
click at [319, 127] on input "a. A separate security group" at bounding box center [319, 123] width 0 height 7
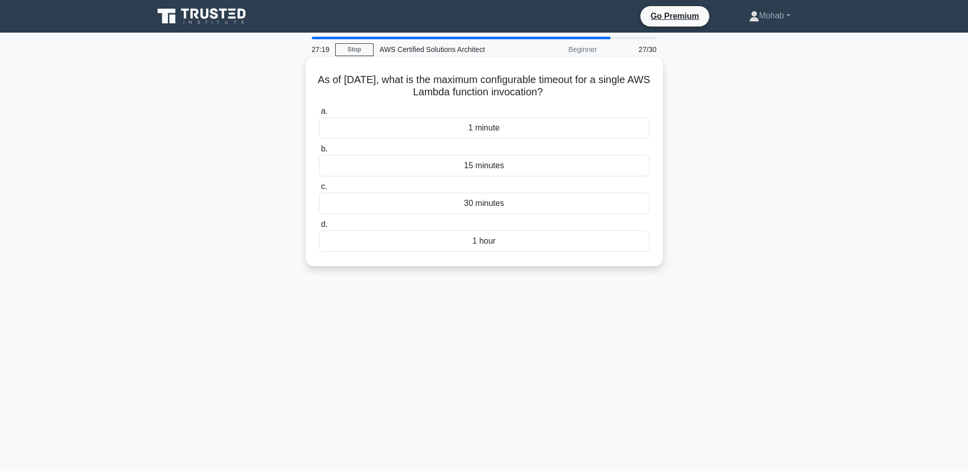
click at [493, 172] on div "15 minutes" at bounding box center [484, 165] width 331 height 21
click at [319, 153] on input "b. 15 minutes" at bounding box center [319, 149] width 0 height 7
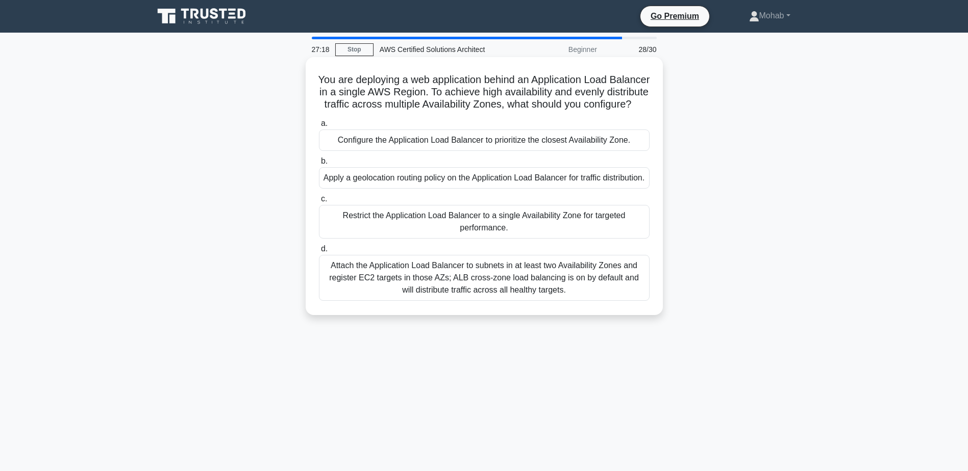
click at [466, 239] on div "Restrict the Application Load Balancer to a single Availability Zone for target…" at bounding box center [484, 222] width 331 height 34
click at [319, 203] on input "c. Restrict the Application Load Balancer to a single Availability Zone for tar…" at bounding box center [319, 199] width 0 height 7
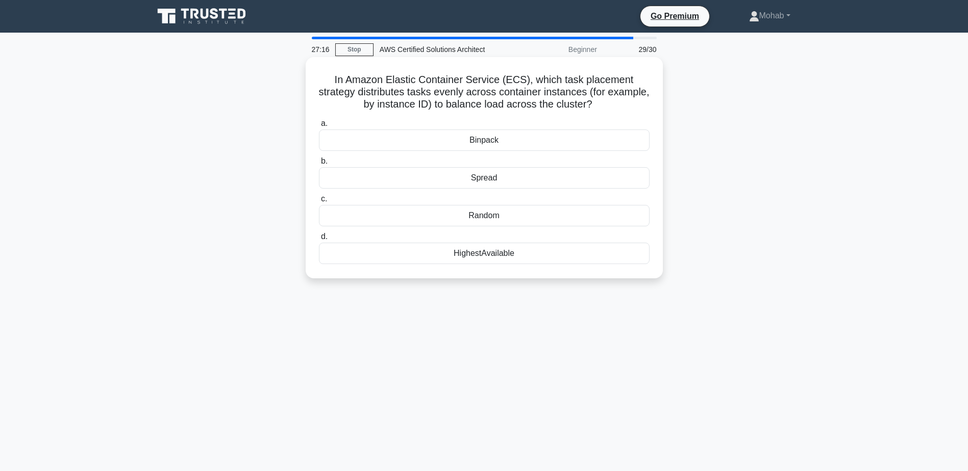
click at [502, 144] on div "Binpack" at bounding box center [484, 140] width 331 height 21
click at [319, 127] on input "a. [GEOGRAPHIC_DATA]" at bounding box center [319, 123] width 0 height 7
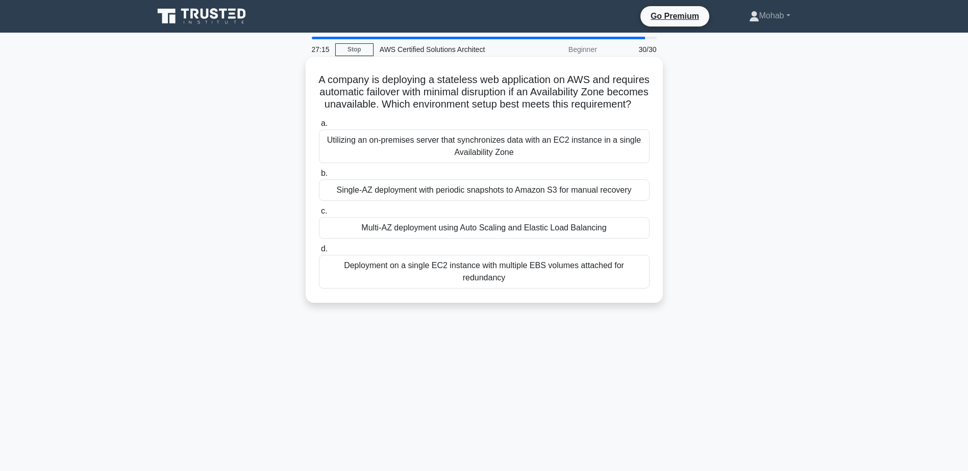
click at [500, 163] on div "Utilizing an on-premises server that synchronizes data with an EC2 instance in …" at bounding box center [484, 147] width 331 height 34
click at [319, 127] on input "a. Utilizing an on-premises server that synchronizes data with an EC2 instance …" at bounding box center [319, 123] width 0 height 7
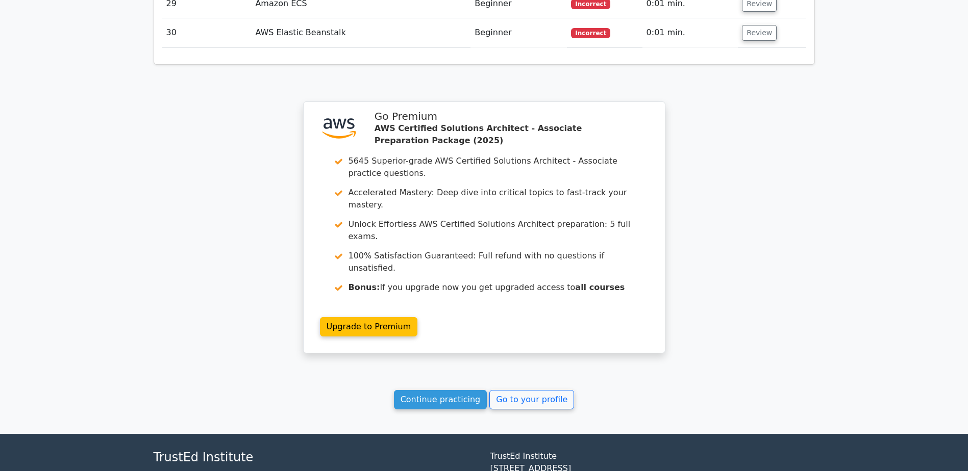
scroll to position [2385, 0]
